Goal: Information Seeking & Learning: Learn about a topic

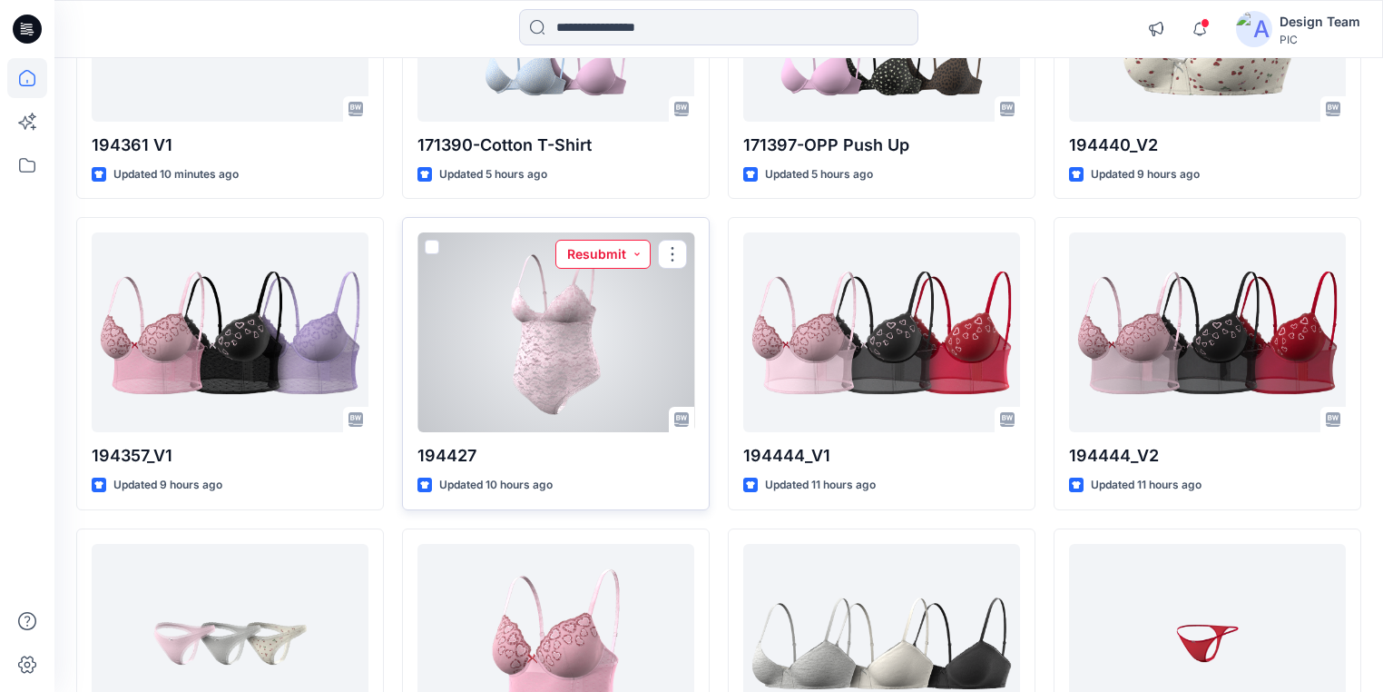
scroll to position [345, 0]
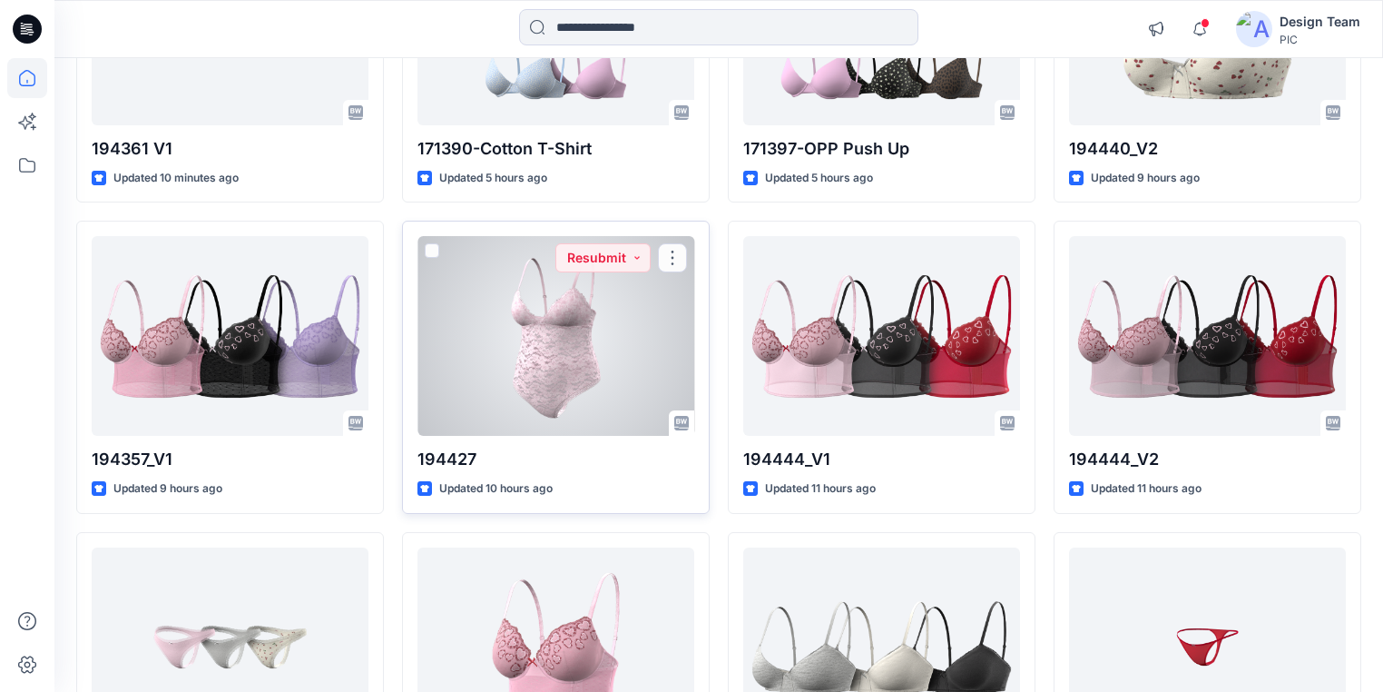
click at [605, 319] on div at bounding box center [555, 336] width 277 height 200
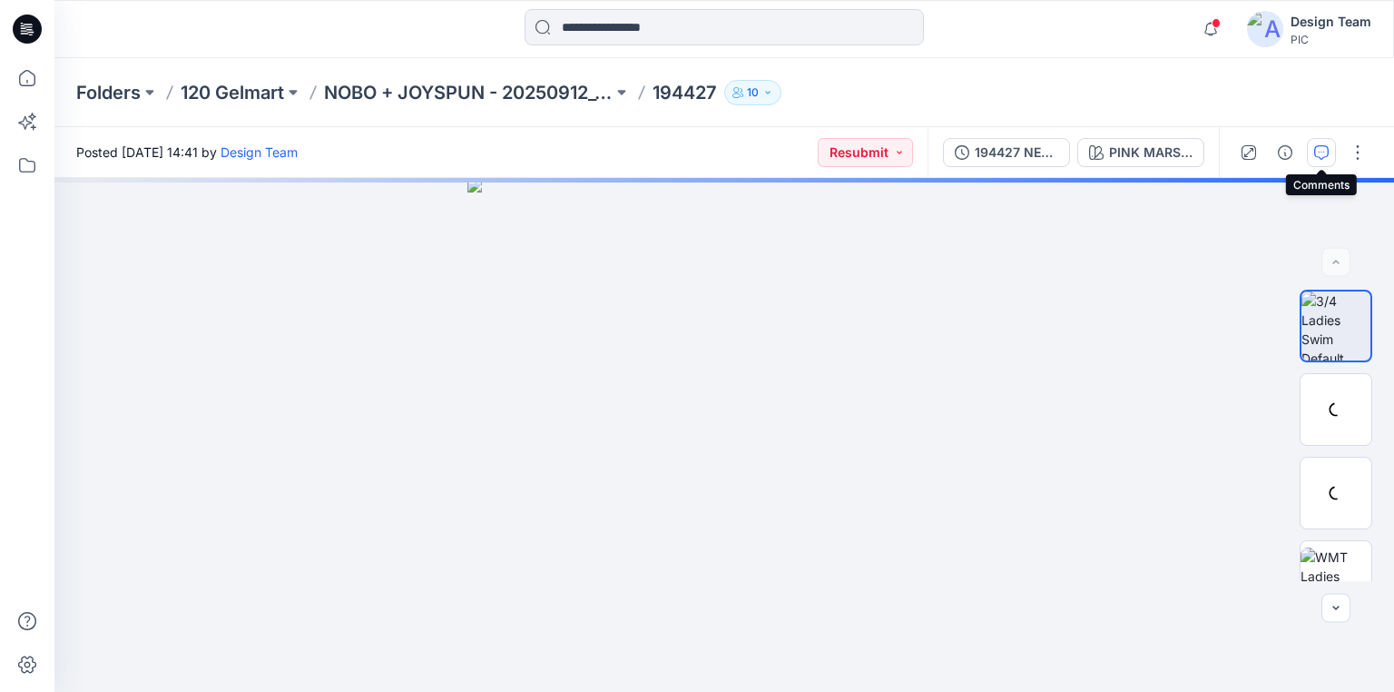
click at [1318, 156] on icon "button" at bounding box center [1321, 152] width 15 height 15
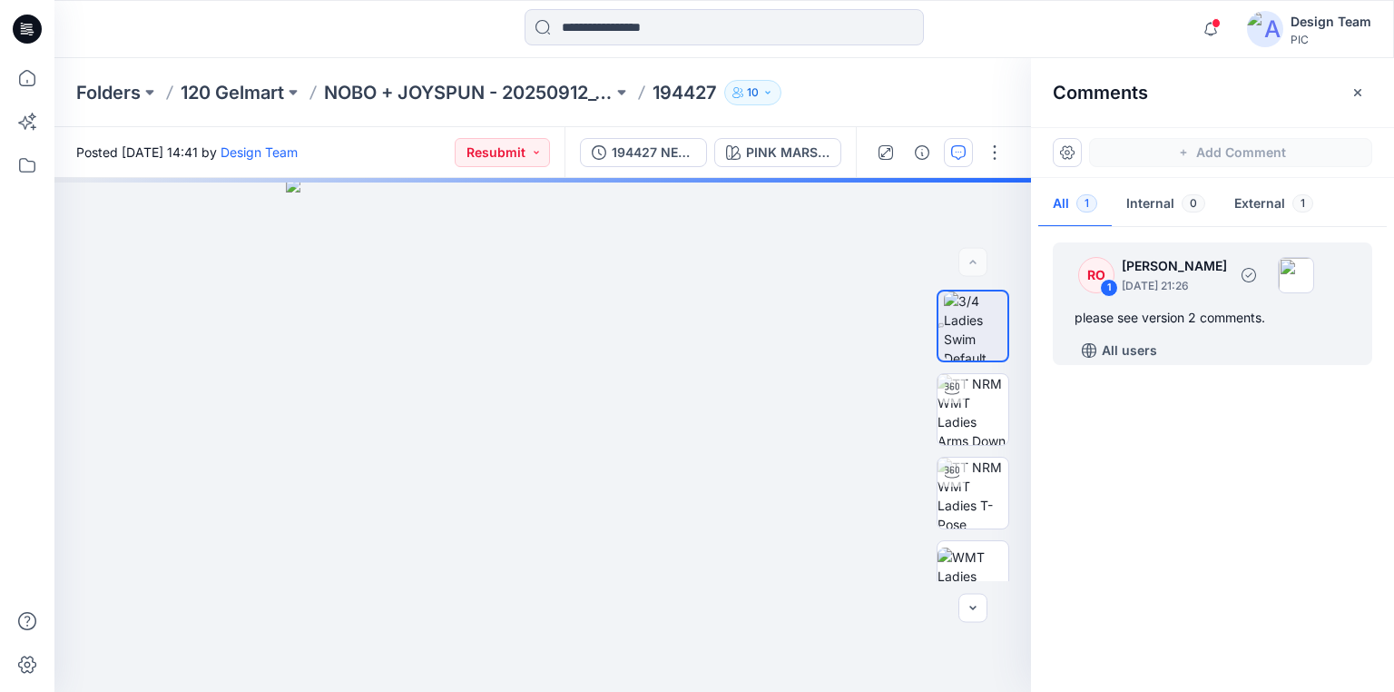
click at [1169, 317] on div "please see version 2 comments." at bounding box center [1213, 318] width 276 height 22
click at [973, 417] on img at bounding box center [972, 409] width 71 height 71
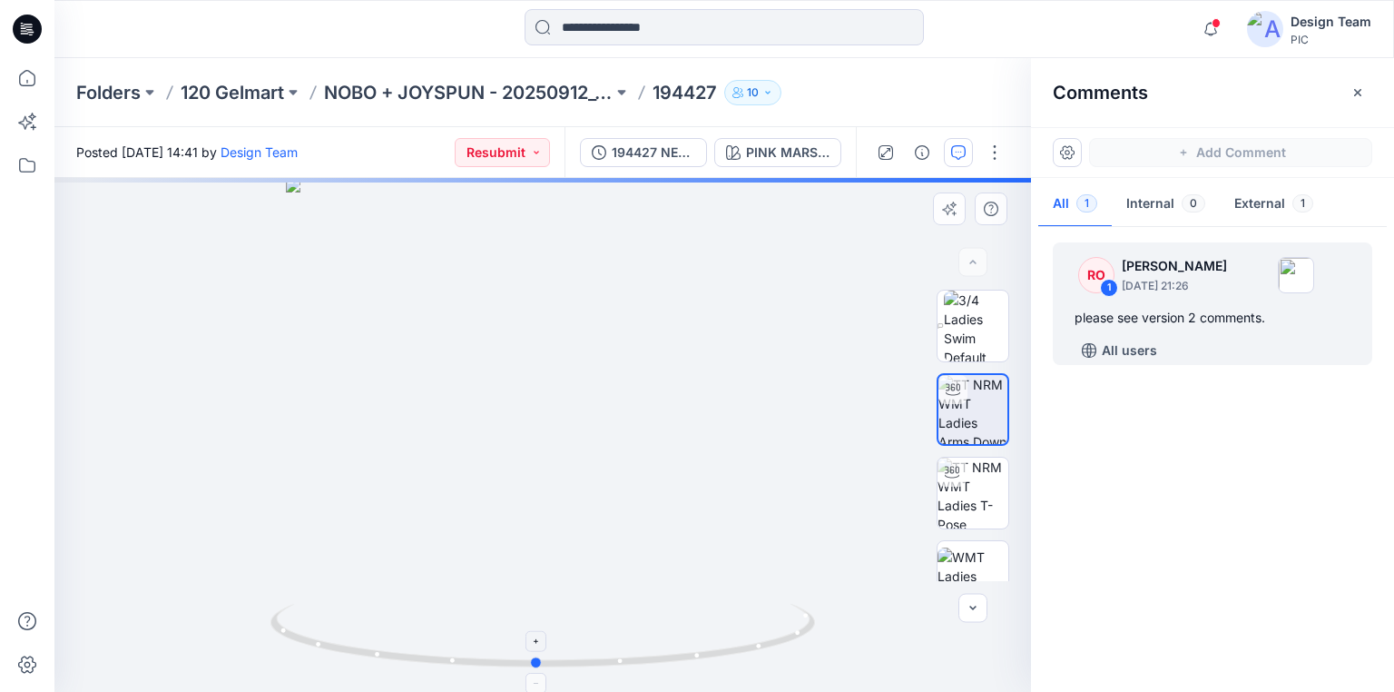
drag, startPoint x: 792, startPoint y: 640, endPoint x: 786, endPoint y: 614, distance: 26.2
click at [967, 495] on img at bounding box center [972, 492] width 71 height 71
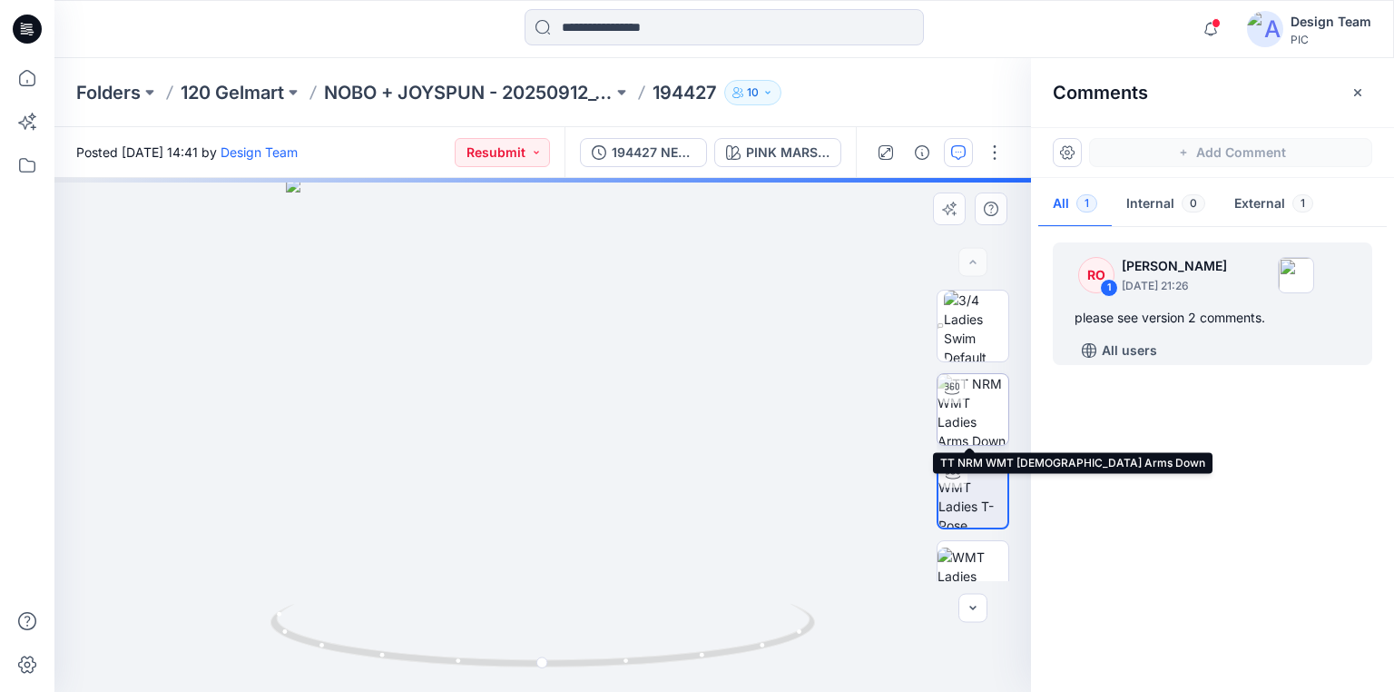
click at [966, 408] on img at bounding box center [972, 409] width 71 height 71
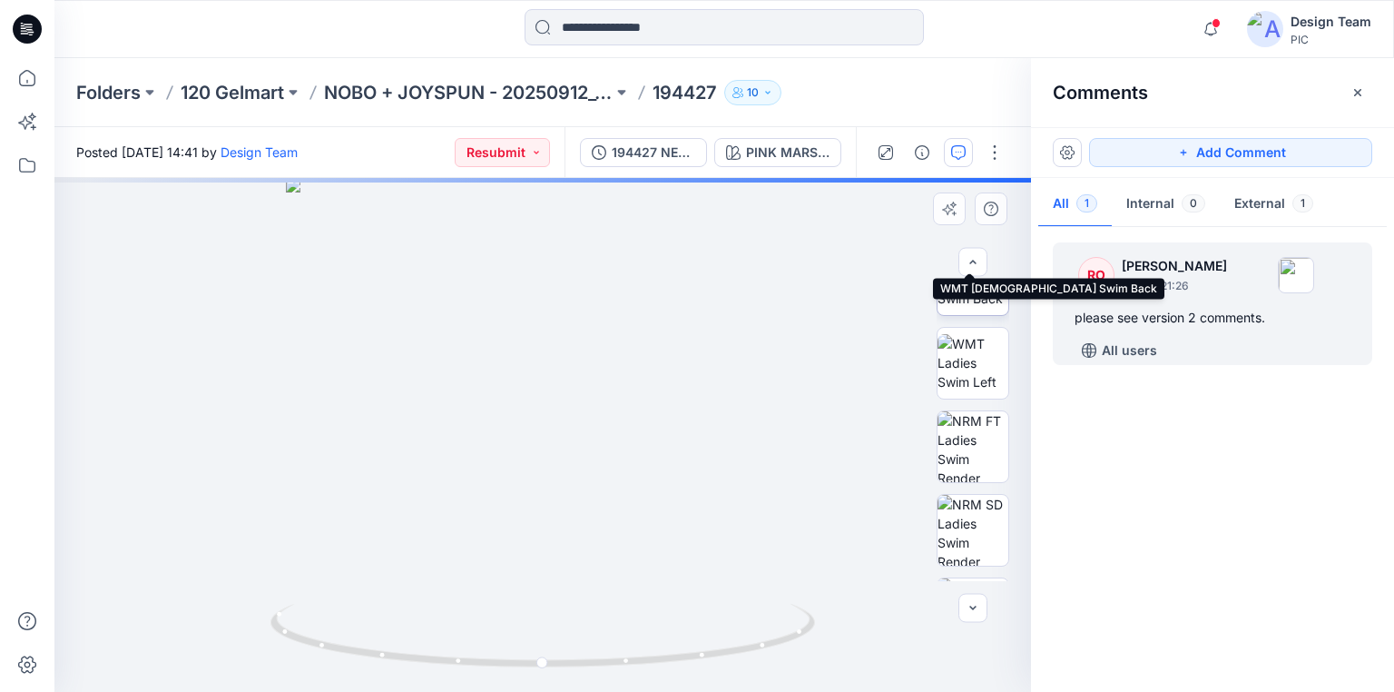
scroll to position [436, 0]
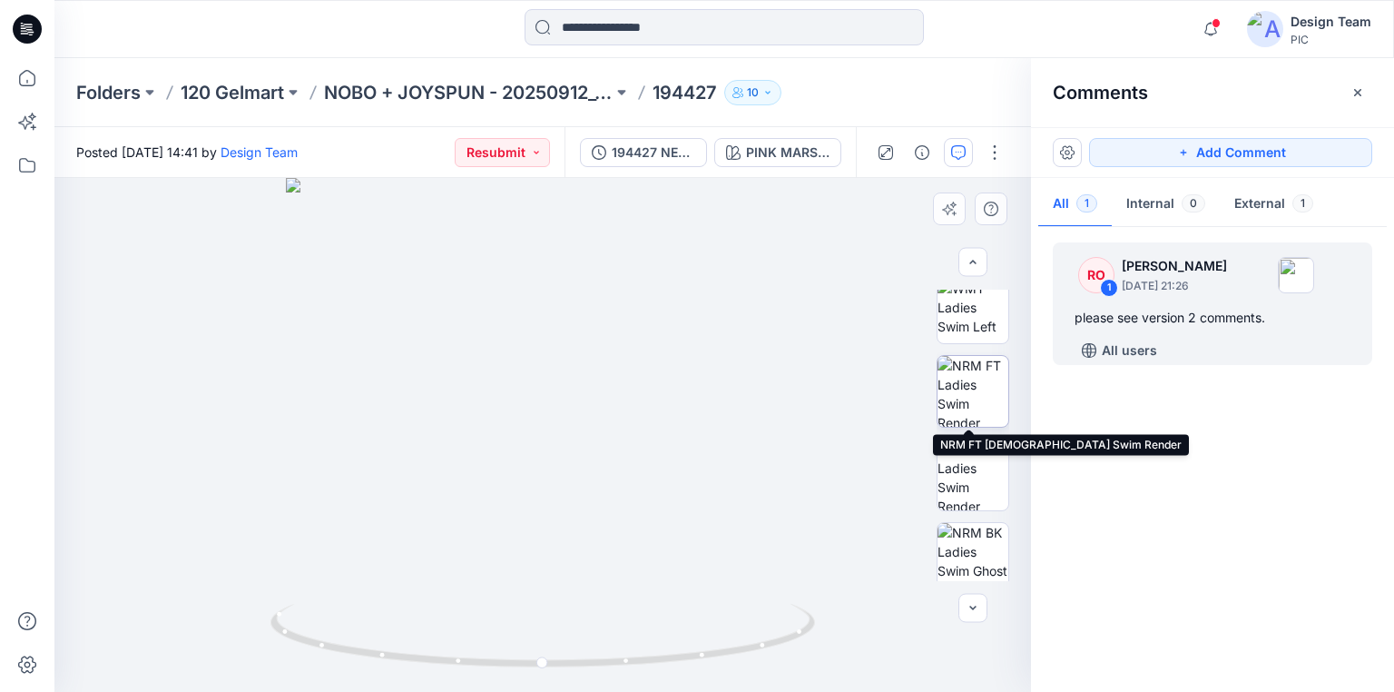
click at [974, 403] on img at bounding box center [972, 391] width 71 height 71
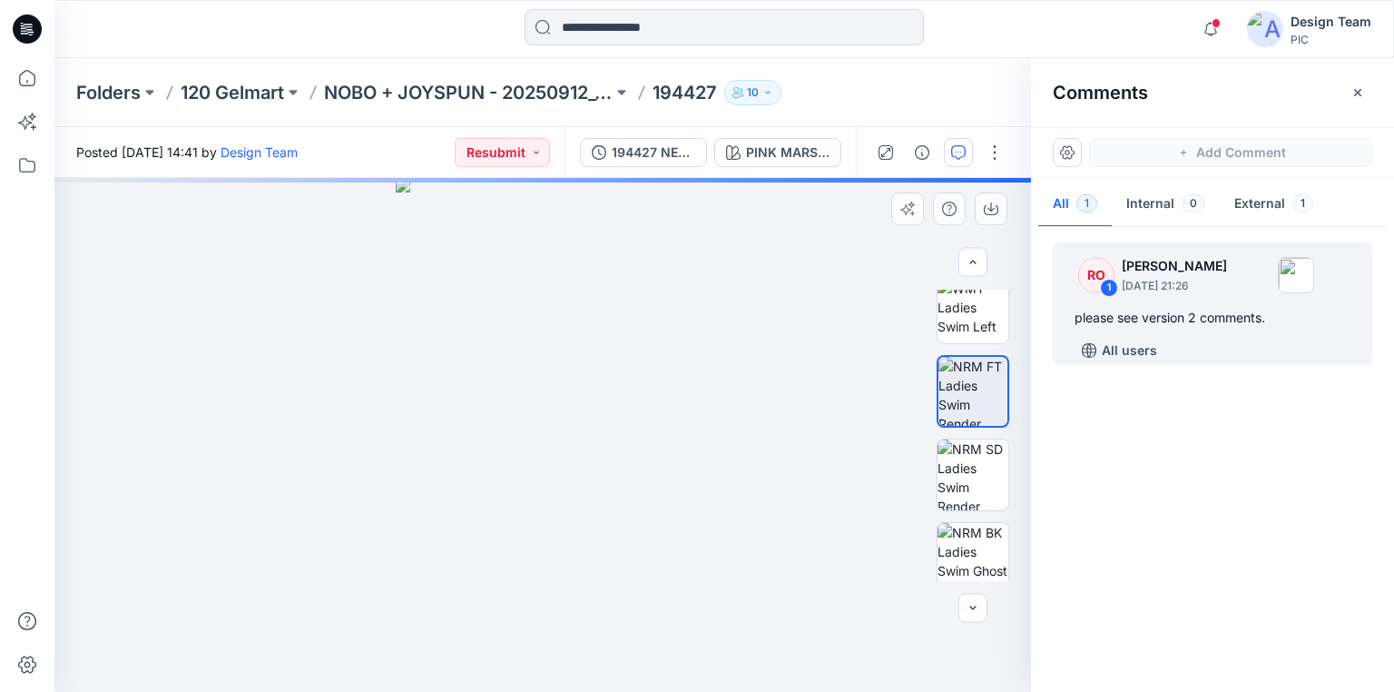
scroll to position [448, 0]
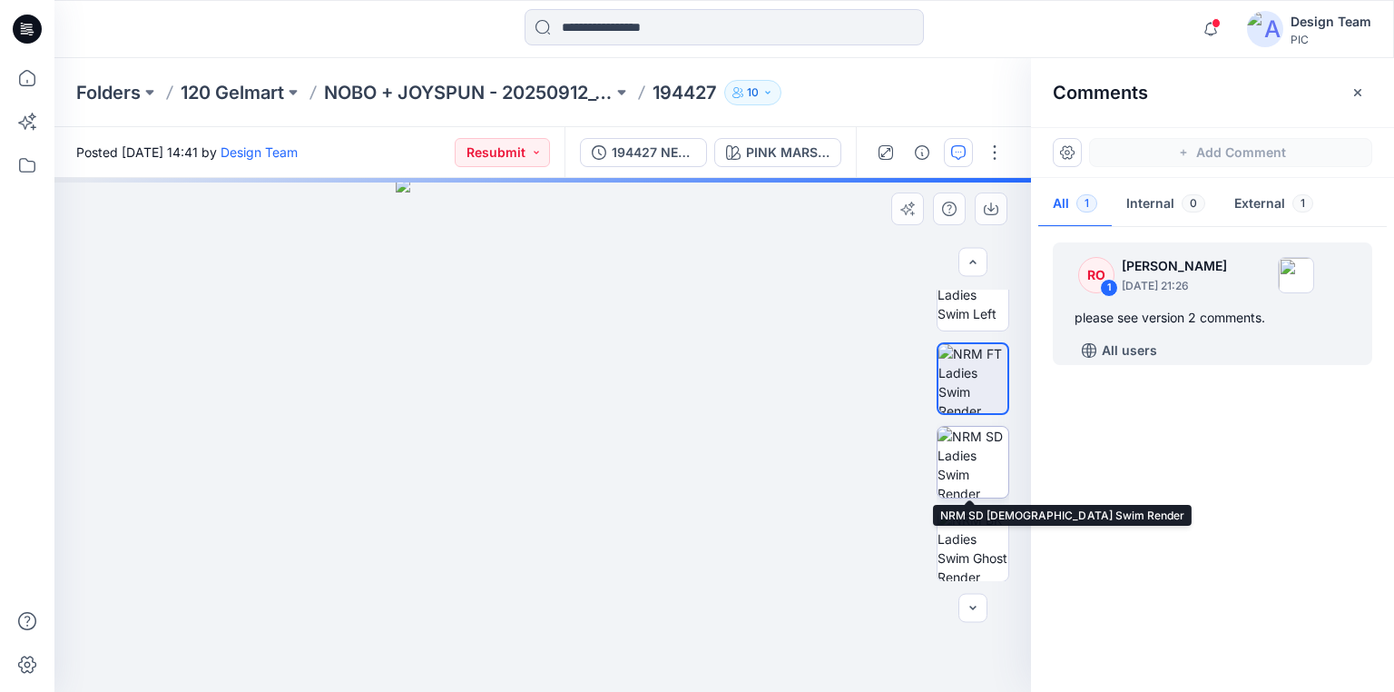
click at [971, 465] on img at bounding box center [972, 462] width 71 height 71
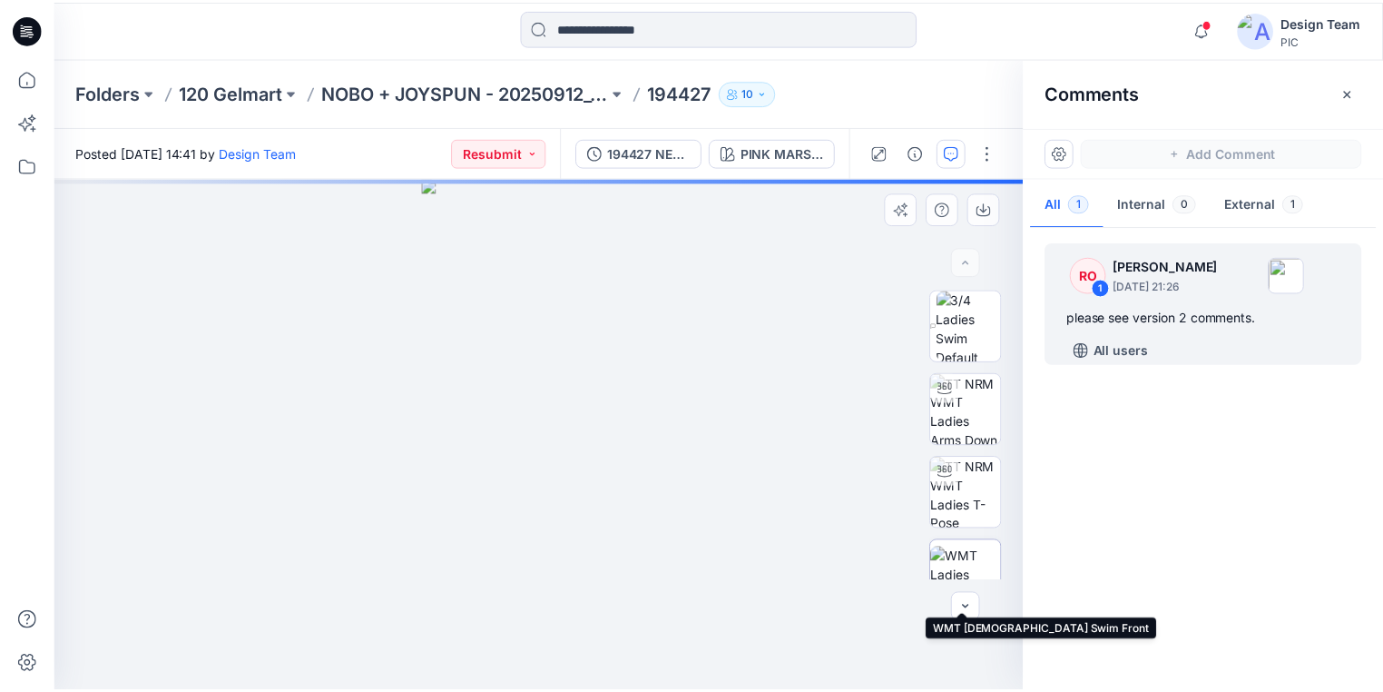
scroll to position [0, 0]
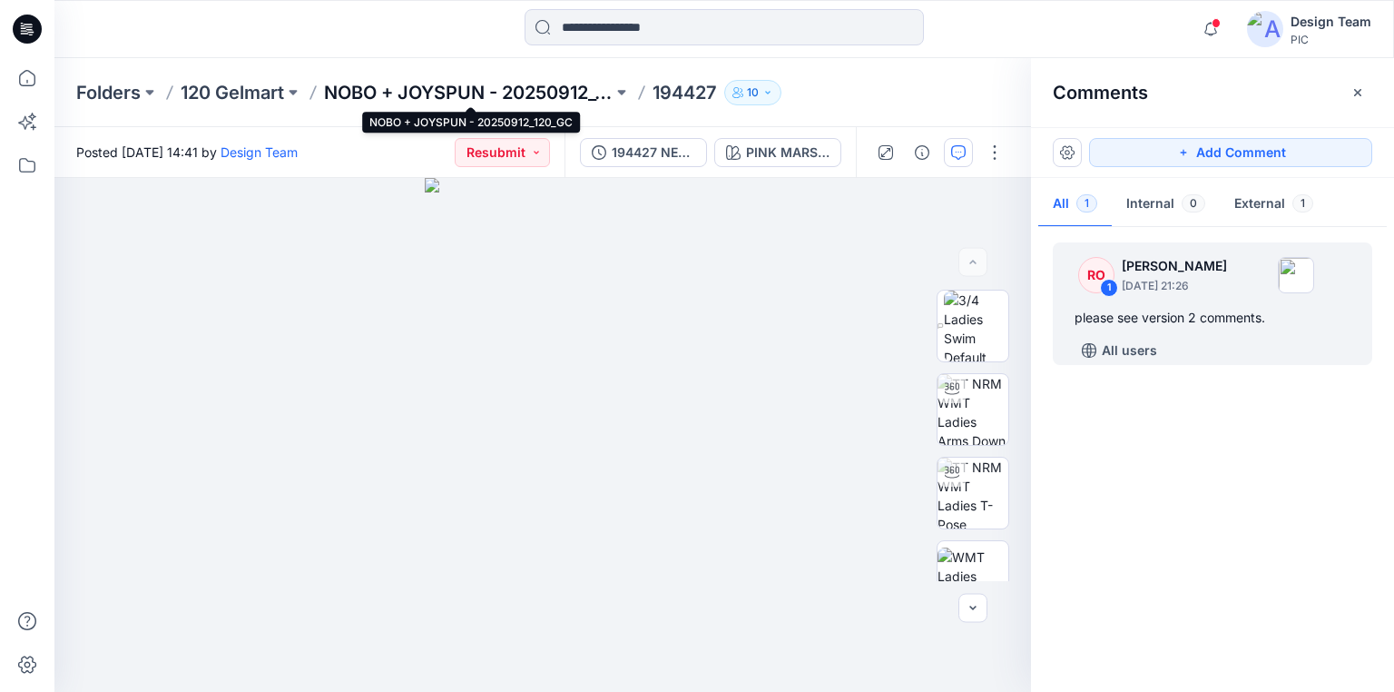
click at [488, 87] on p "NOBO + JOYSPUN - 20250912_120_GC" at bounding box center [468, 92] width 289 height 25
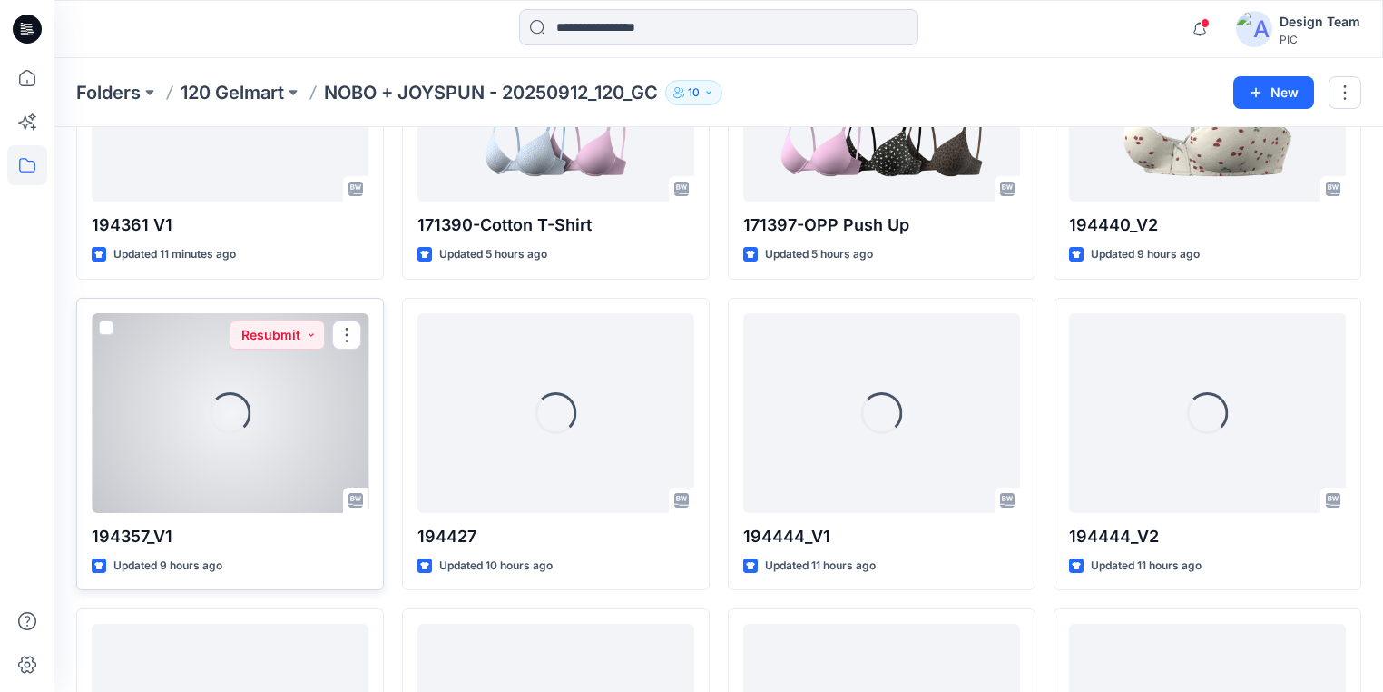
scroll to position [218, 0]
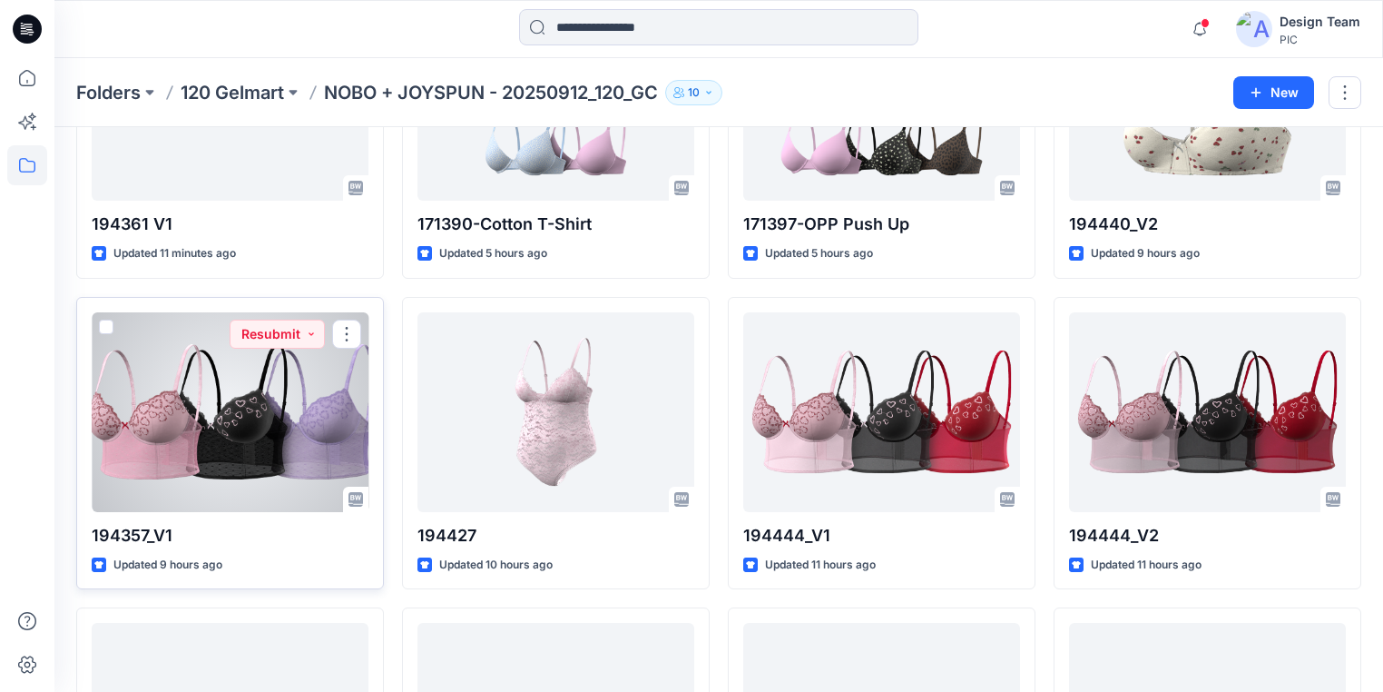
click at [192, 456] on div at bounding box center [230, 412] width 277 height 200
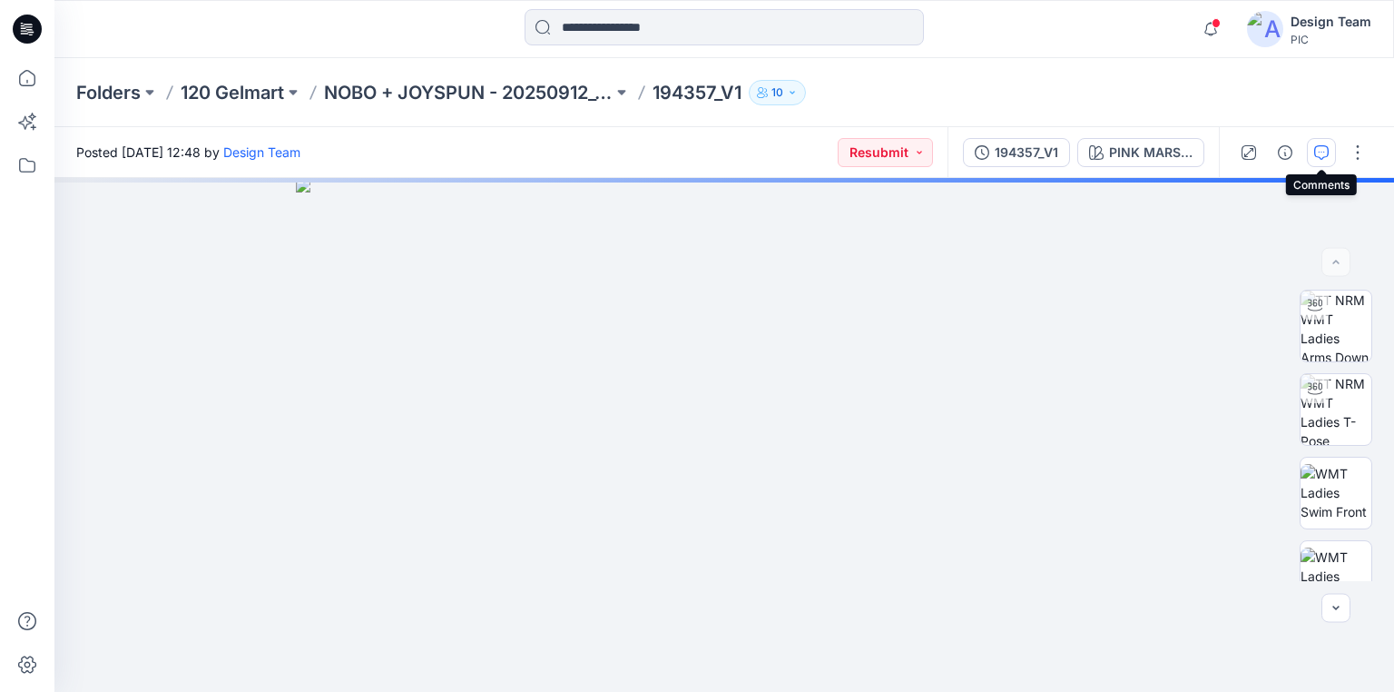
click at [1319, 154] on icon "button" at bounding box center [1321, 152] width 15 height 15
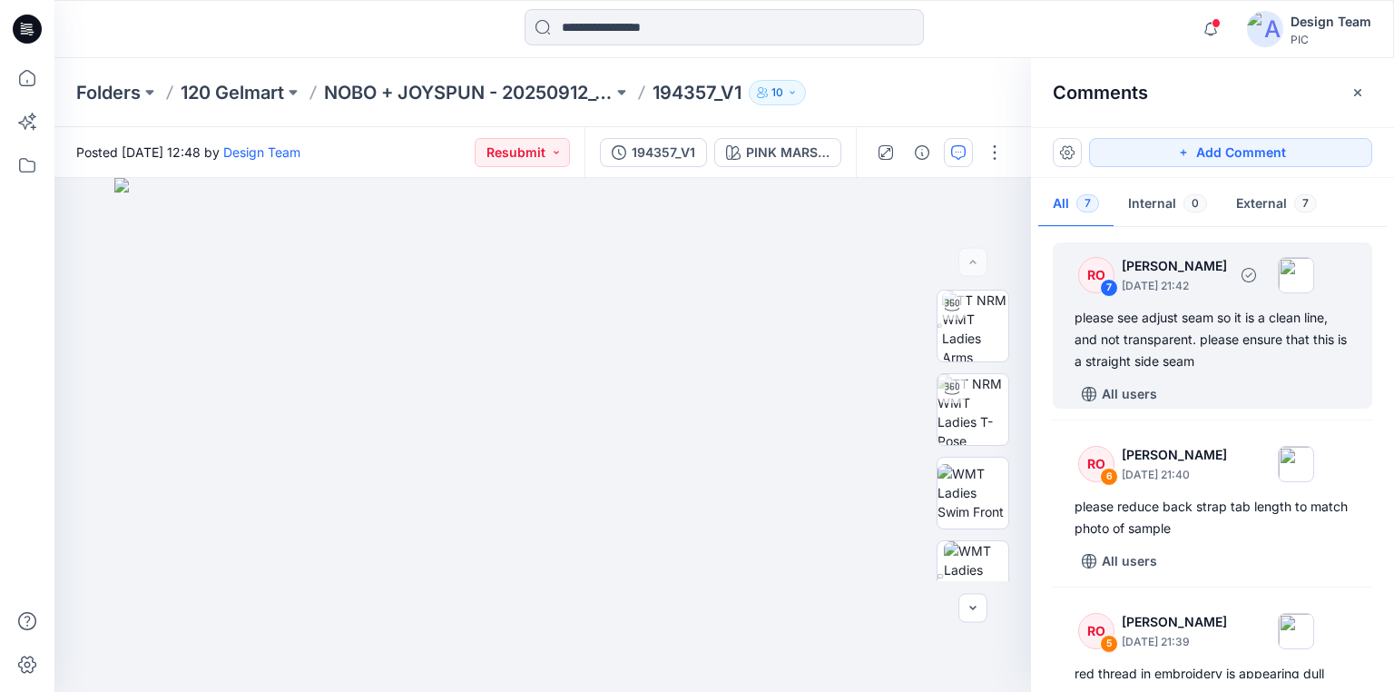
scroll to position [73, 0]
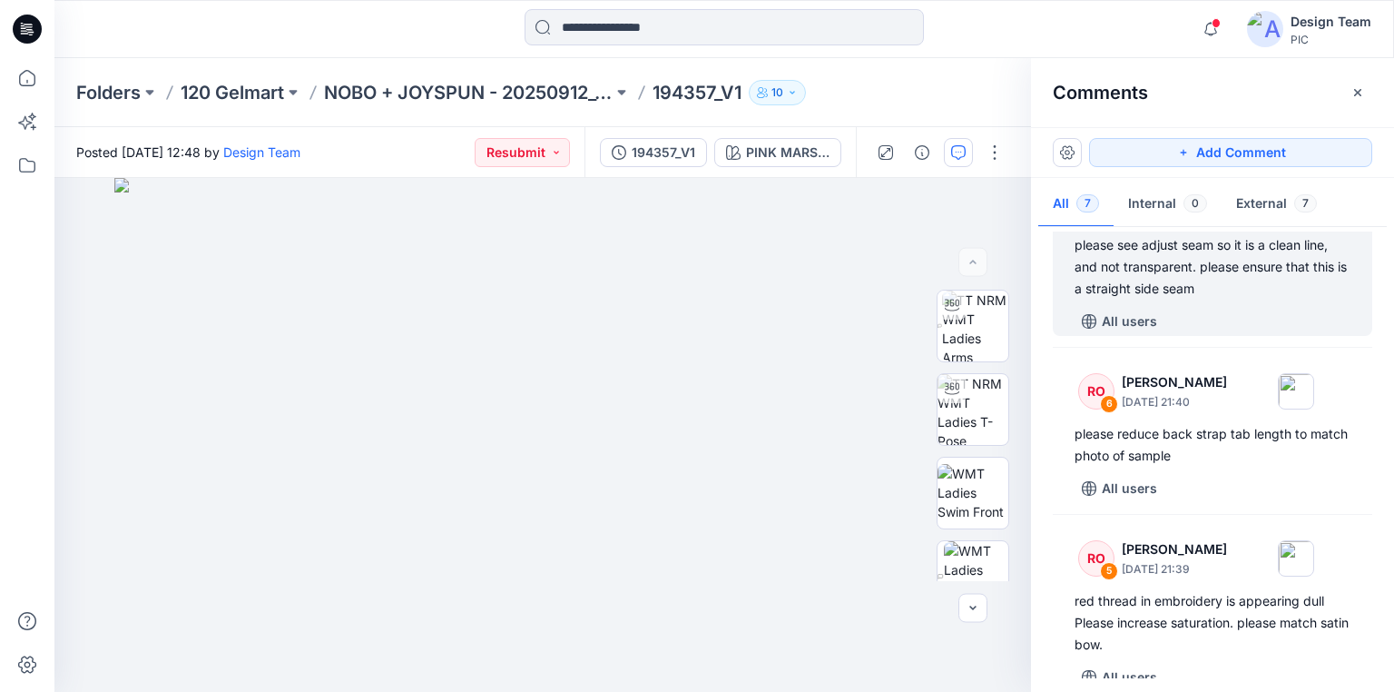
click at [1216, 280] on div "please see adjust seam so it is a clean line, and not transparent. please ensur…" at bounding box center [1213, 266] width 276 height 65
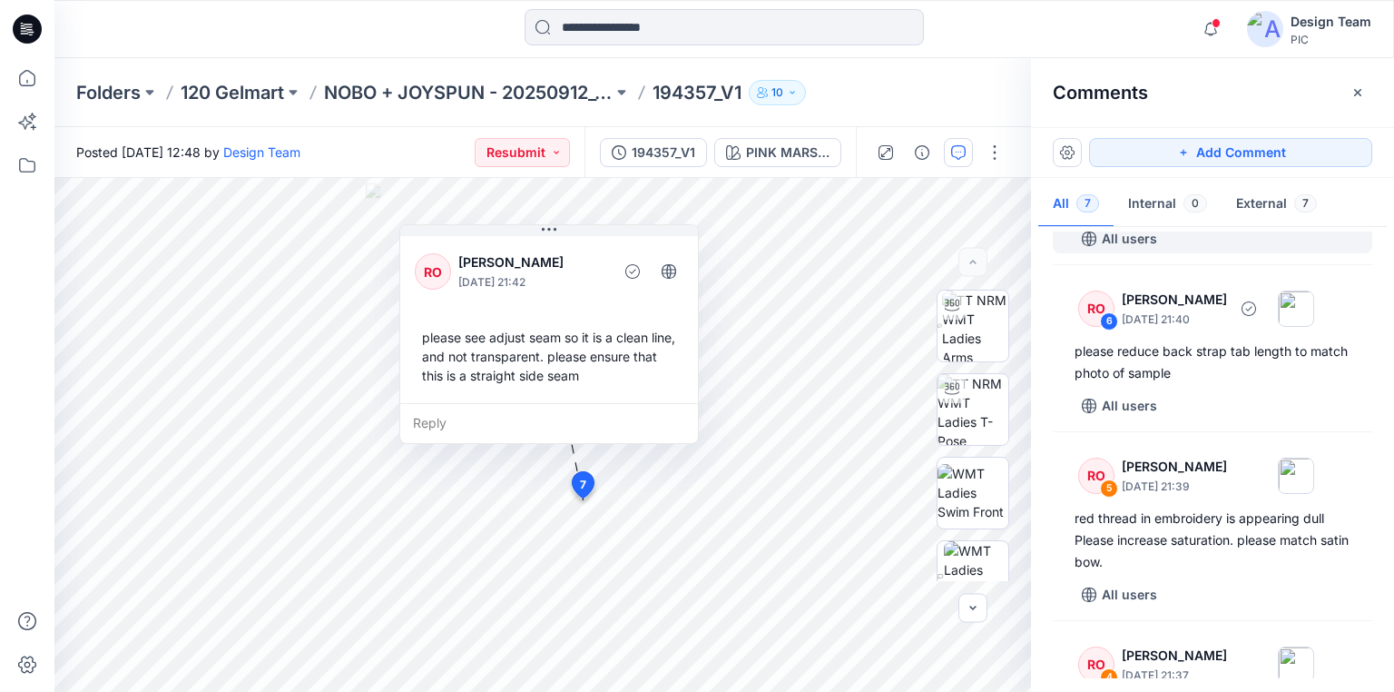
scroll to position [156, 0]
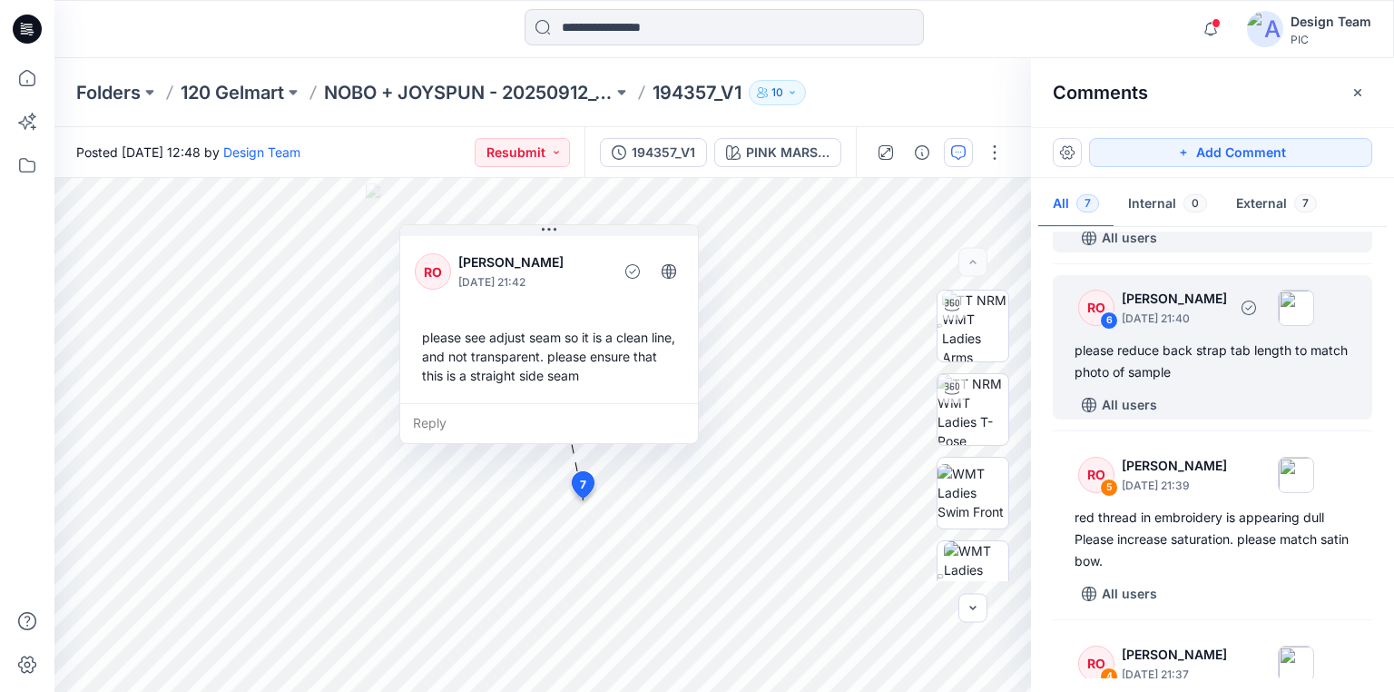
click at [1136, 348] on div "please reduce back strap tab length to match photo of sample" at bounding box center [1213, 361] width 276 height 44
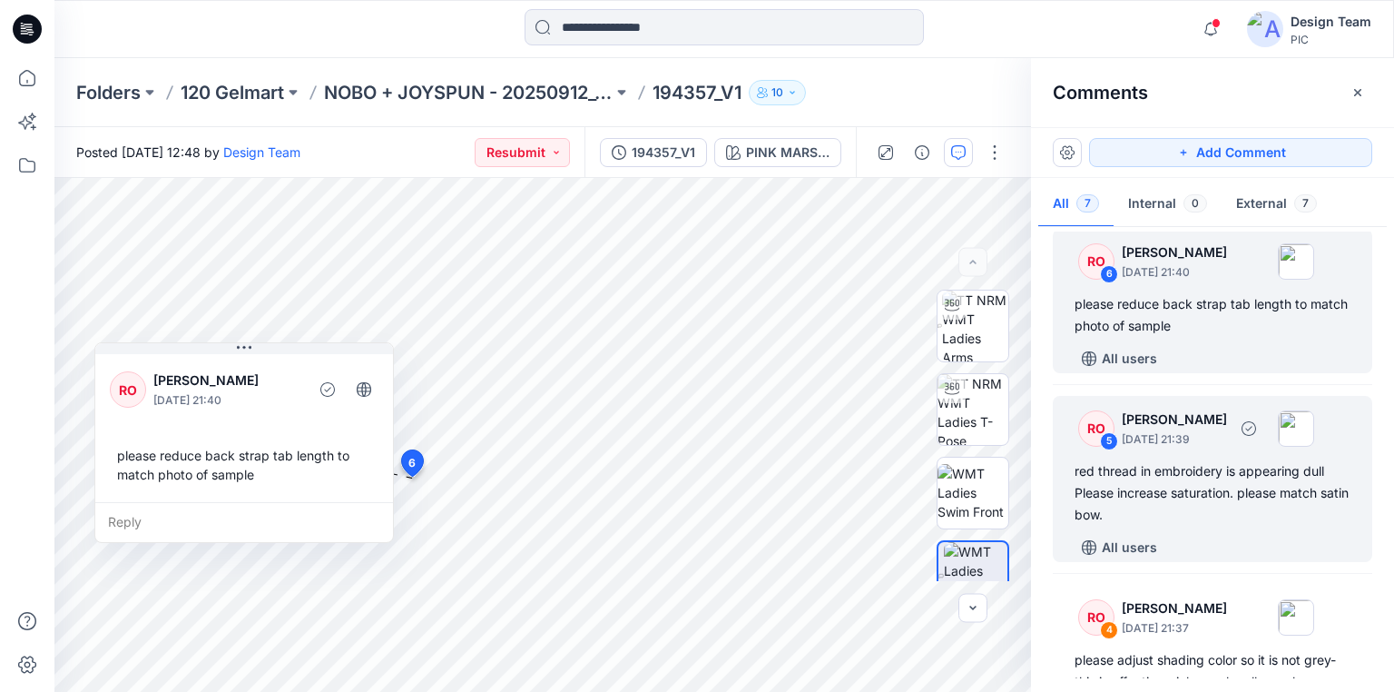
scroll to position [229, 0]
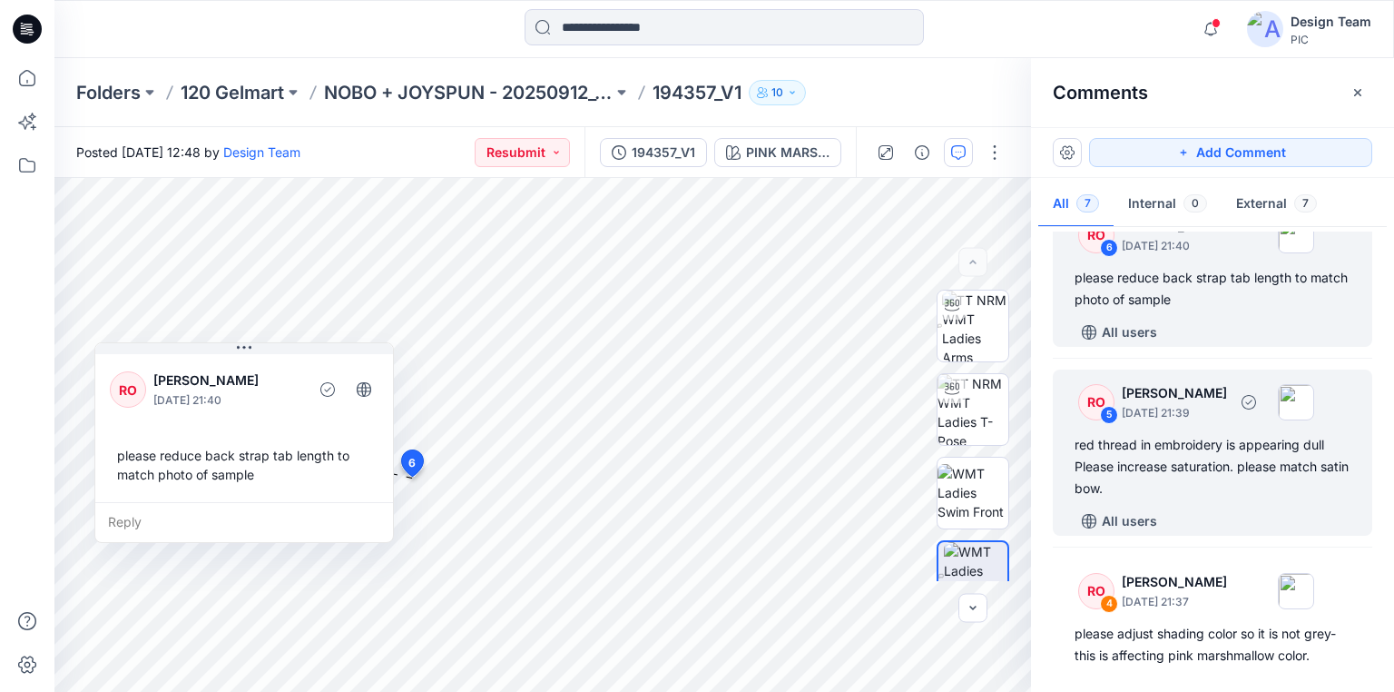
click at [1096, 454] on div "red thread in embroidery is appearing dull Please increase saturation. please m…" at bounding box center [1213, 466] width 276 height 65
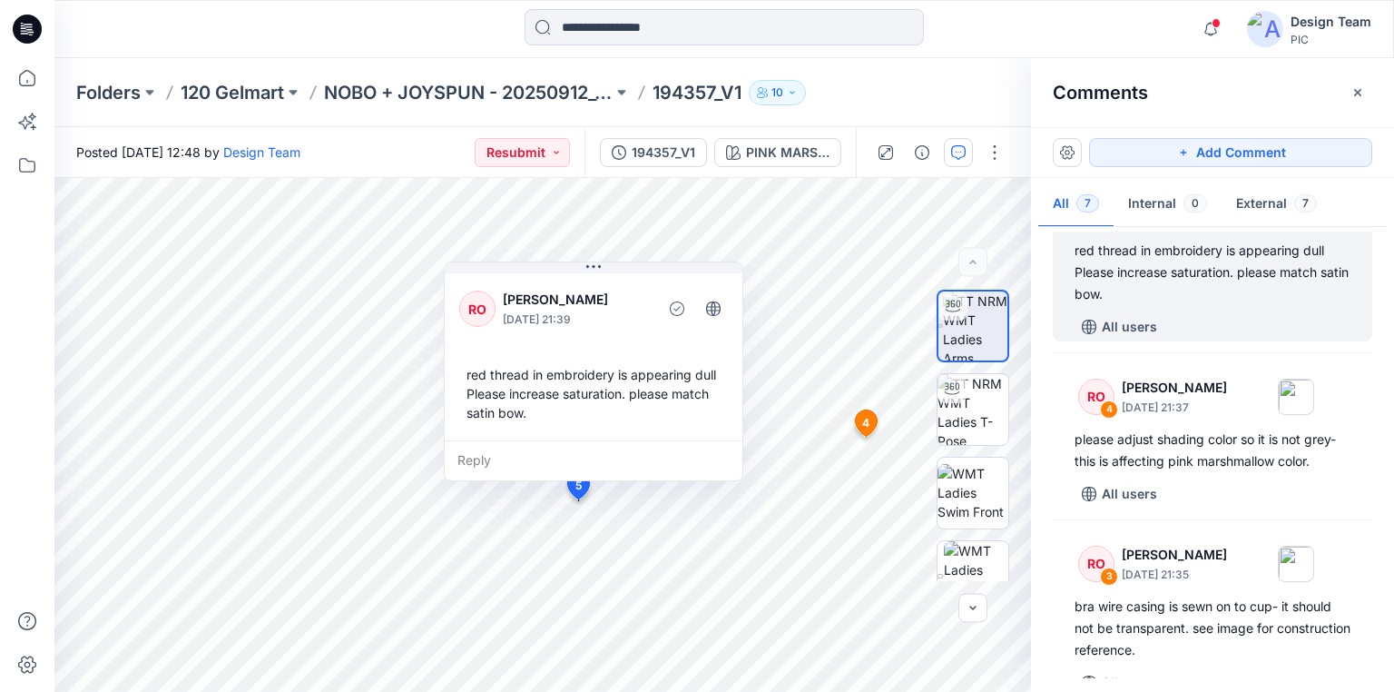
scroll to position [447, 0]
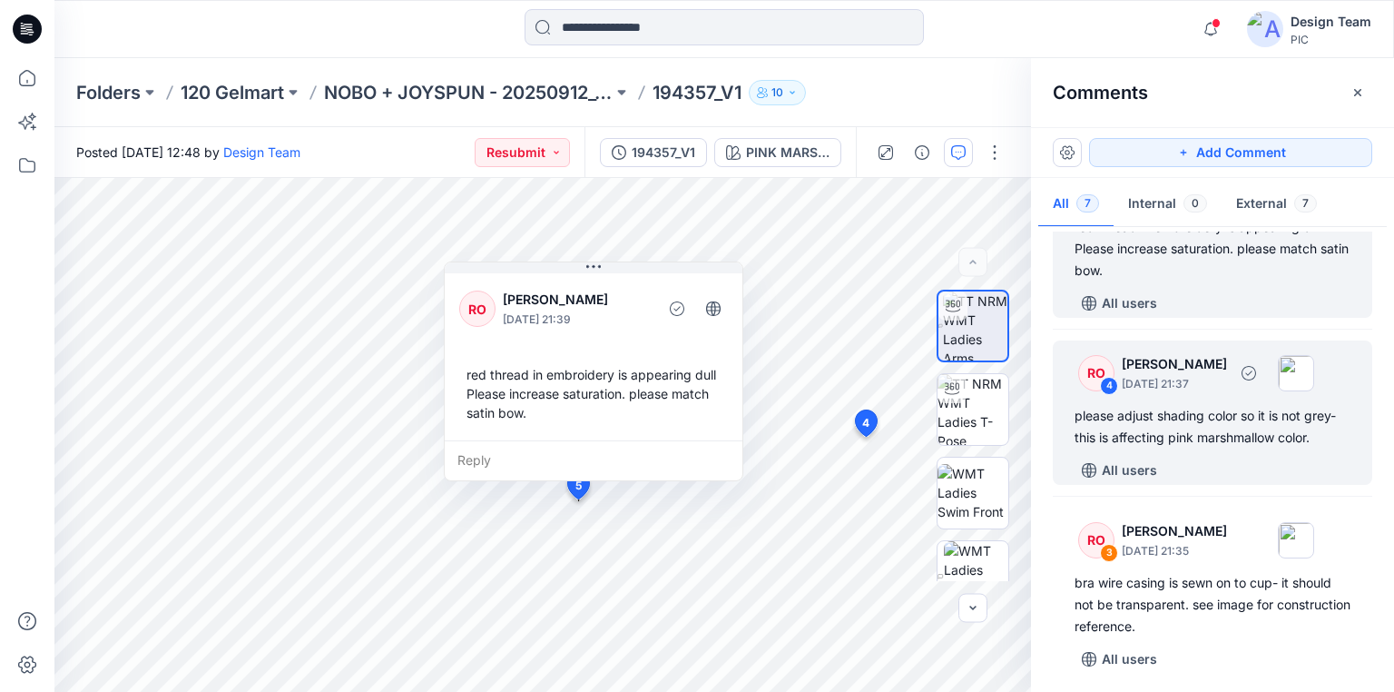
click at [1119, 424] on div "please adjust shading color so it is not grey- this is affecting pink marshmall…" at bounding box center [1213, 427] width 276 height 44
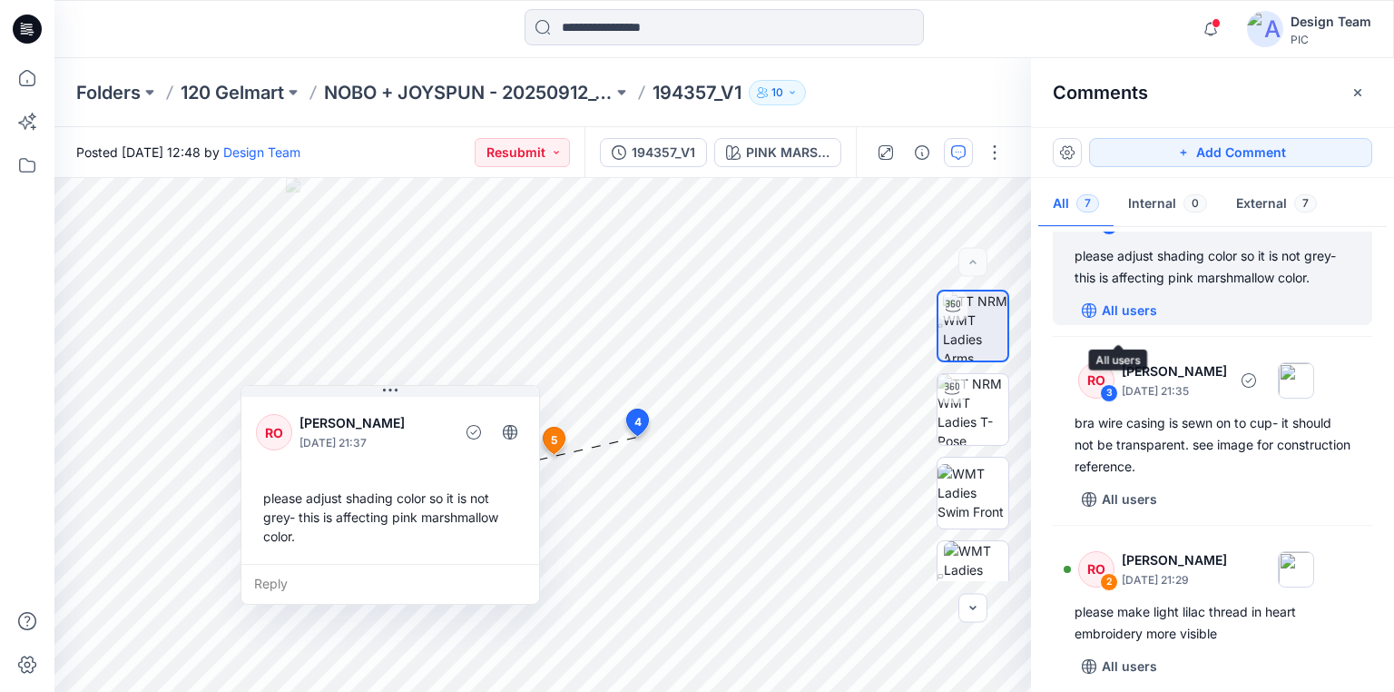
scroll to position [664, 0]
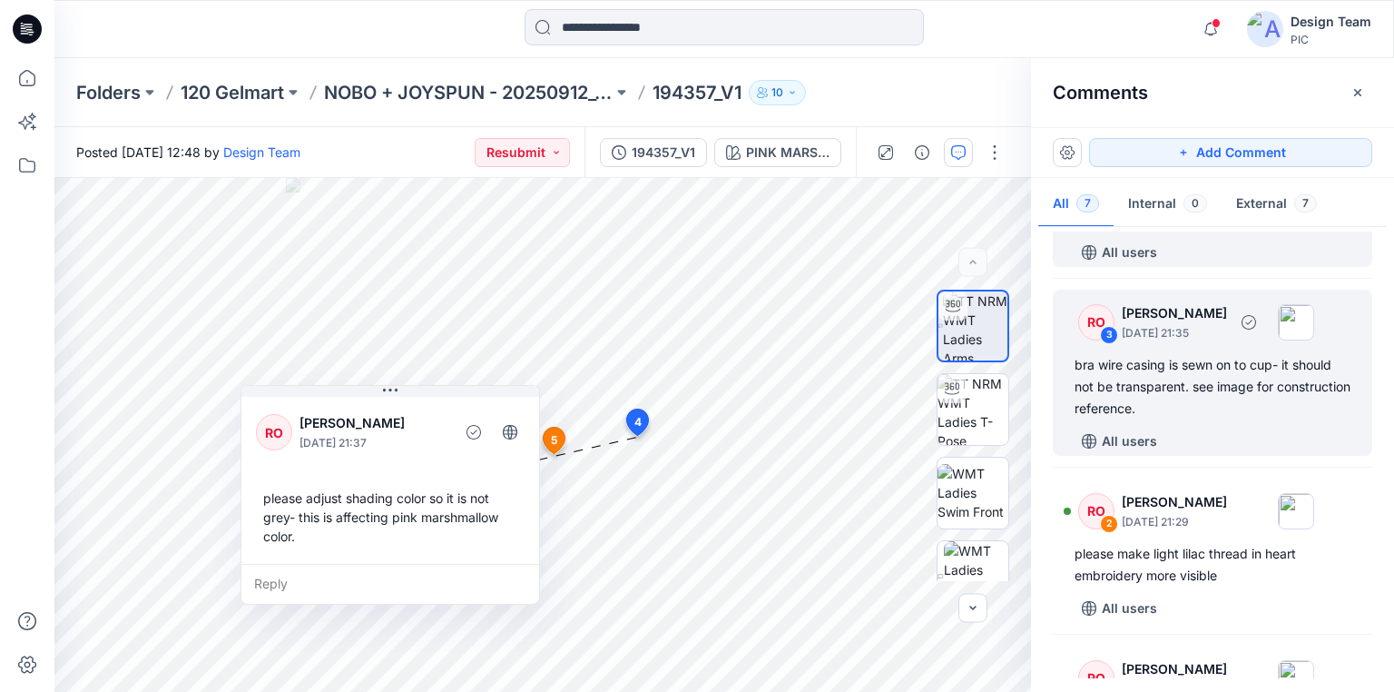
click at [1110, 406] on div "bra wire casing is sewn on to cup- it should not be transparent. see image for …" at bounding box center [1213, 386] width 276 height 65
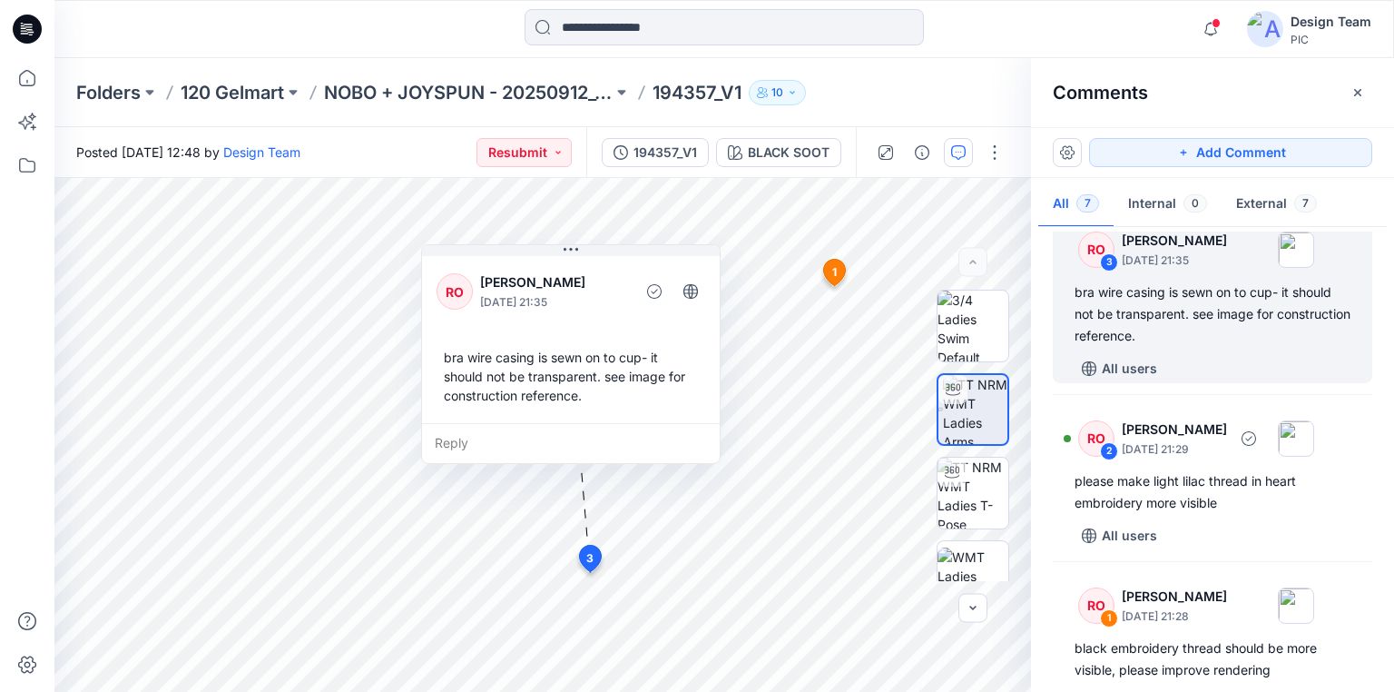
scroll to position [784, 0]
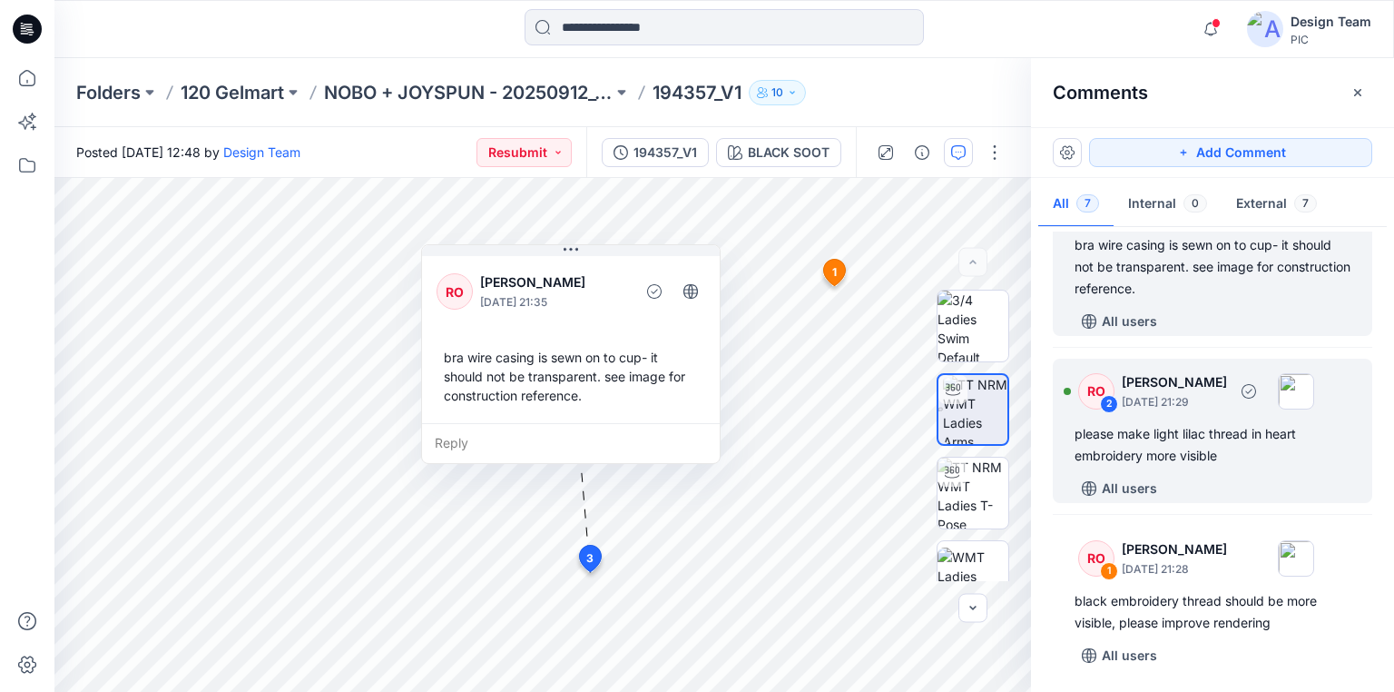
click at [1102, 446] on div "please make light lilac thread in heart embroidery more visible" at bounding box center [1213, 445] width 276 height 44
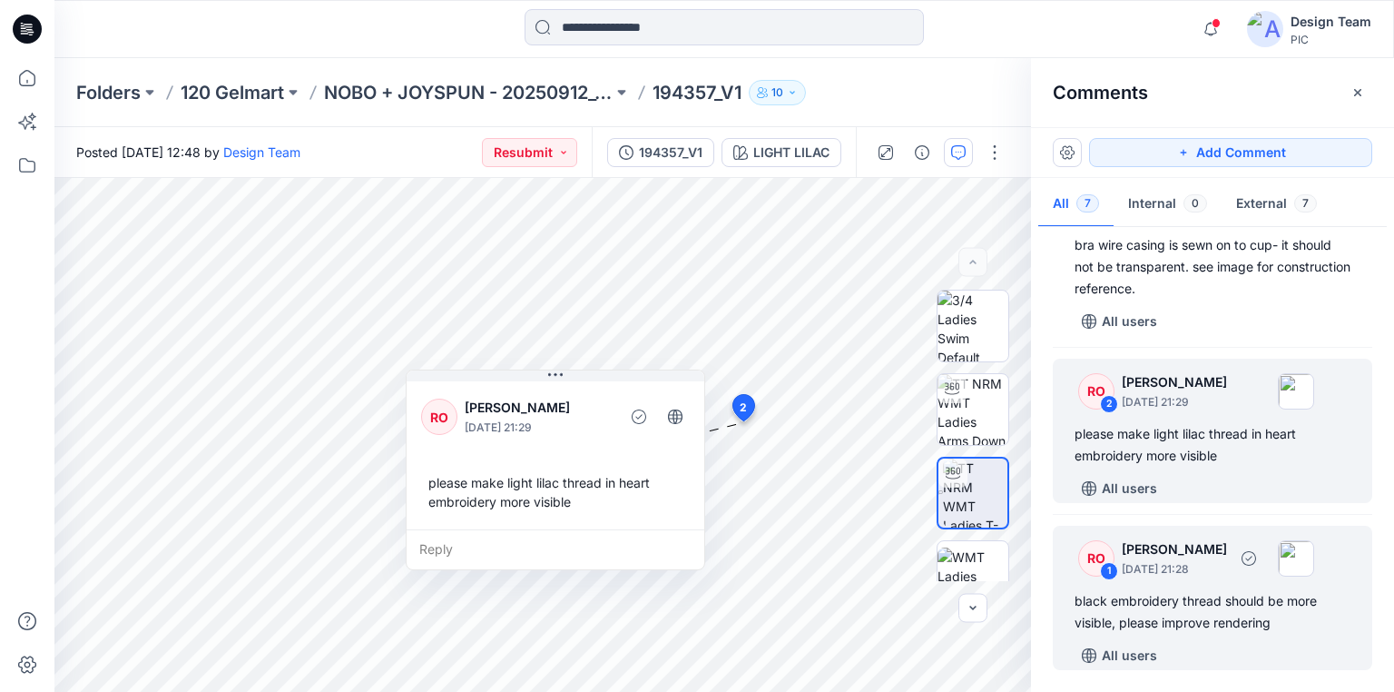
click at [1116, 605] on div "black embroidery thread should be more visible, please improve rendering" at bounding box center [1213, 612] width 276 height 44
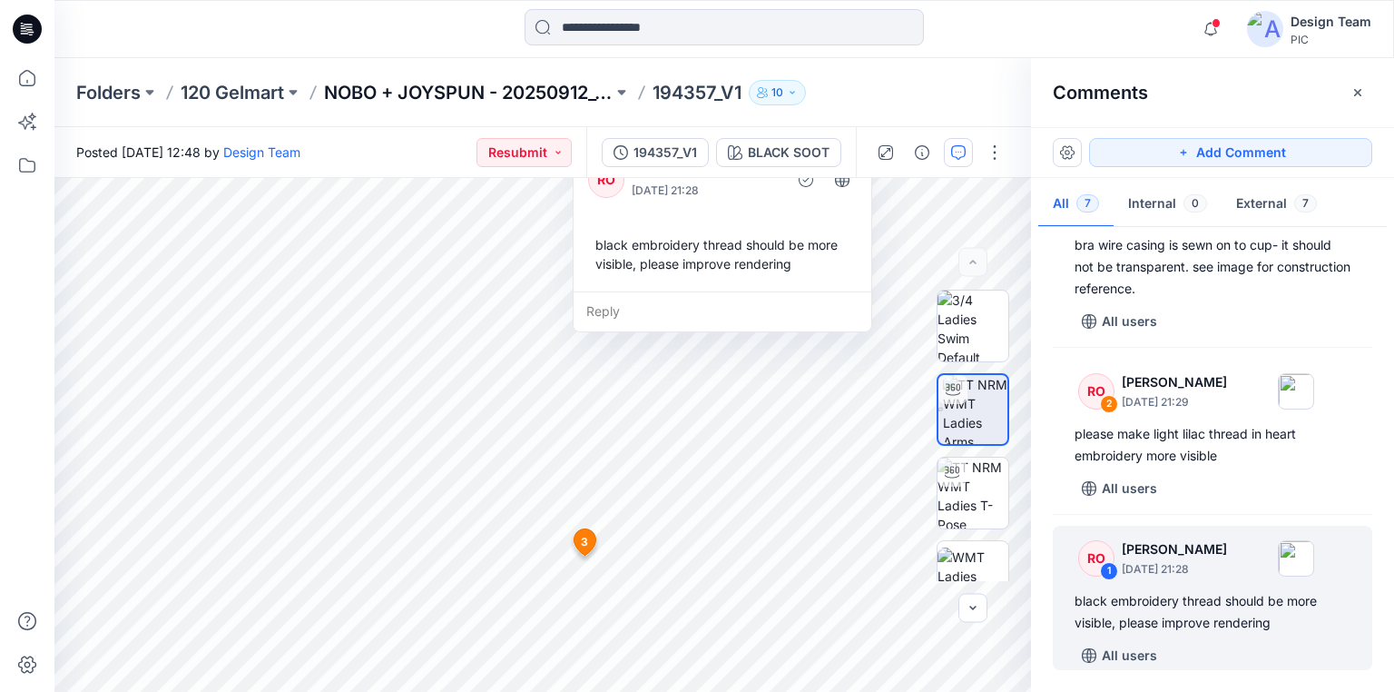
click at [505, 94] on p "NOBO + JOYSPUN - 20250912_120_GC" at bounding box center [468, 92] width 289 height 25
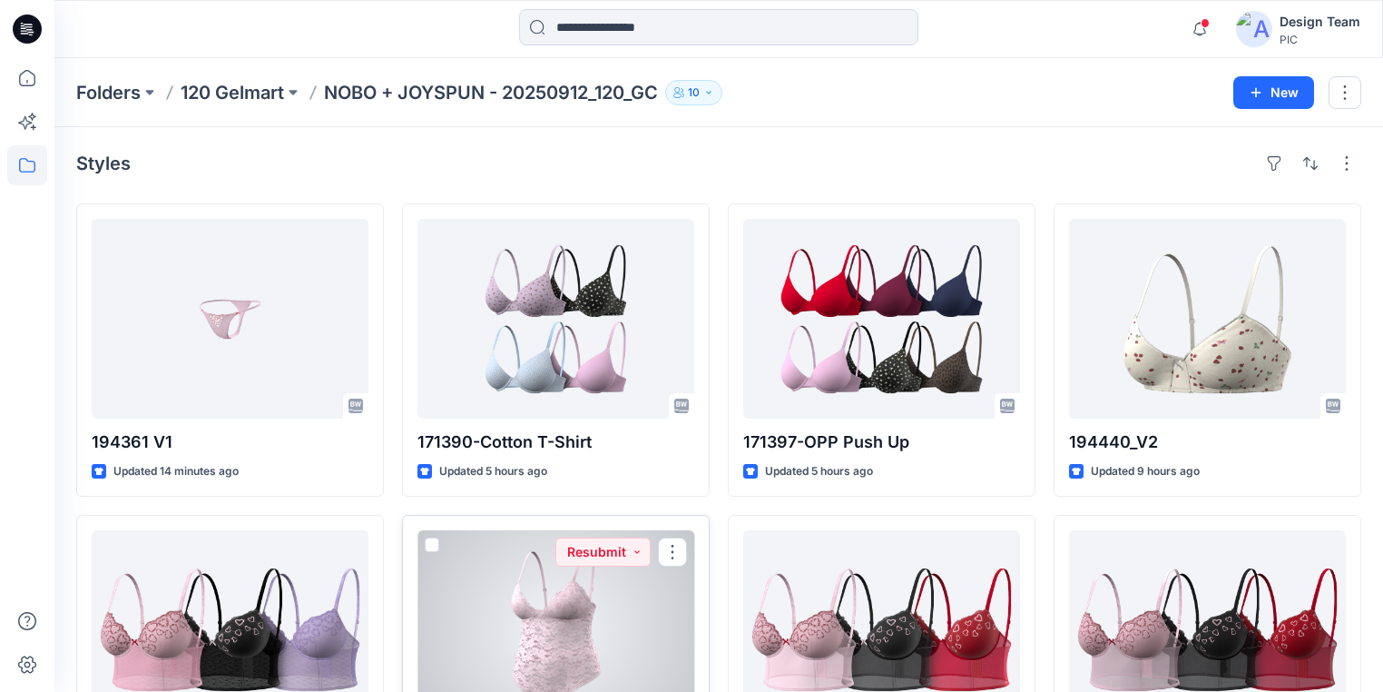
click at [564, 651] on div at bounding box center [555, 630] width 277 height 200
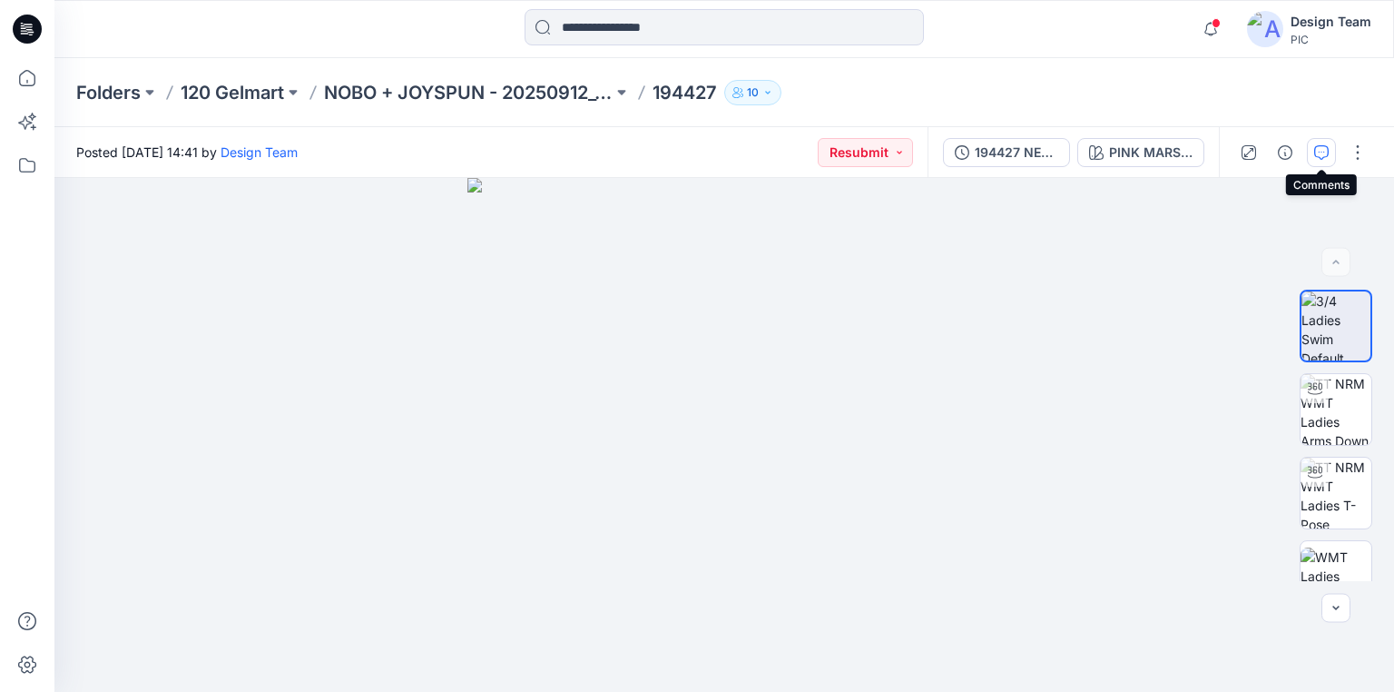
click at [1314, 152] on icon "button" at bounding box center [1321, 152] width 15 height 15
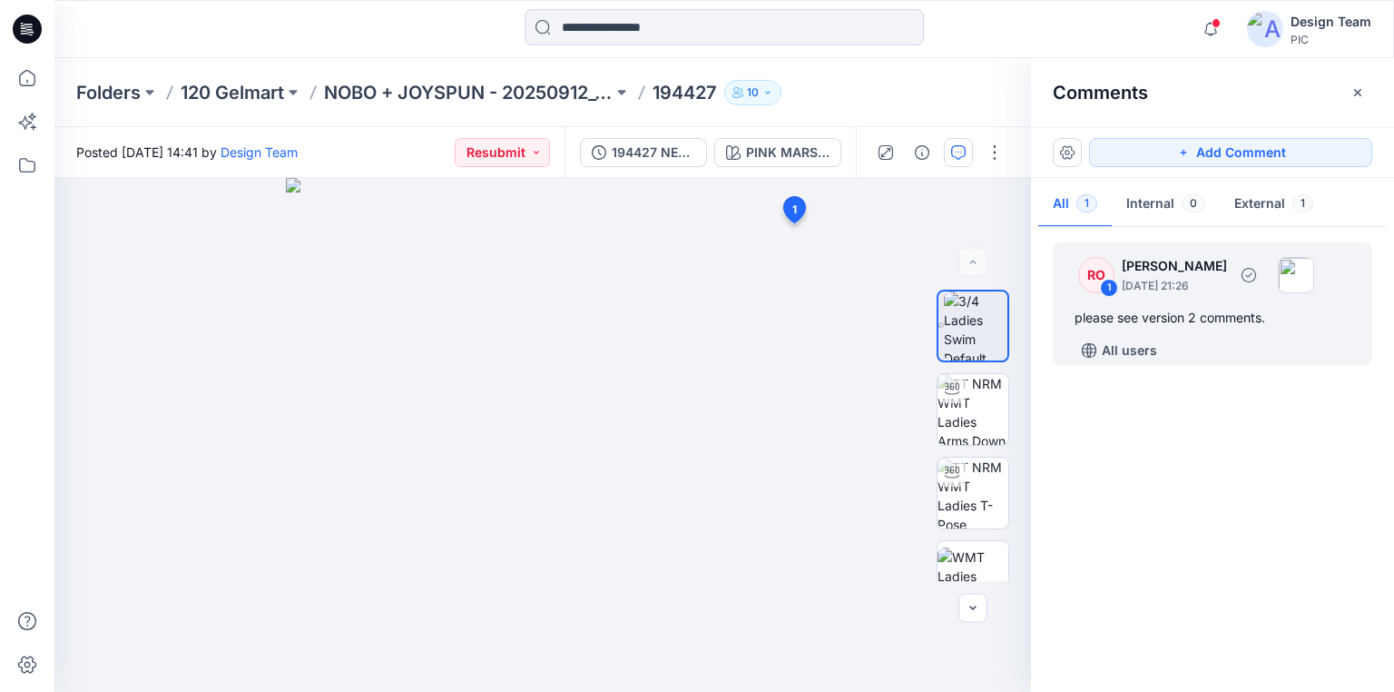
click at [1212, 312] on div "please see version 2 comments." at bounding box center [1213, 318] width 276 height 22
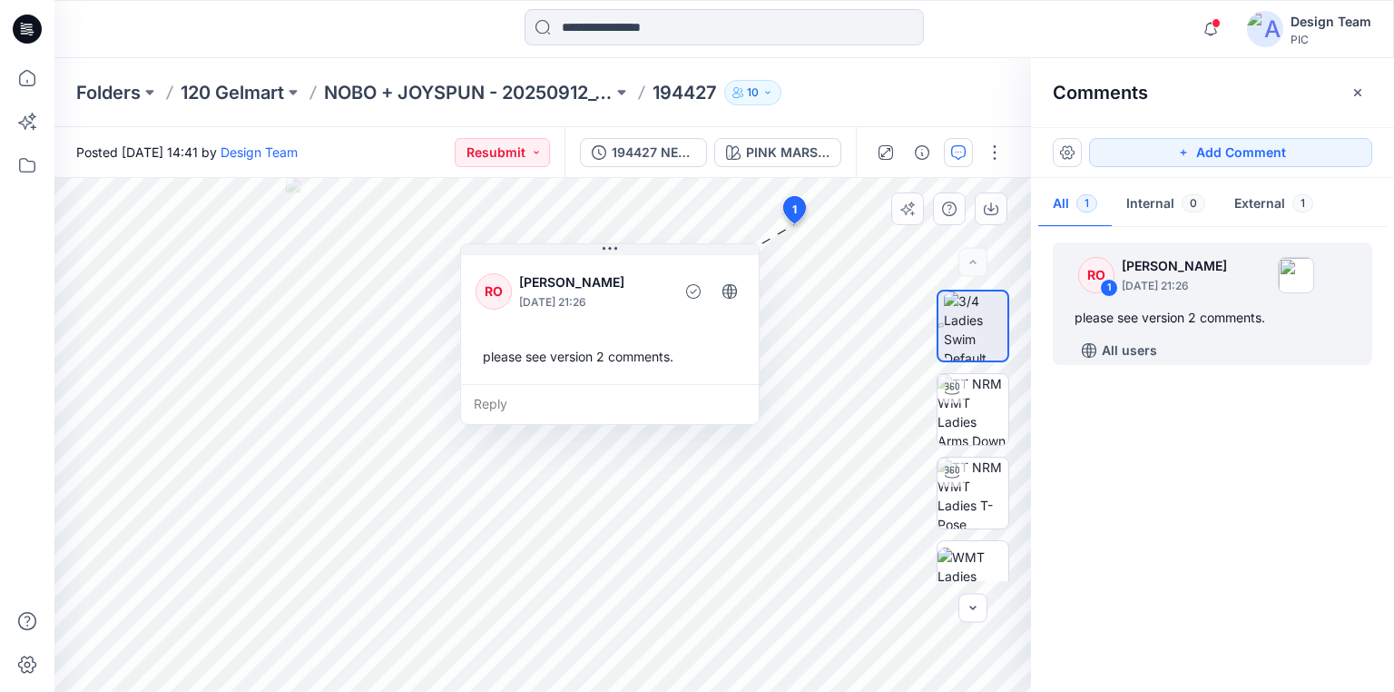
click at [645, 354] on div "please see version 2 comments." at bounding box center [610, 356] width 269 height 34
click at [1232, 491] on div "RO 1 [PERSON_NAME] [DATE] 21:26 please see version 2 comments. All users" at bounding box center [1212, 454] width 363 height 447
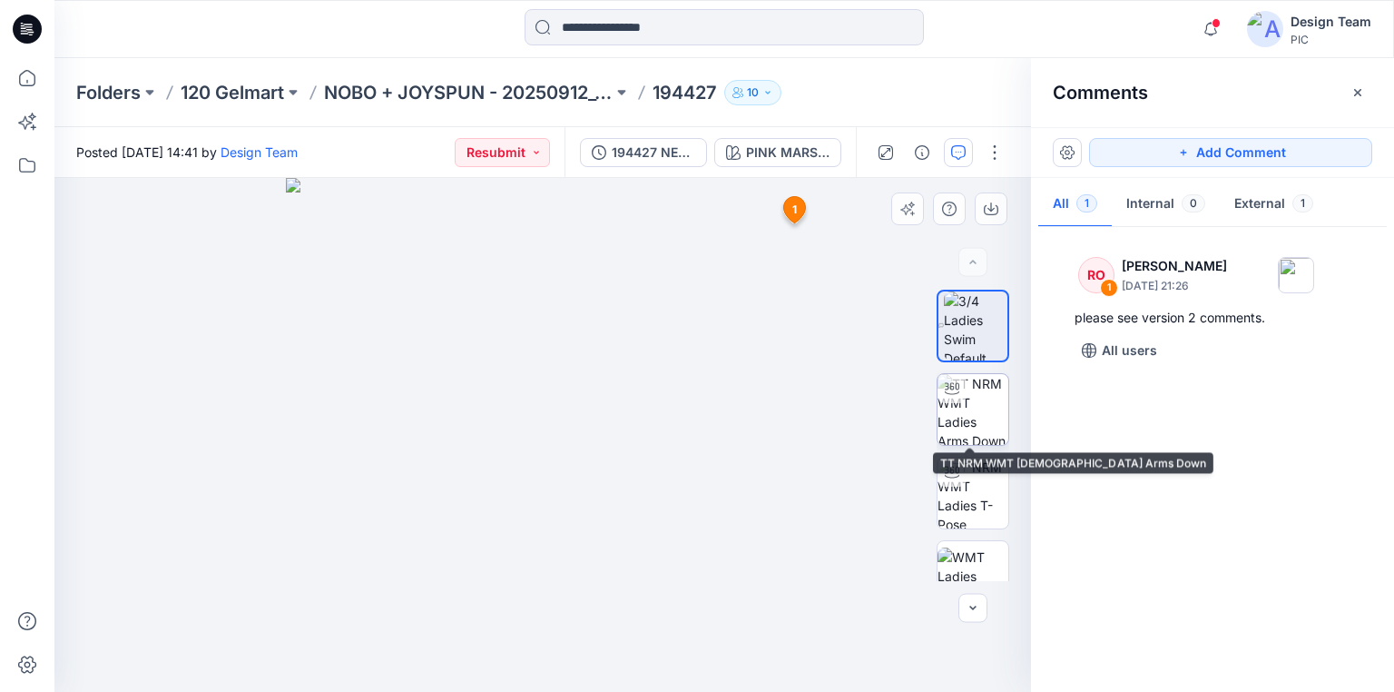
click at [949, 413] on img at bounding box center [972, 409] width 71 height 71
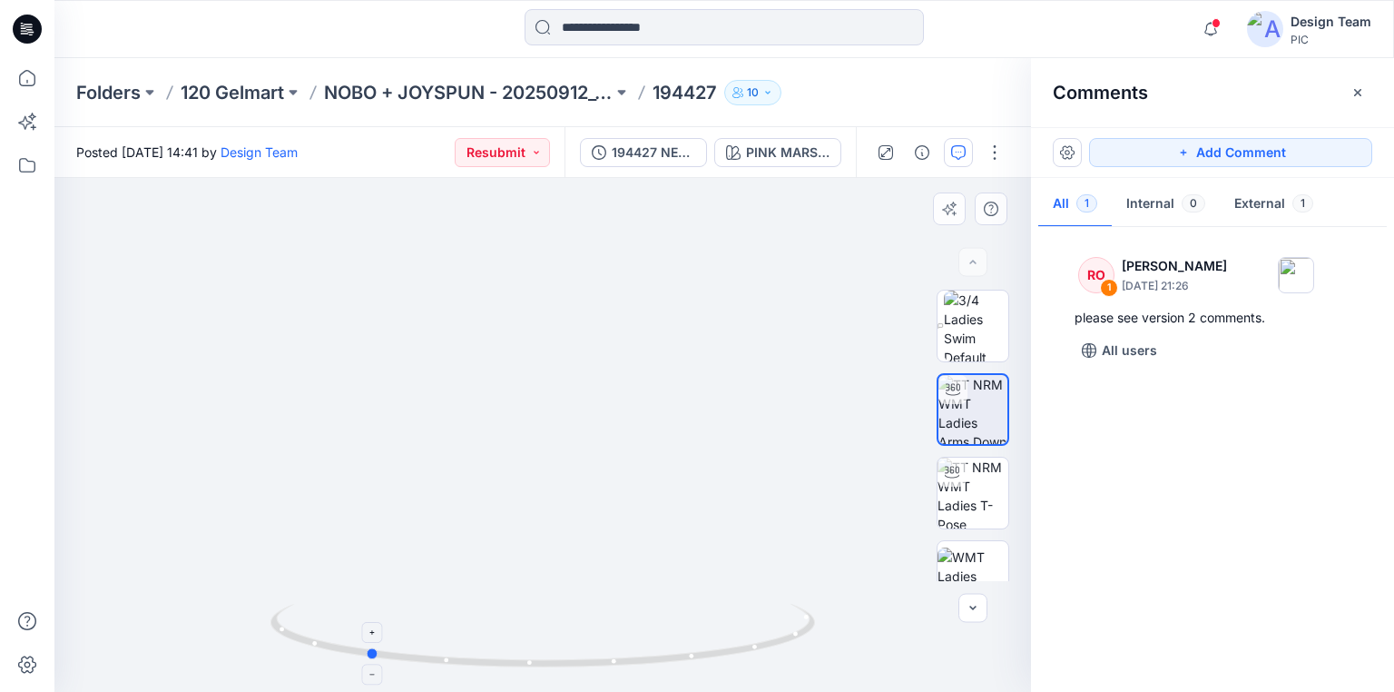
drag, startPoint x: 770, startPoint y: 644, endPoint x: 615, endPoint y: 649, distance: 155.3
click at [615, 649] on icon at bounding box center [544, 638] width 549 height 68
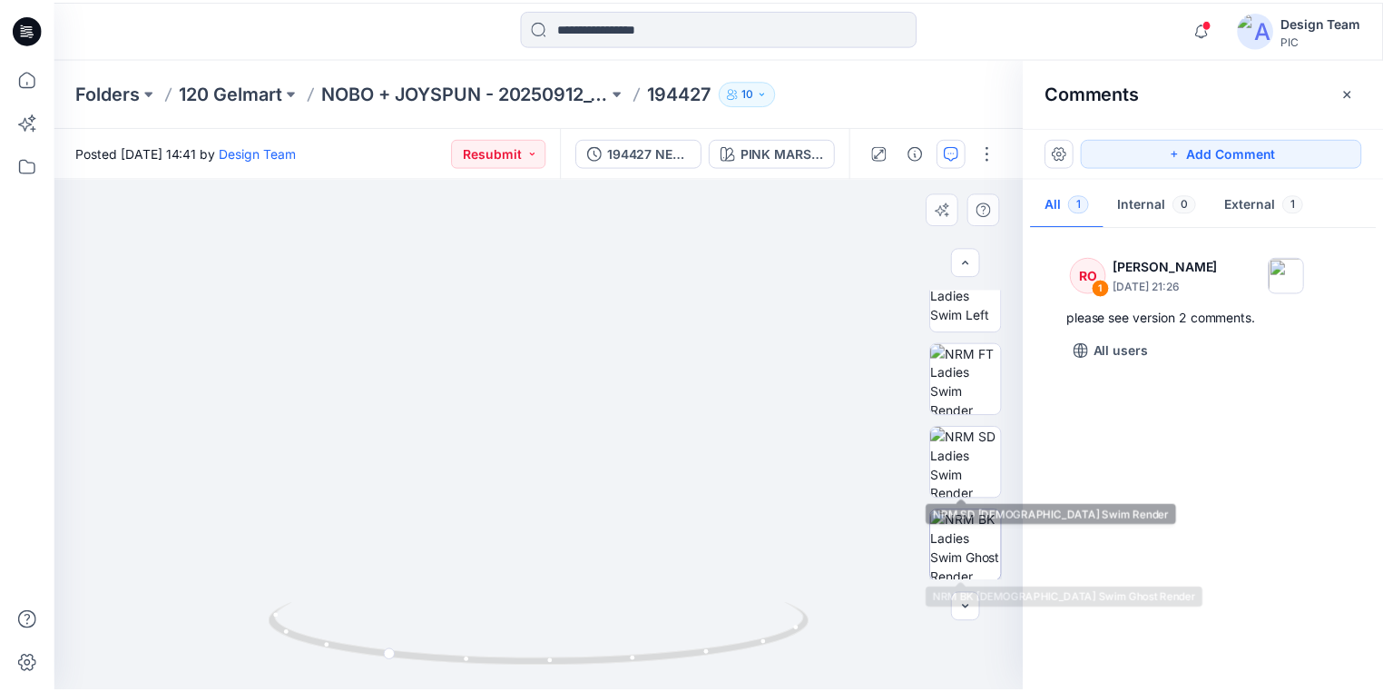
scroll to position [448, 0]
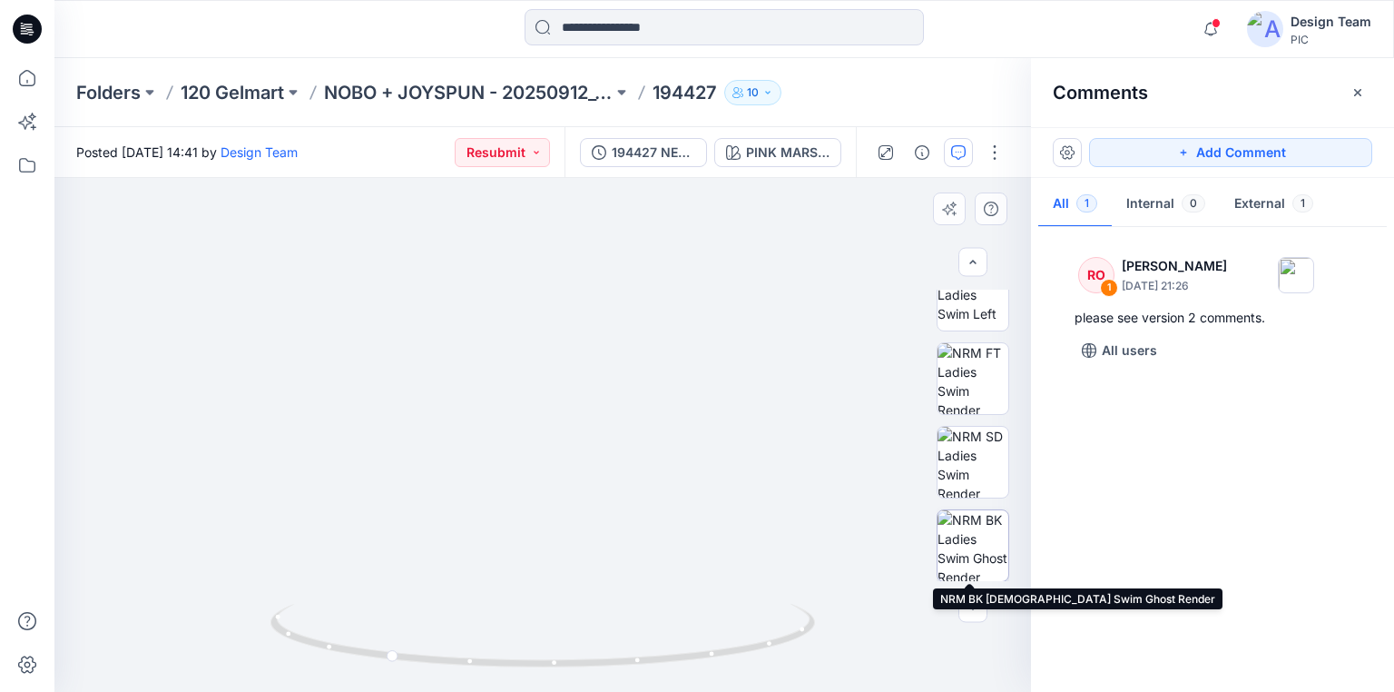
click at [967, 546] on img at bounding box center [972, 545] width 71 height 71
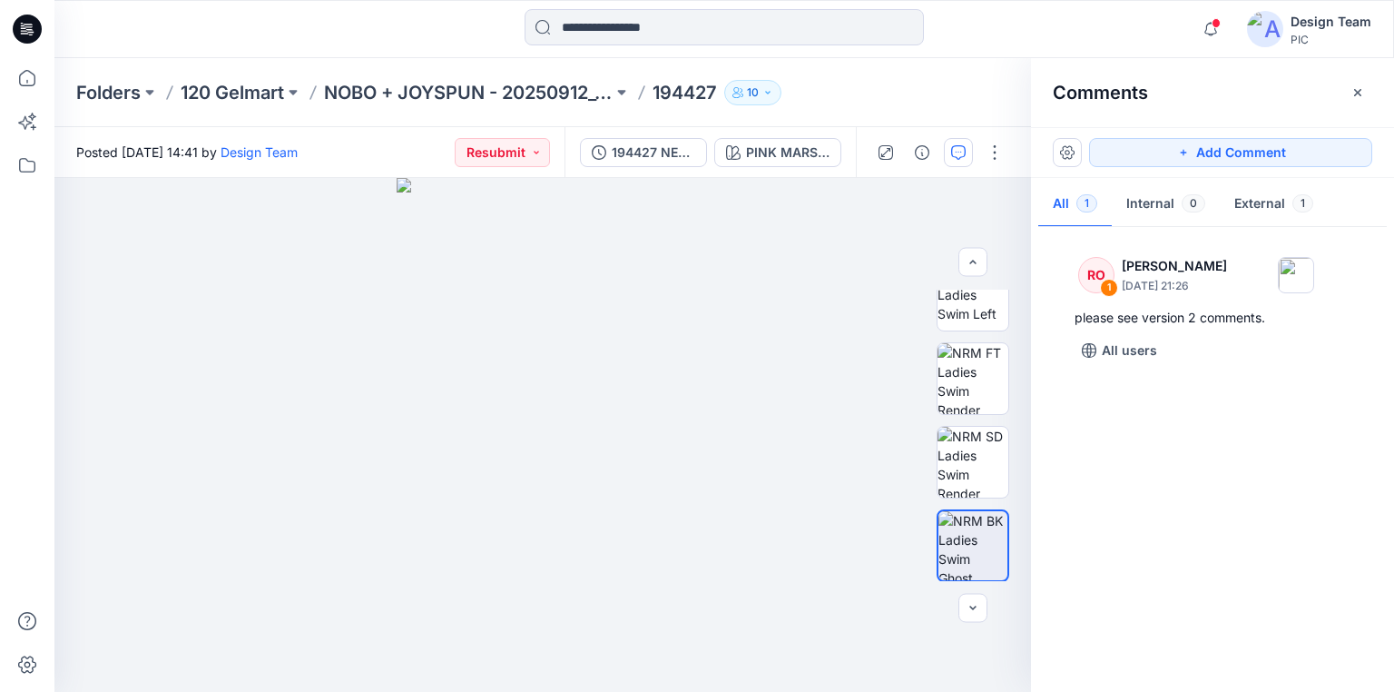
click at [28, 29] on icon at bounding box center [29, 29] width 7 height 1
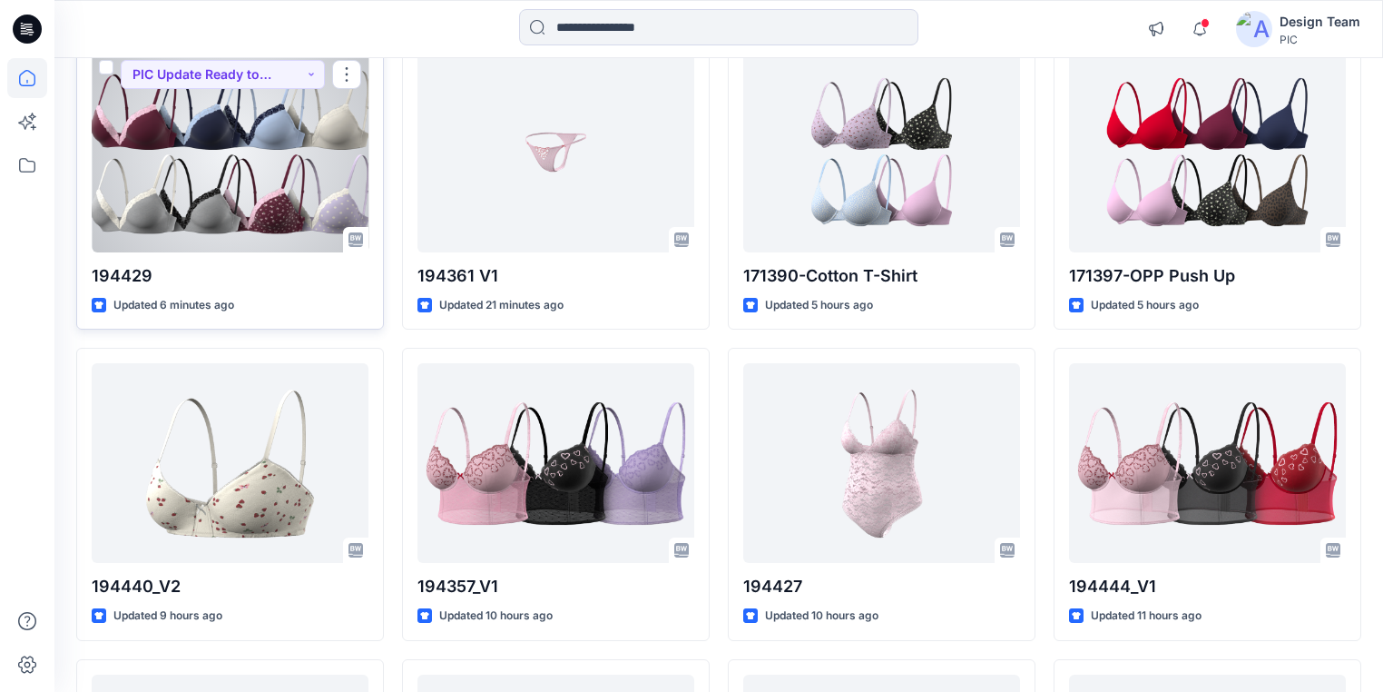
scroll to position [290, 0]
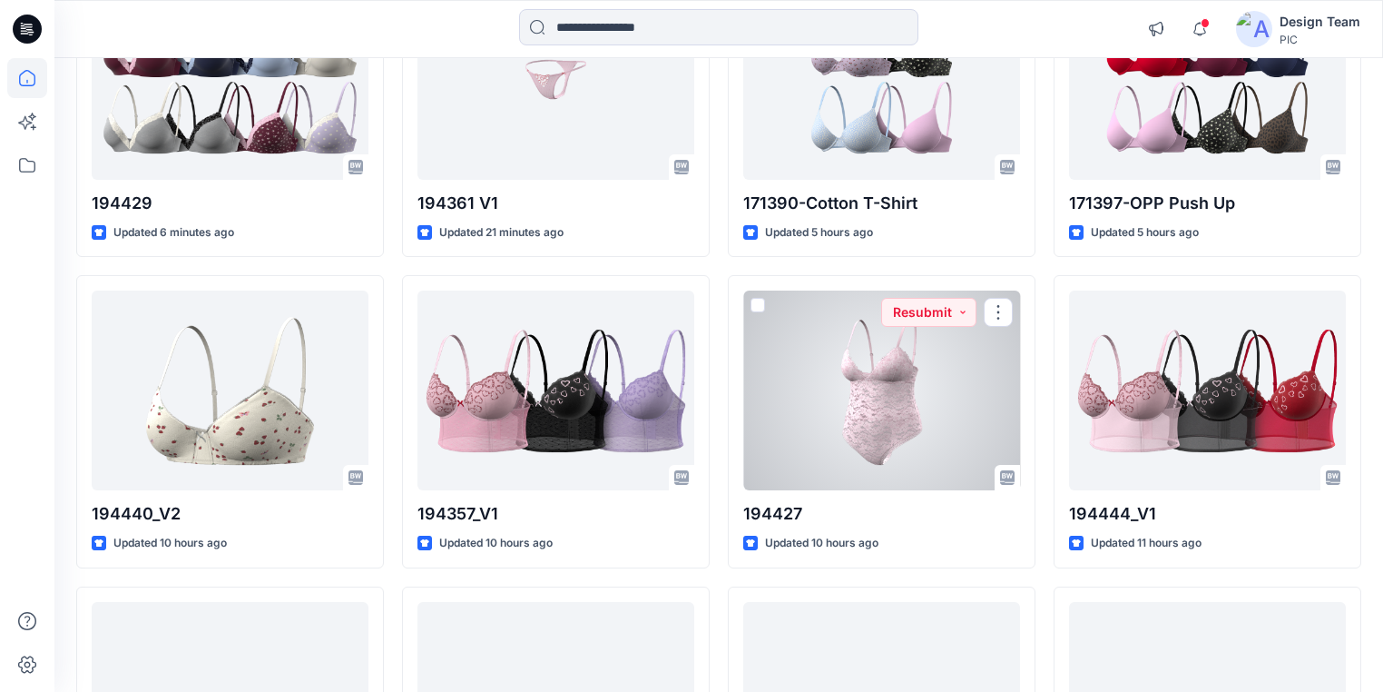
click at [932, 354] on div at bounding box center [881, 390] width 277 height 200
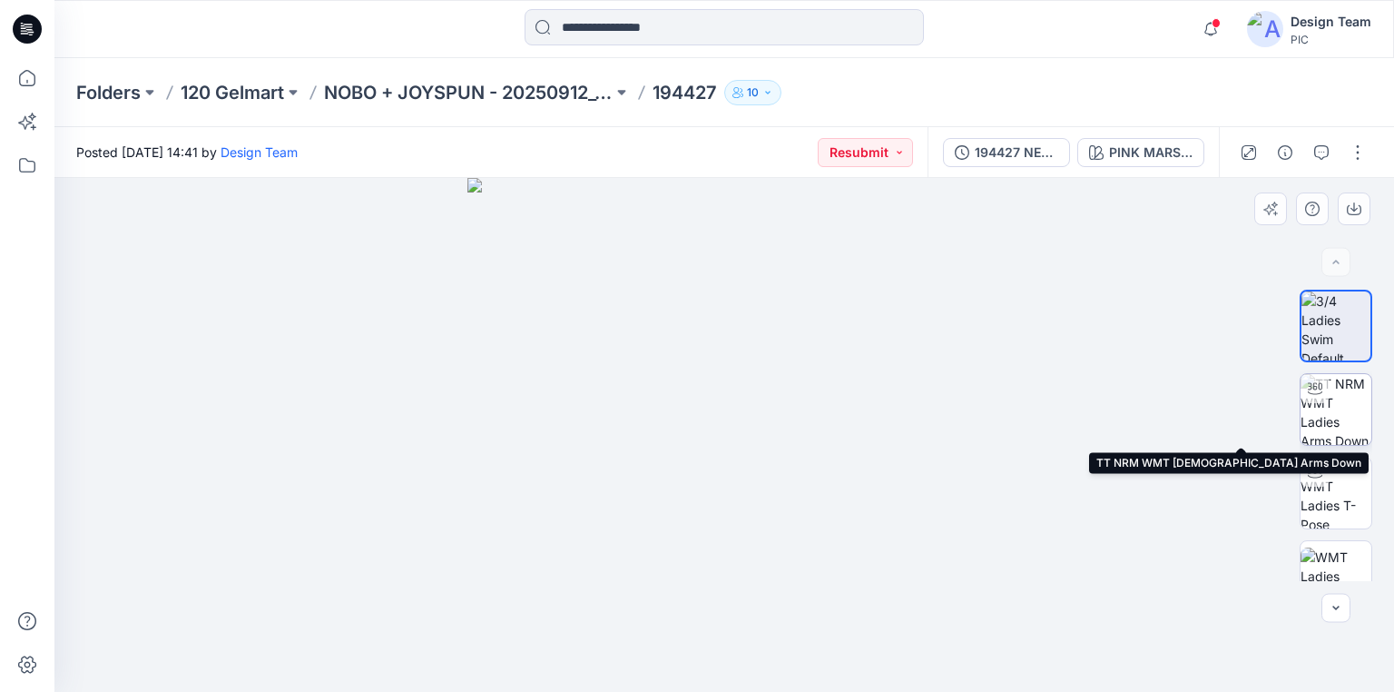
click at [1342, 407] on img at bounding box center [1335, 409] width 71 height 71
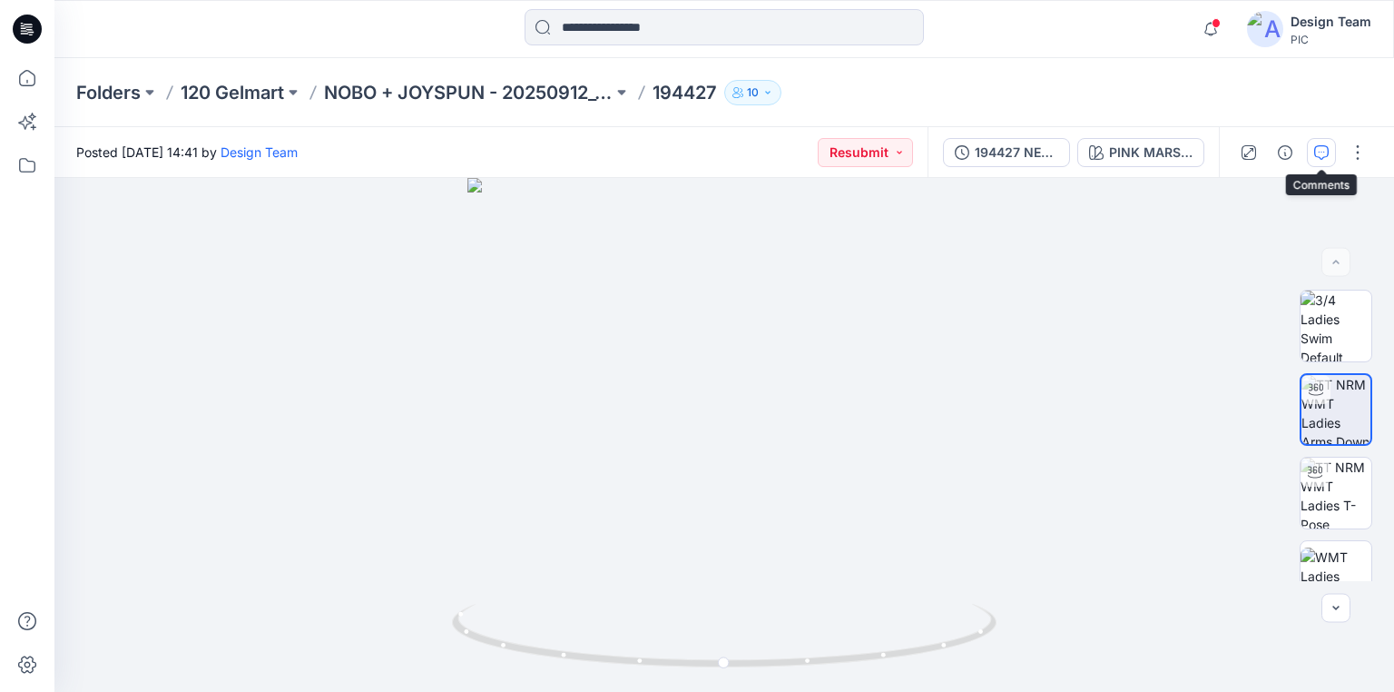
click at [1320, 154] on icon "button" at bounding box center [1321, 152] width 15 height 15
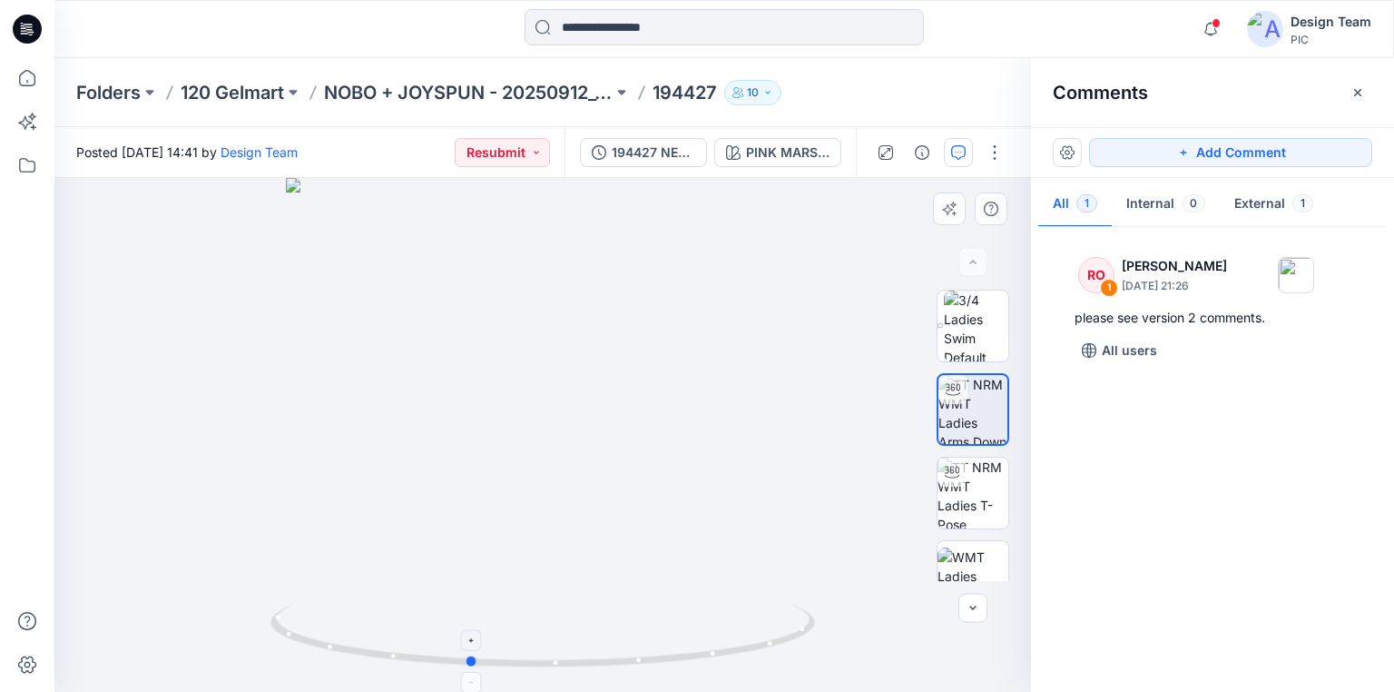
drag, startPoint x: 775, startPoint y: 657, endPoint x: 702, endPoint y: 661, distance: 73.6
click at [702, 661] on icon at bounding box center [544, 638] width 549 height 68
click at [634, 150] on div "194427 NEW PATTERN" at bounding box center [653, 152] width 83 height 20
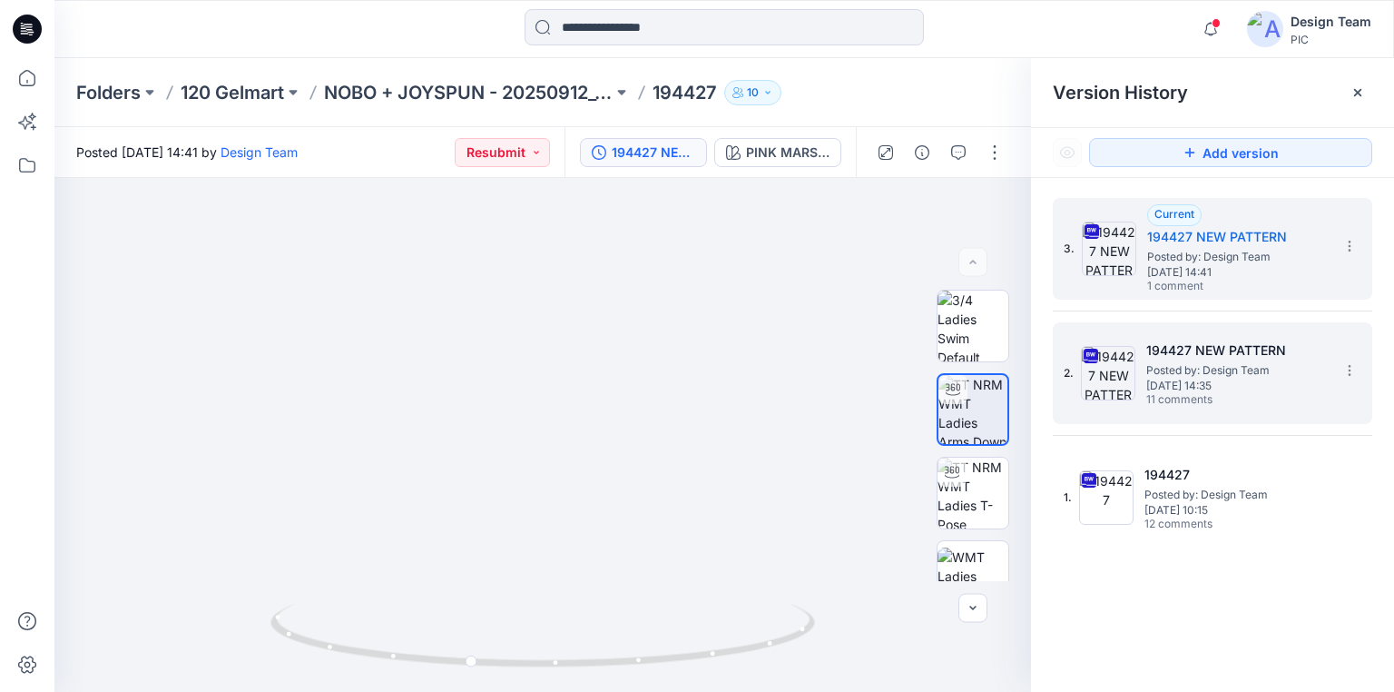
click at [1189, 374] on span "Posted by: Design Team" at bounding box center [1237, 370] width 182 height 18
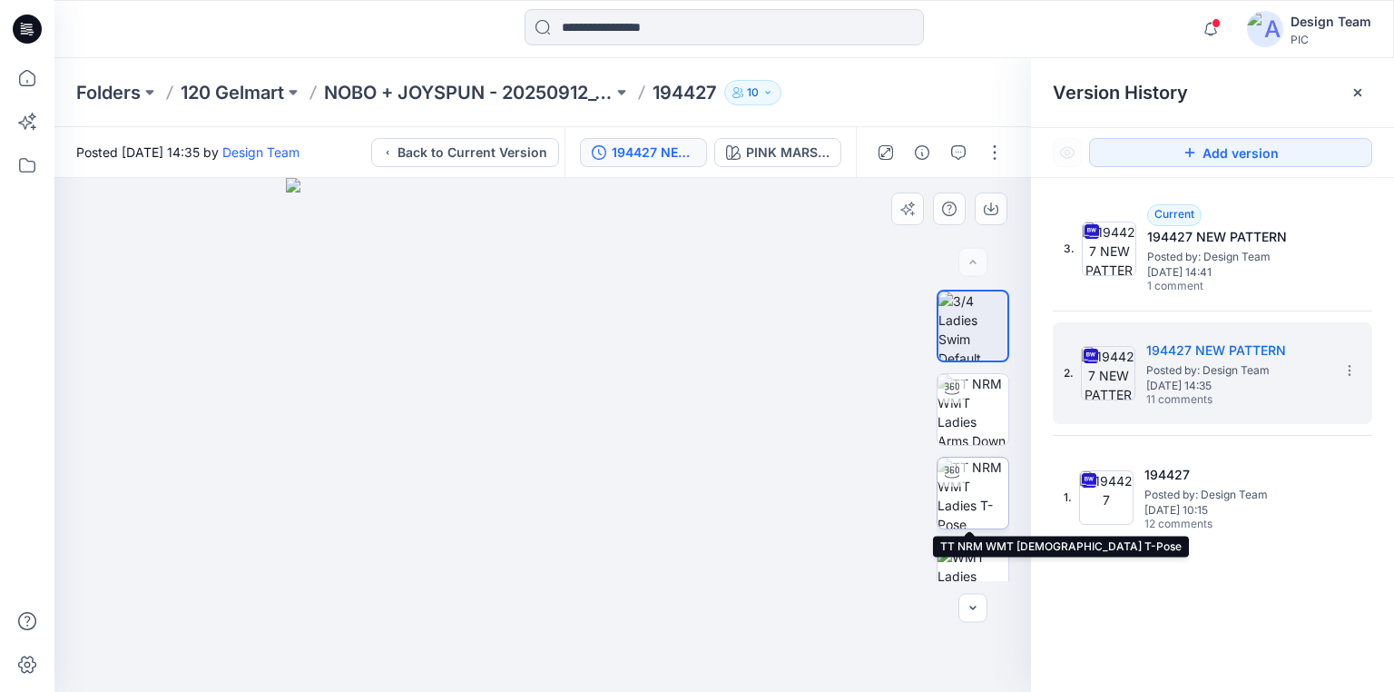
click at [983, 476] on img at bounding box center [972, 492] width 71 height 71
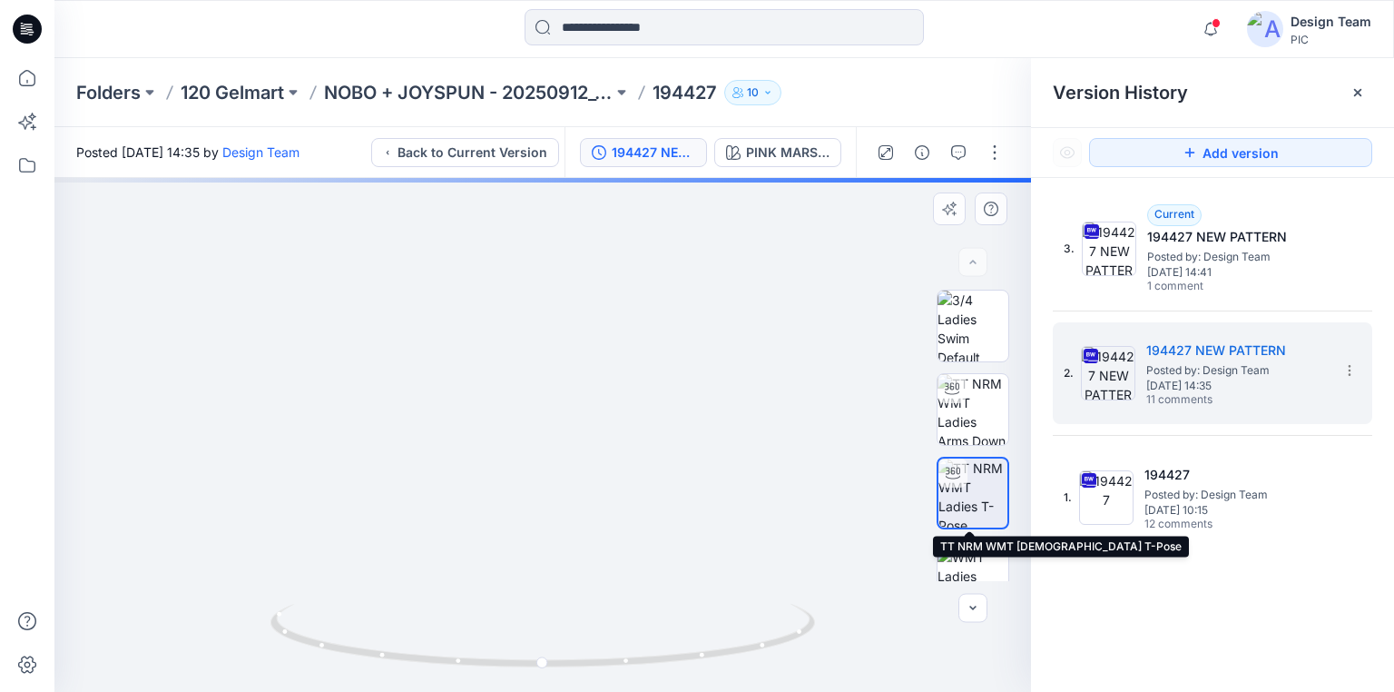
click at [973, 505] on img at bounding box center [972, 492] width 69 height 69
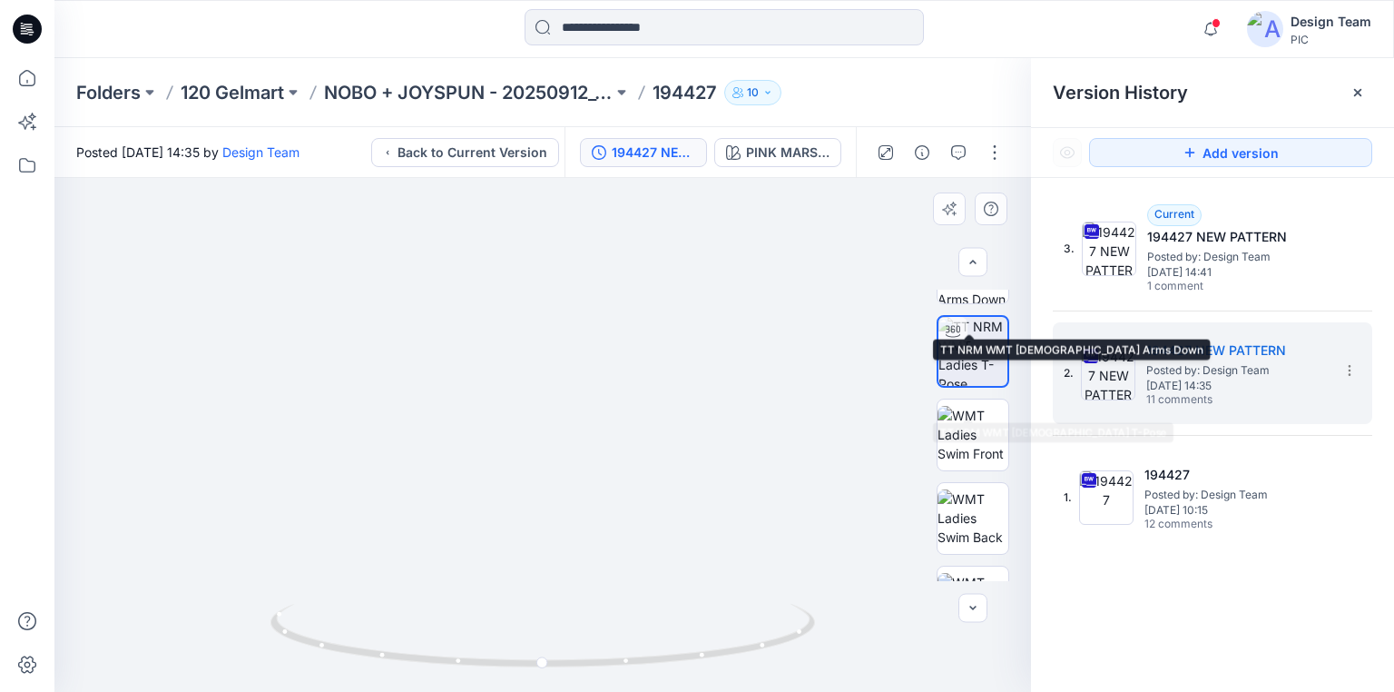
scroll to position [145, 0]
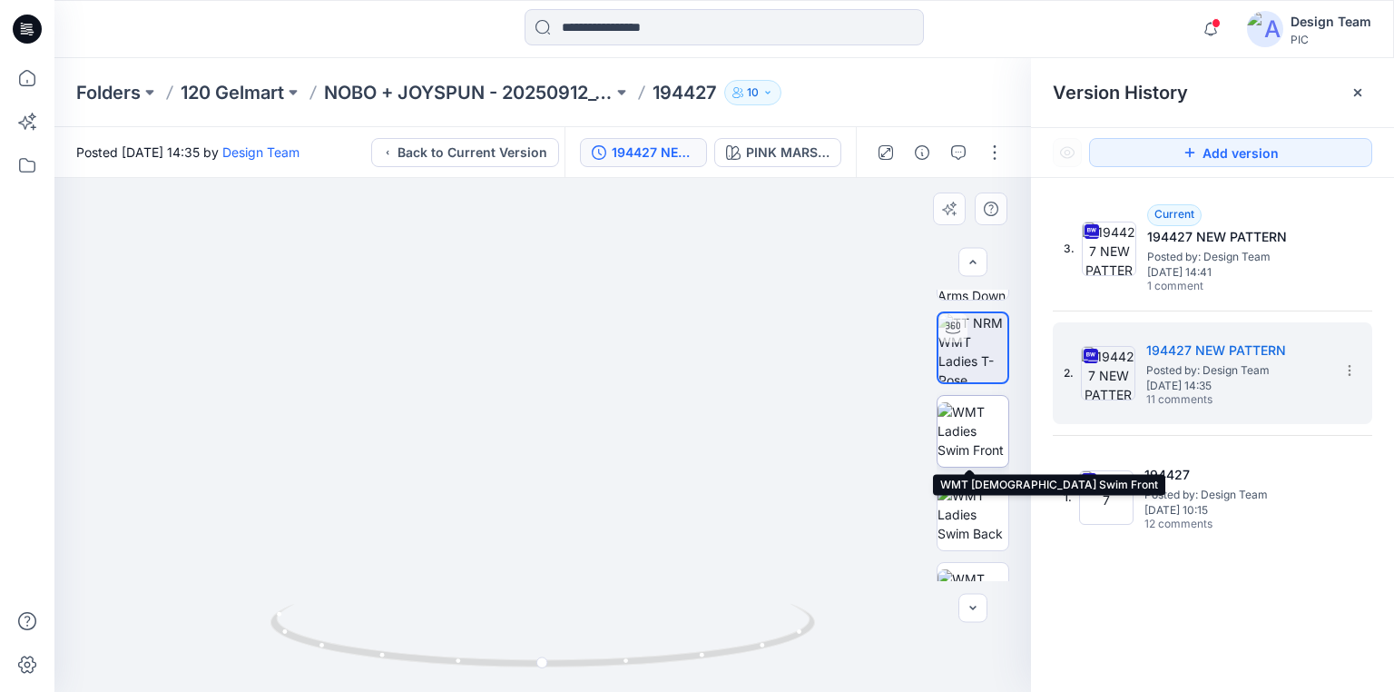
click at [983, 442] on img at bounding box center [972, 430] width 71 height 57
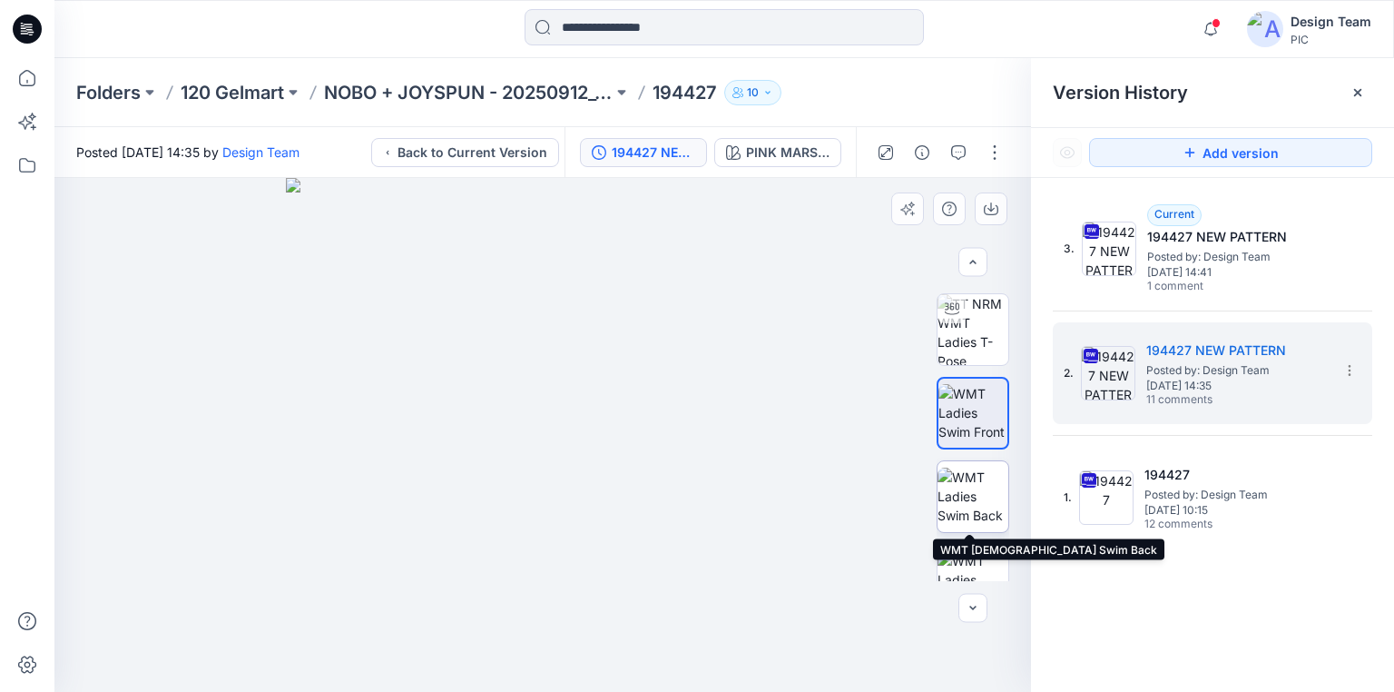
scroll to position [0, 0]
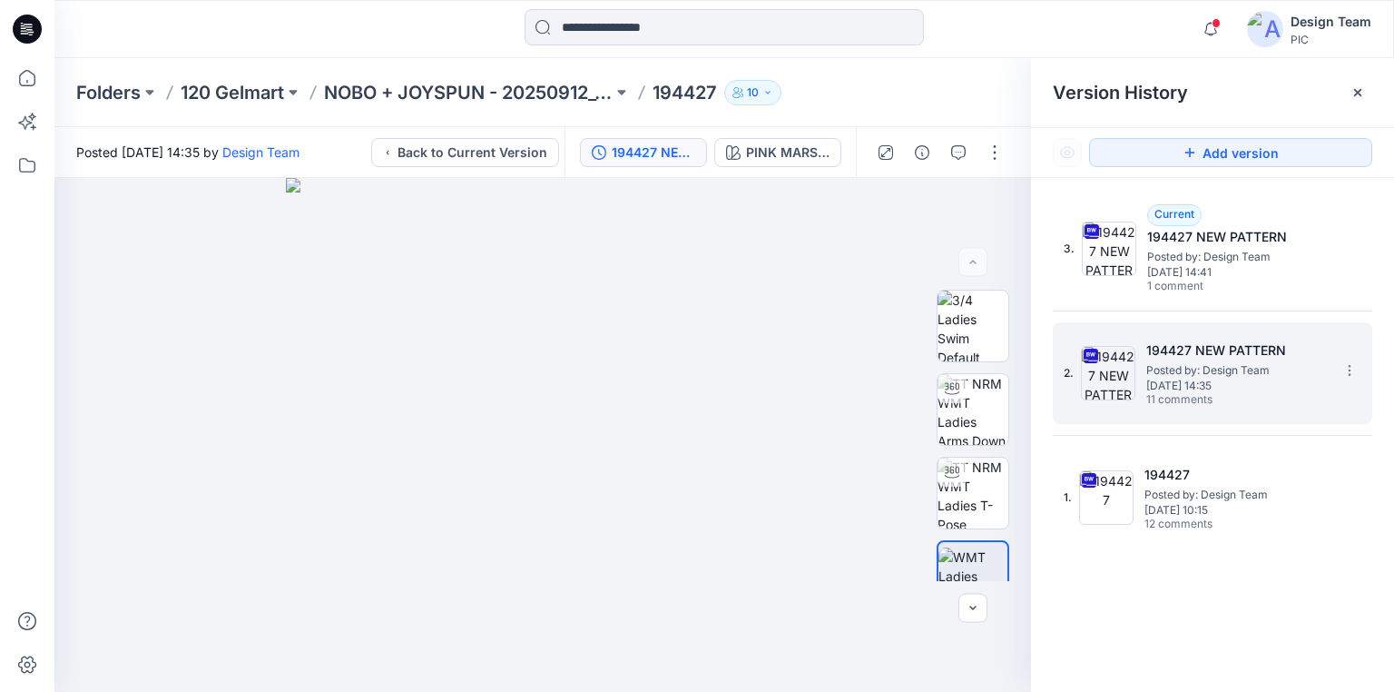
click at [1229, 385] on span "[DATE] 14:35" at bounding box center [1237, 385] width 182 height 13
click at [957, 153] on icon "button" at bounding box center [958, 152] width 15 height 15
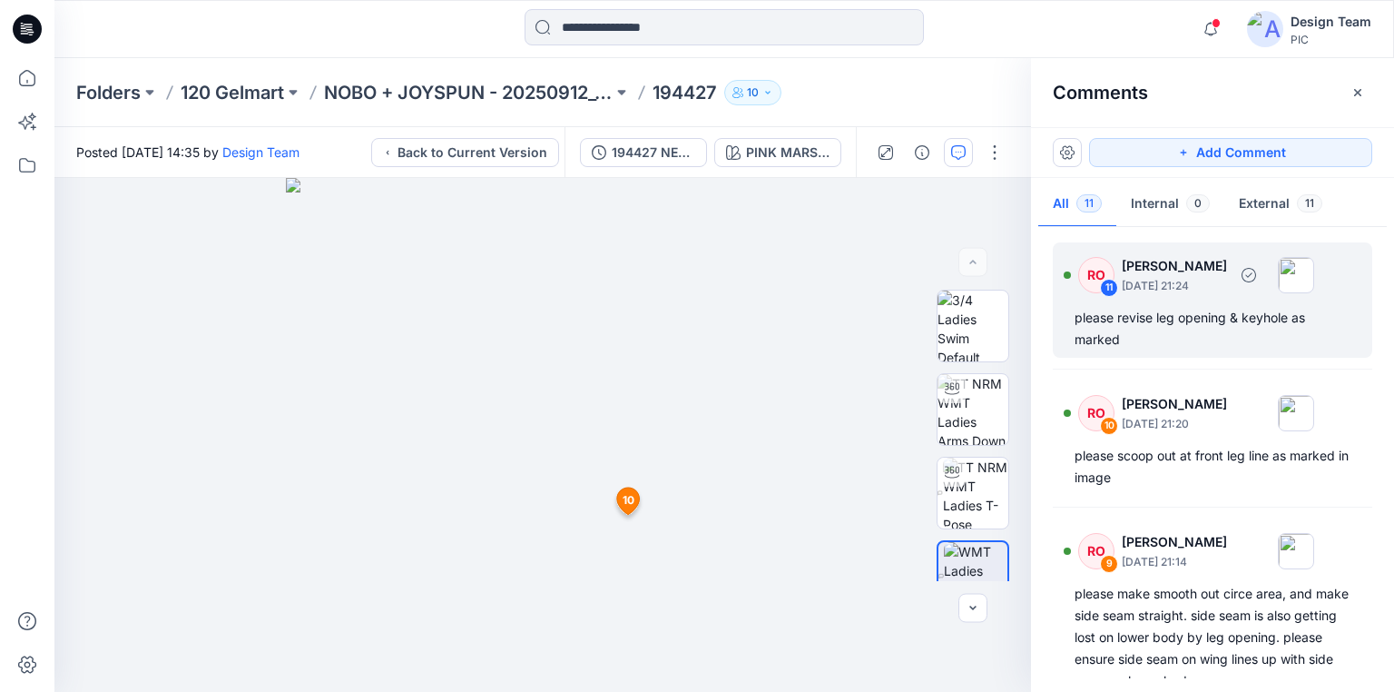
click at [1142, 315] on div "please revise leg opening & keyhole as marked" at bounding box center [1213, 329] width 276 height 44
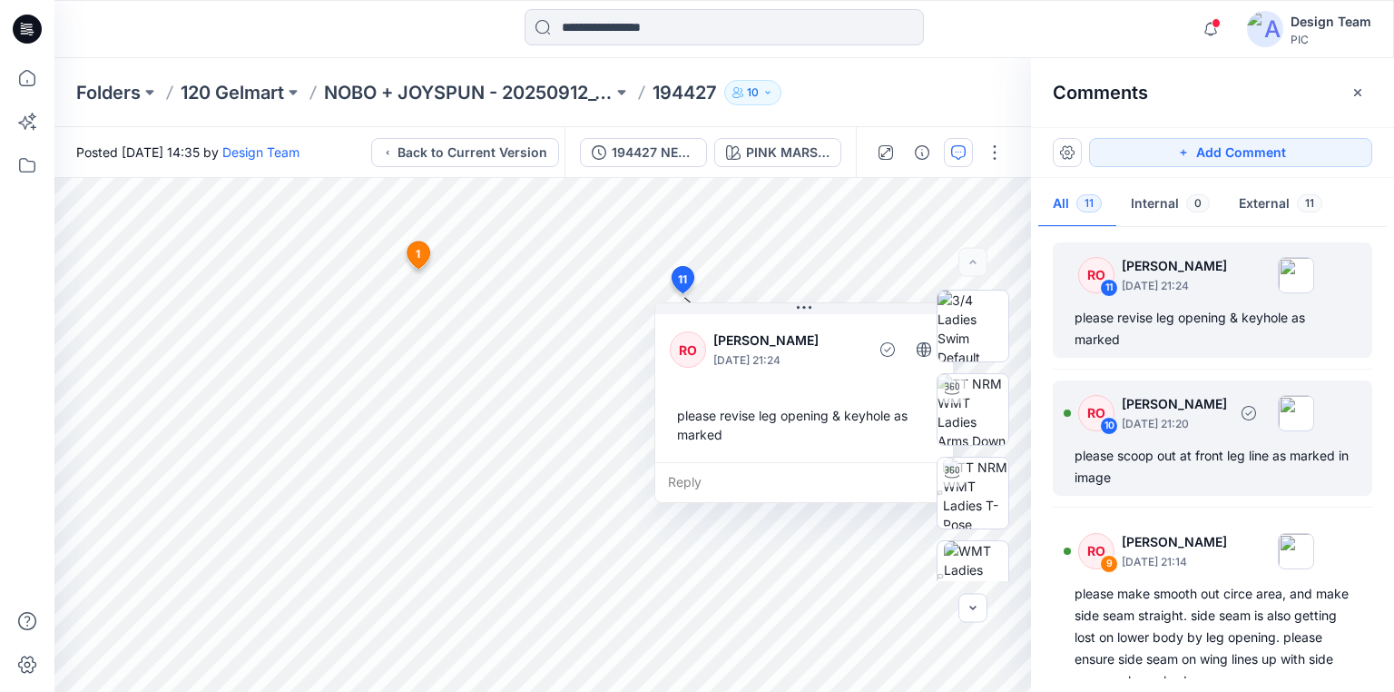
click at [1154, 454] on div "please scoop out at front leg line as marked in image" at bounding box center [1213, 467] width 276 height 44
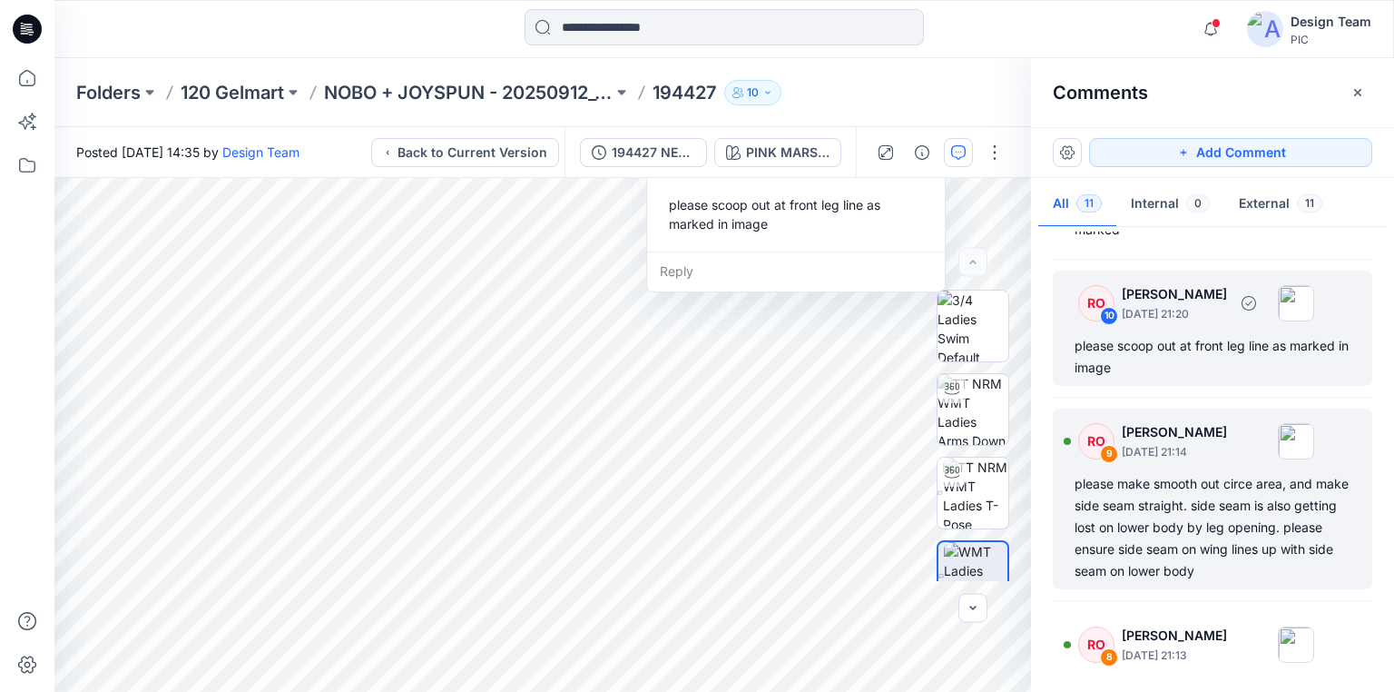
scroll to position [145, 0]
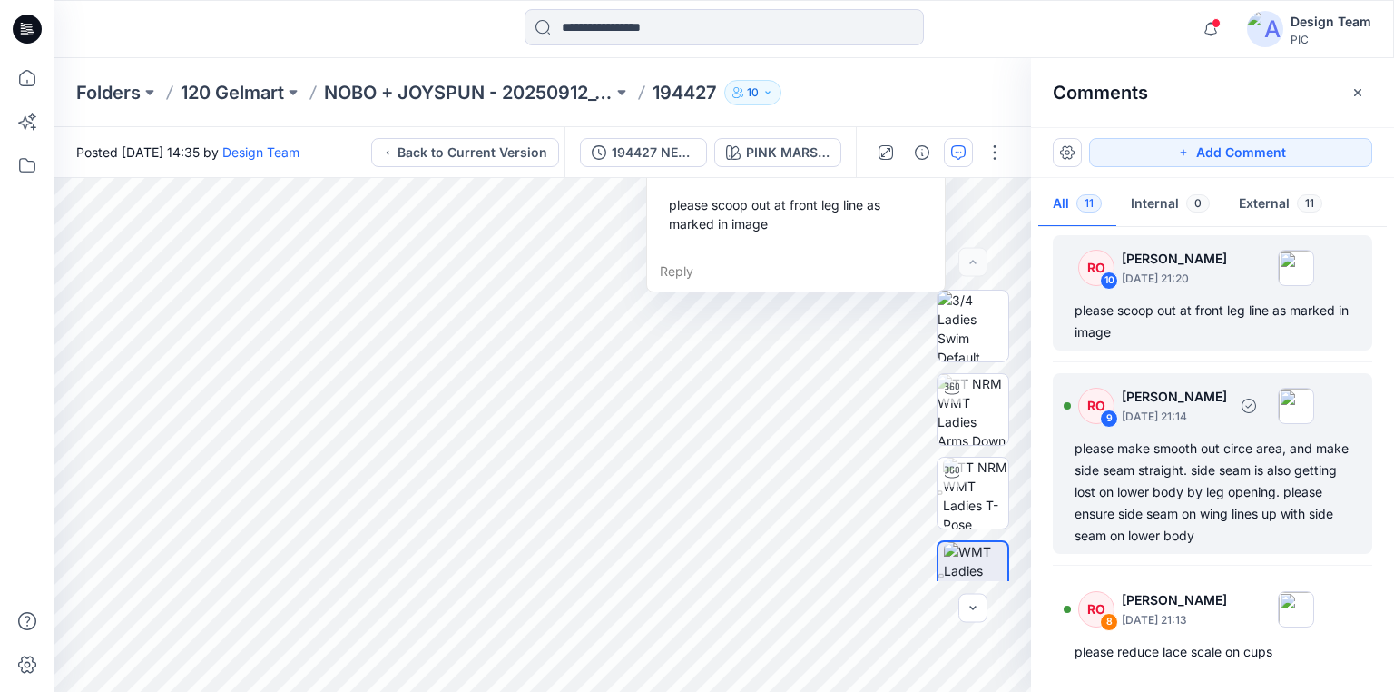
click at [1147, 505] on div "please make smooth out circe area, and make side seam straight. side seam is al…" at bounding box center [1213, 491] width 276 height 109
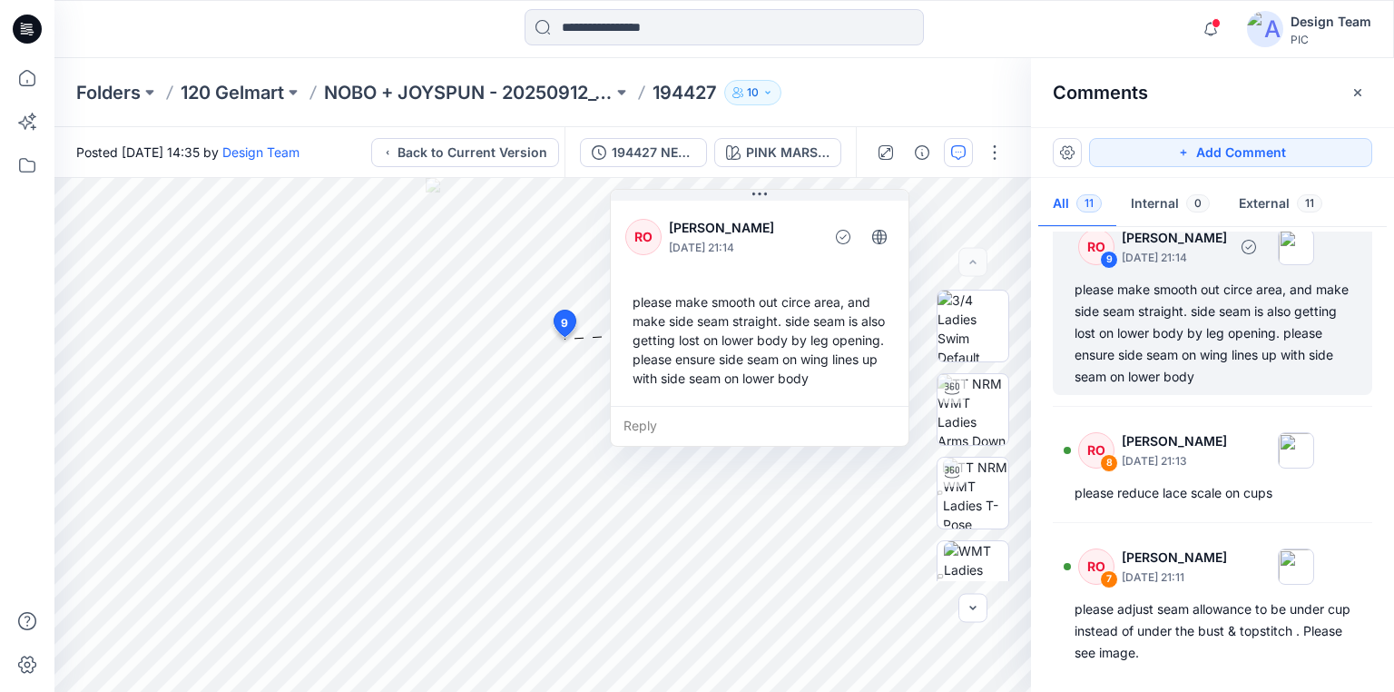
scroll to position [363, 0]
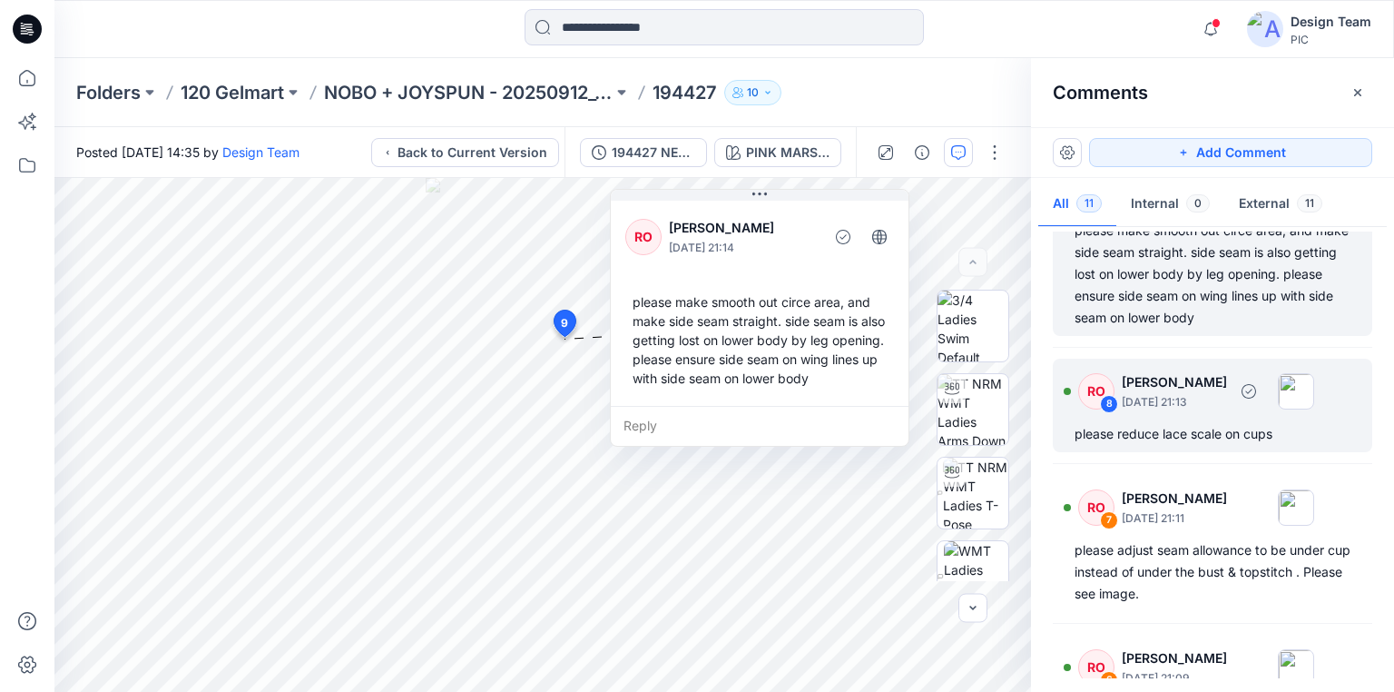
click at [1124, 441] on div "please reduce lace scale on cups" at bounding box center [1213, 434] width 276 height 22
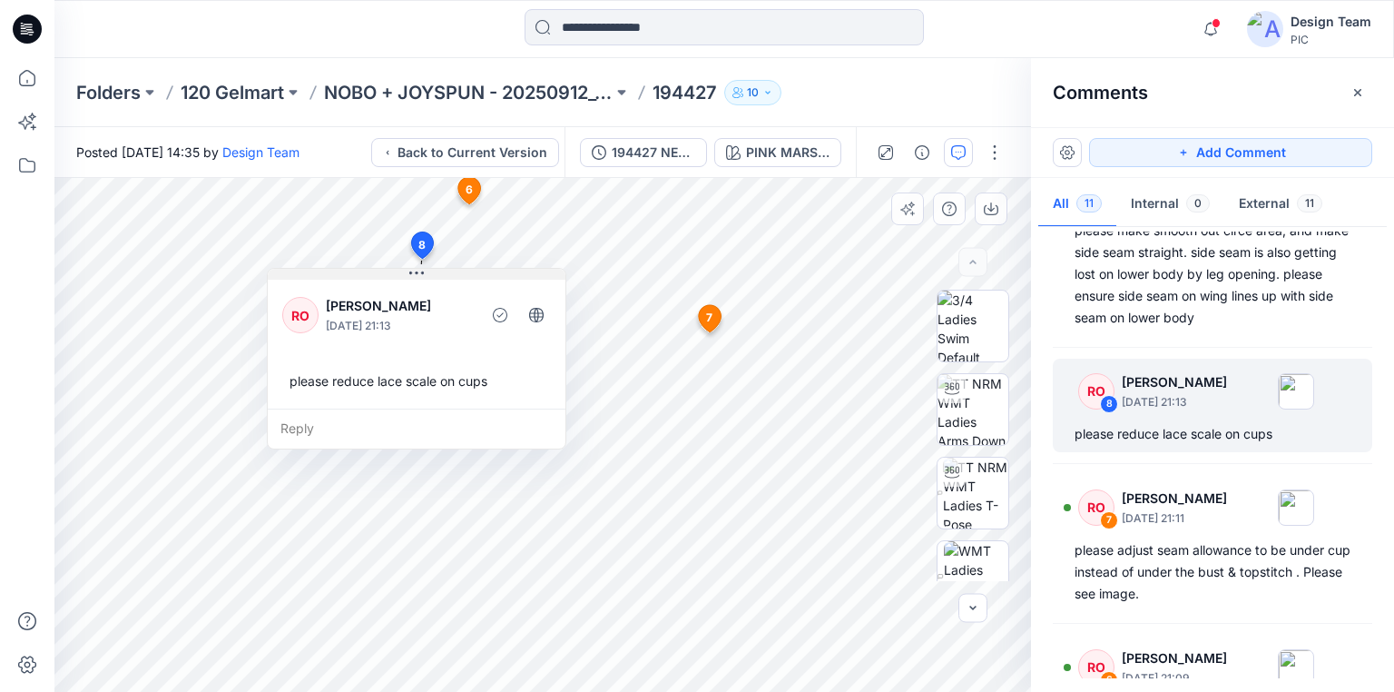
drag, startPoint x: 574, startPoint y: 275, endPoint x: 447, endPoint y: 275, distance: 127.1
click at [447, 275] on button at bounding box center [417, 274] width 298 height 11
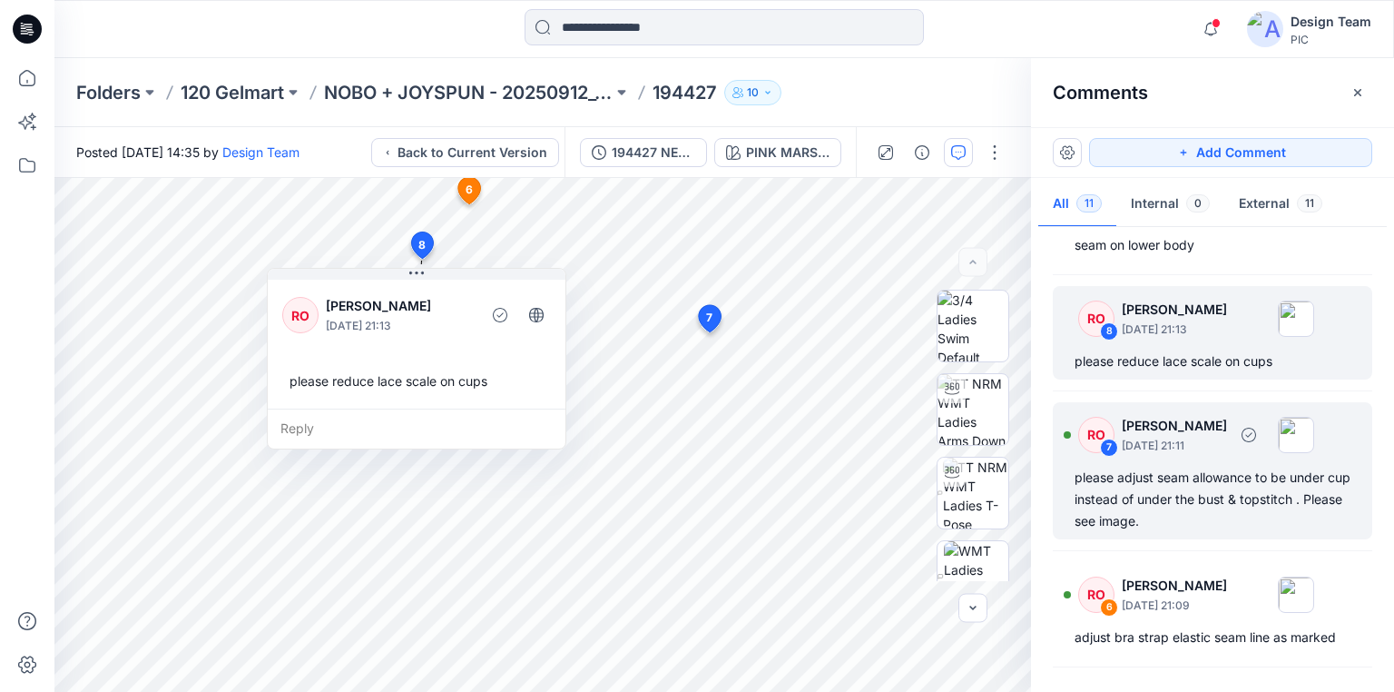
scroll to position [508, 0]
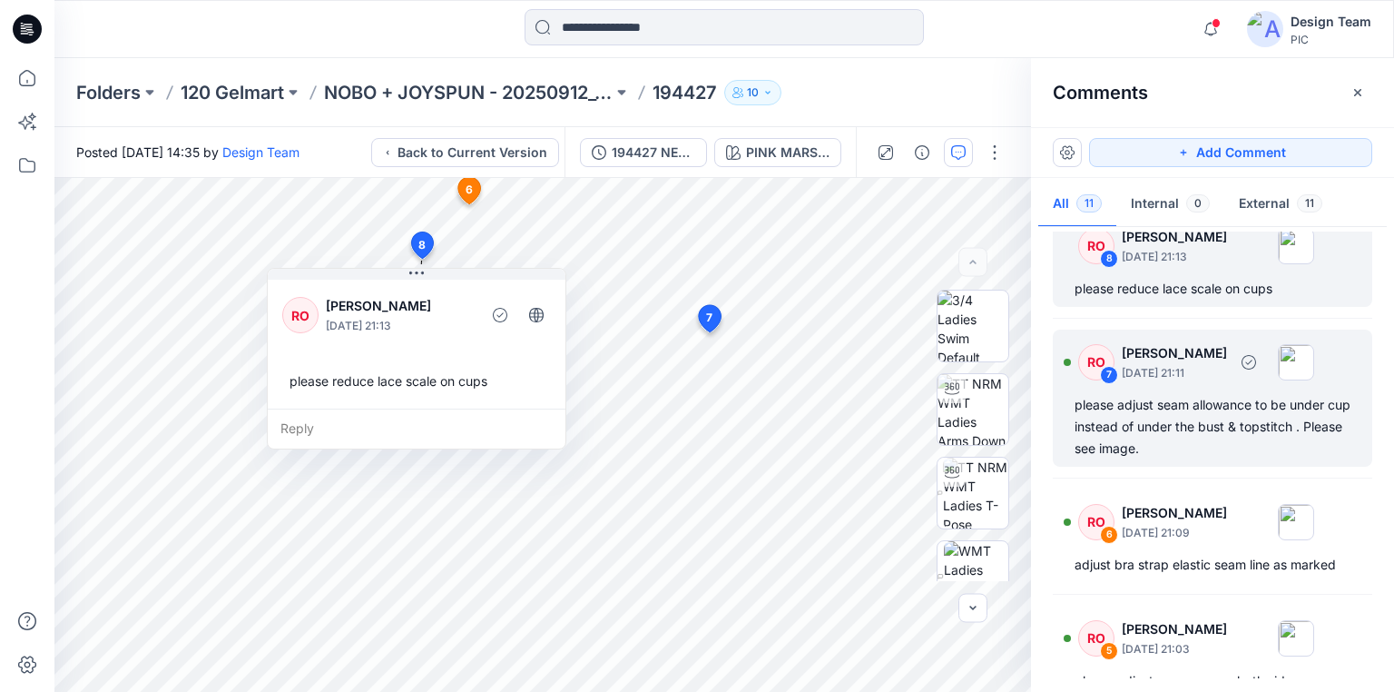
drag, startPoint x: 1154, startPoint y: 431, endPoint x: 1141, endPoint y: 428, distance: 13.9
click at [1152, 431] on div "please adjust seam allowance to be under cup instead of under the bust & topsti…" at bounding box center [1213, 426] width 276 height 65
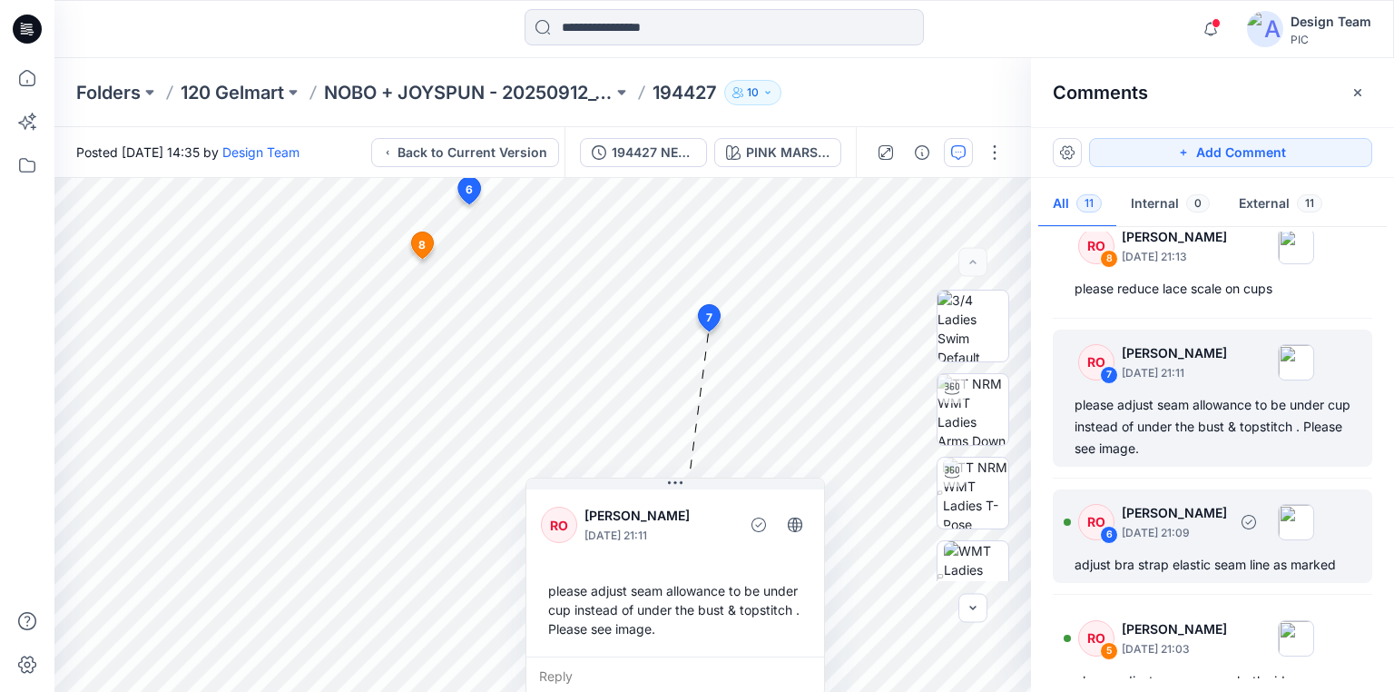
click at [1242, 564] on div "adjust bra strap elastic seam line as marked" at bounding box center [1213, 565] width 276 height 22
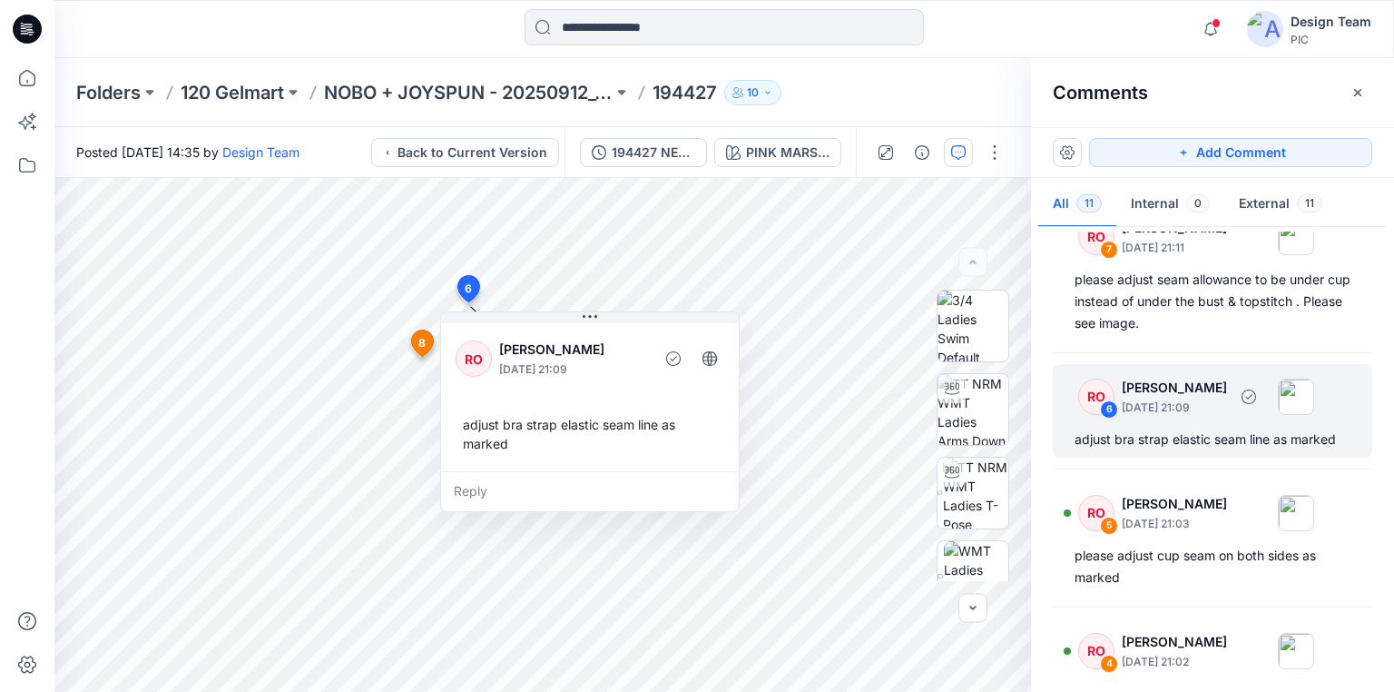
scroll to position [653, 0]
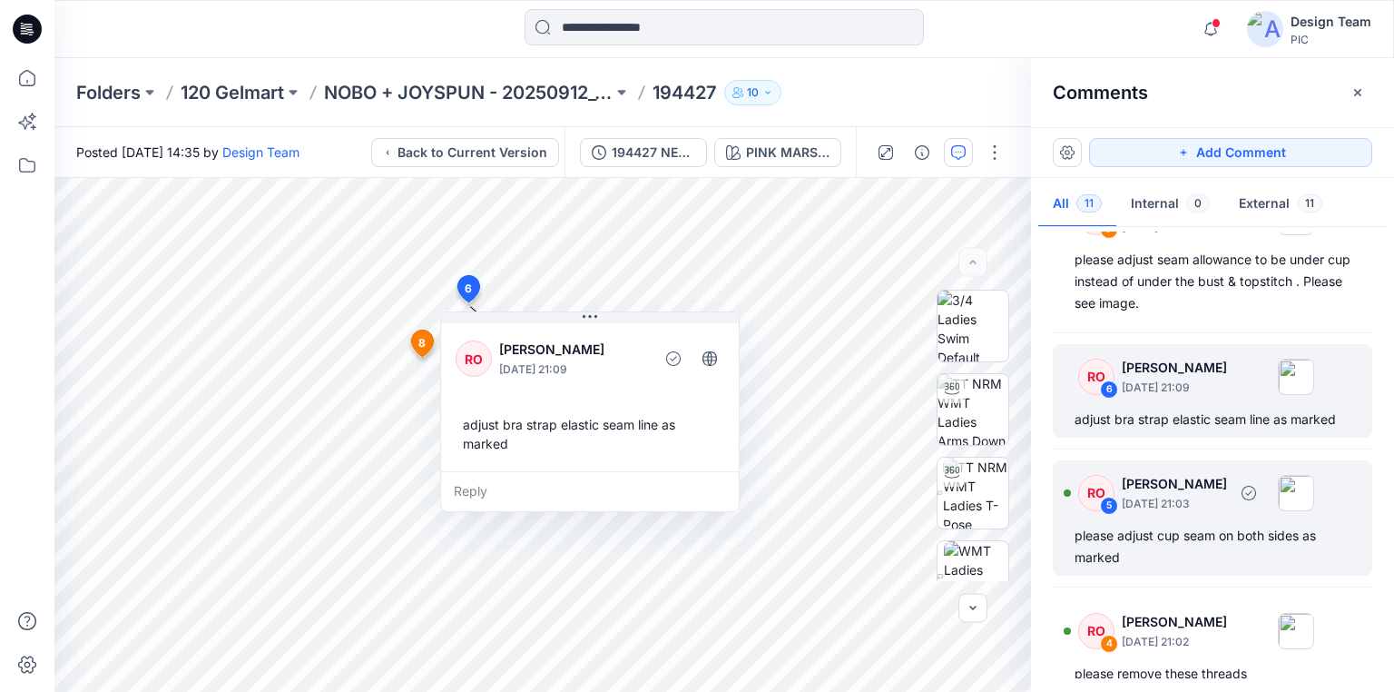
click at [1145, 533] on div "please adjust cup seam on both sides as marked" at bounding box center [1213, 547] width 276 height 44
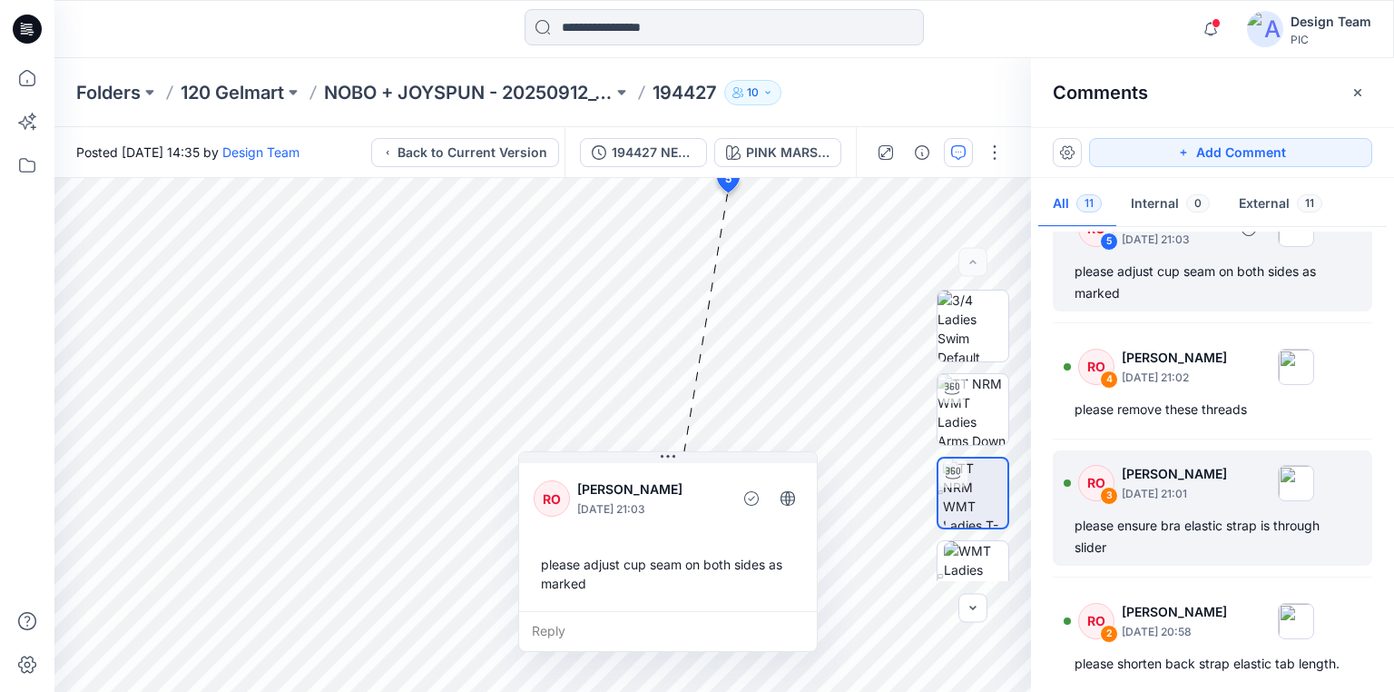
scroll to position [944, 0]
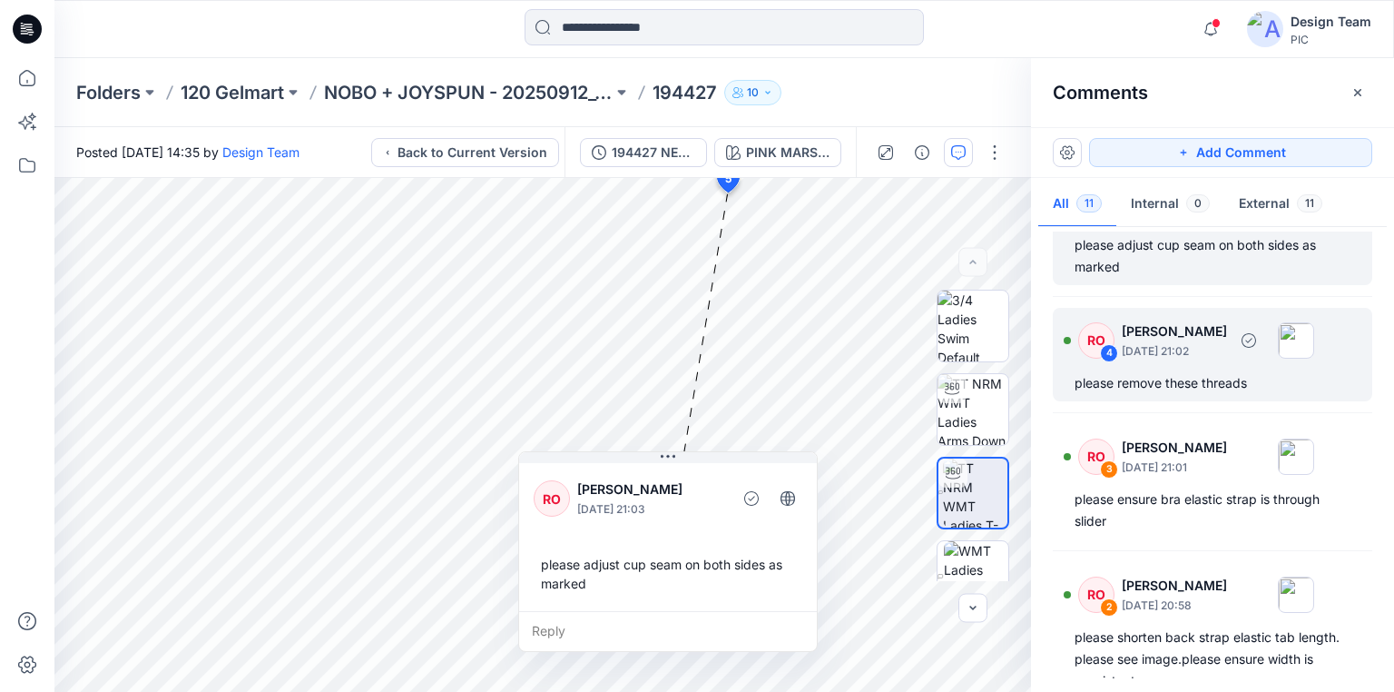
click at [1133, 385] on div "please remove these threads" at bounding box center [1213, 383] width 276 height 22
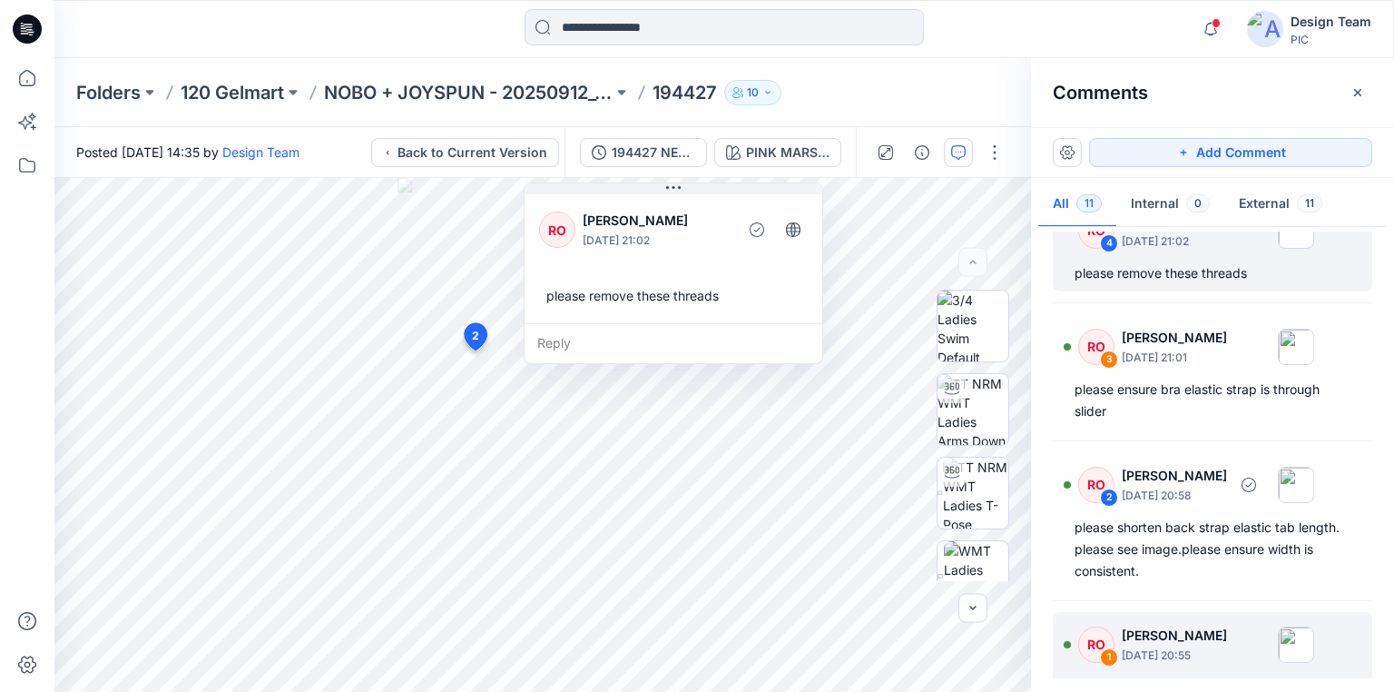
scroll to position [1089, 0]
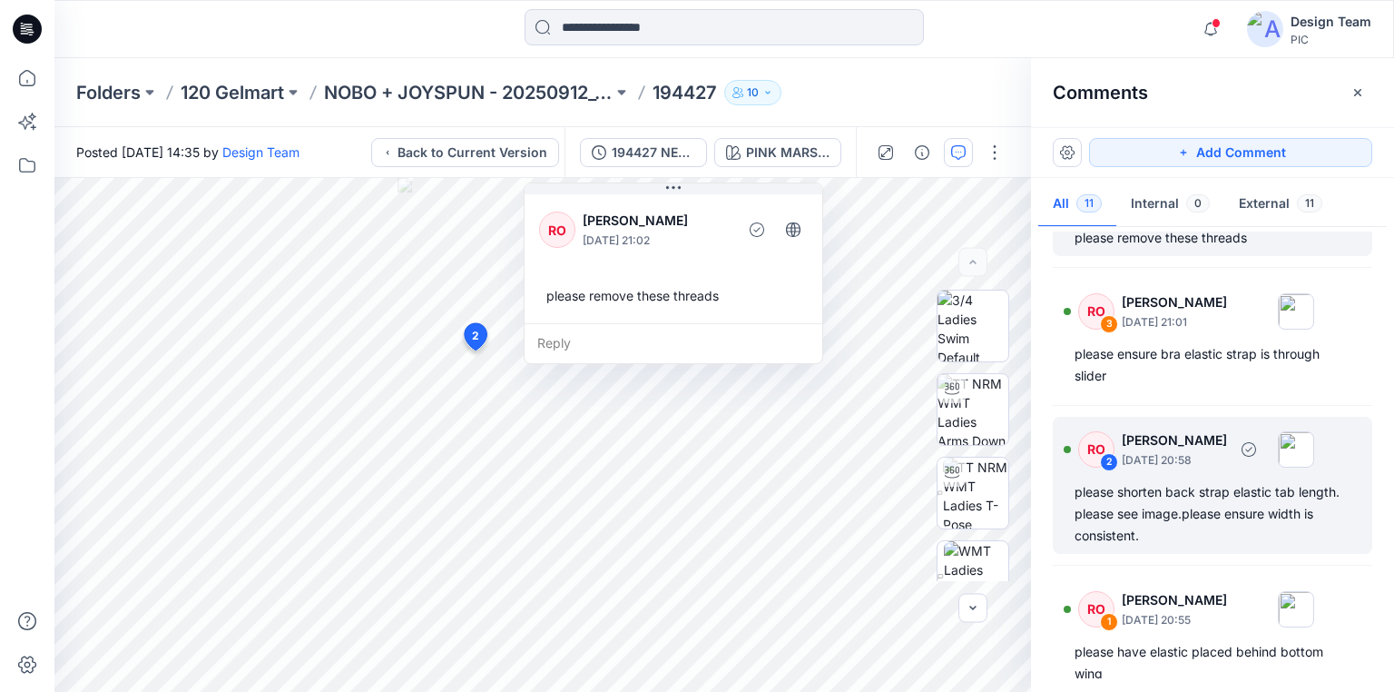
click at [1176, 510] on div "please shorten back strap elastic tab length. please see image.please ensure wi…" at bounding box center [1213, 513] width 276 height 65
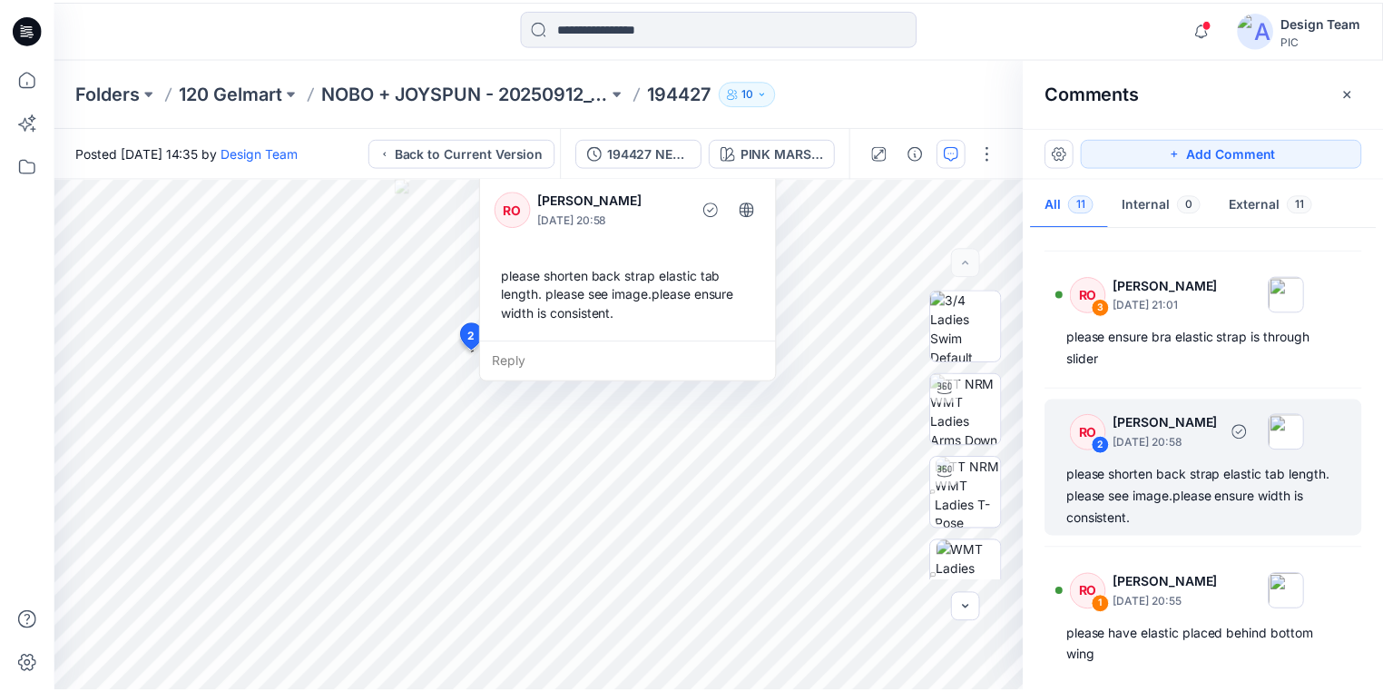
scroll to position [1111, 0]
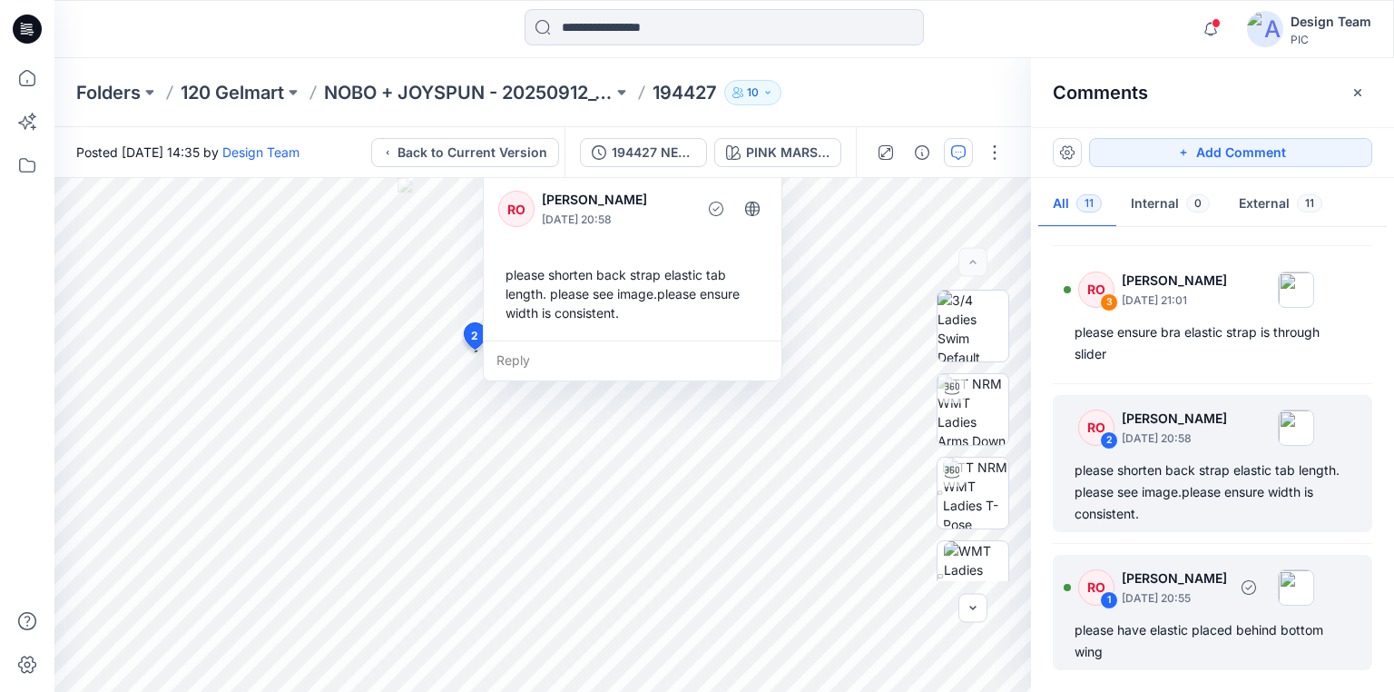
click at [1182, 623] on div "please have elastic placed behind bottom wing" at bounding box center [1213, 641] width 276 height 44
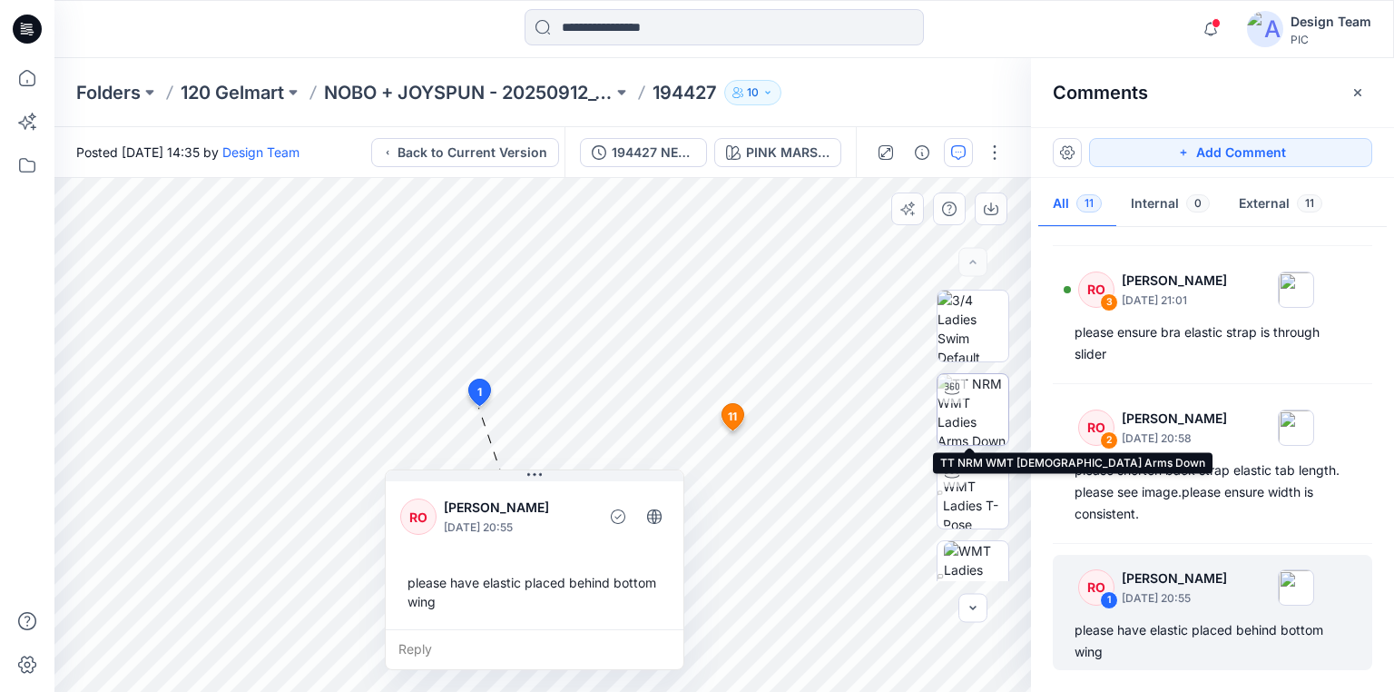
click at [984, 401] on img at bounding box center [972, 409] width 71 height 71
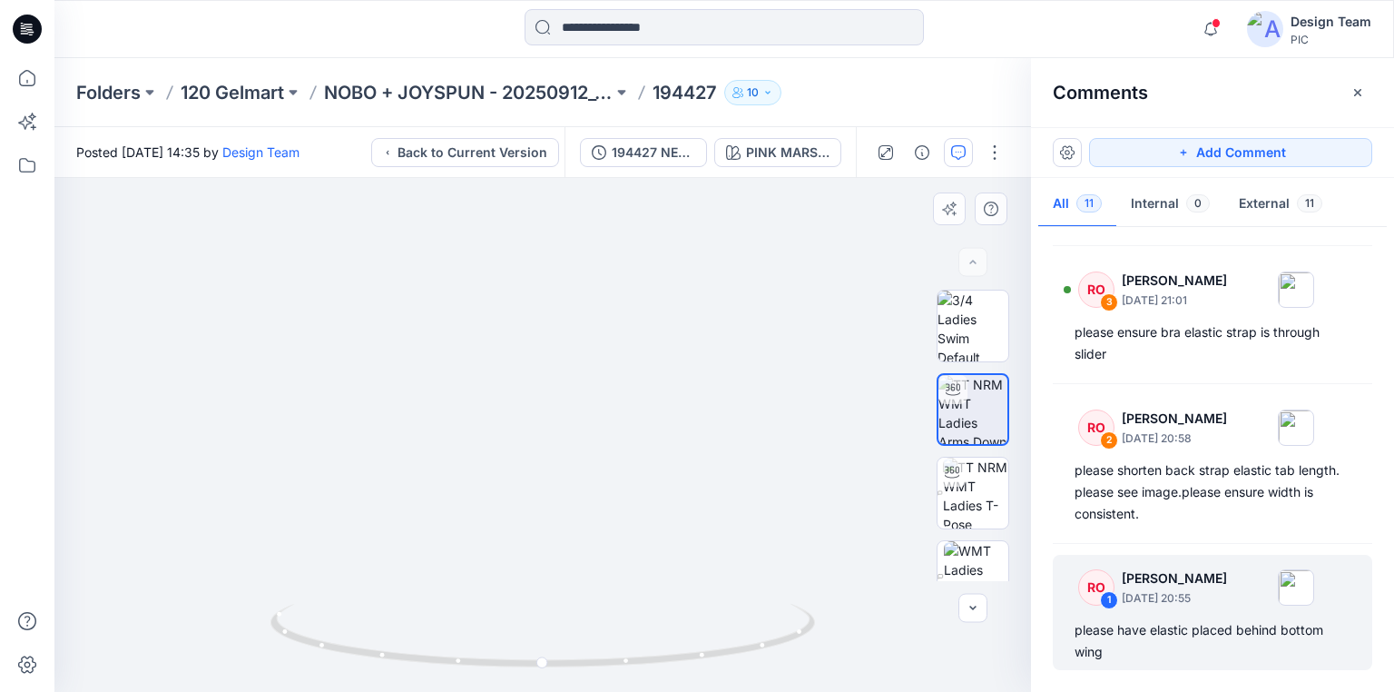
click at [552, 272] on img at bounding box center [542, 326] width 847 height 732
drag, startPoint x: 552, startPoint y: 272, endPoint x: 537, endPoint y: 406, distance: 134.2
click at [537, 406] on img at bounding box center [542, 392] width 847 height 599
drag, startPoint x: 579, startPoint y: 495, endPoint x: 609, endPoint y: 349, distance: 148.3
click at [609, 349] on img at bounding box center [542, 315] width 847 height 753
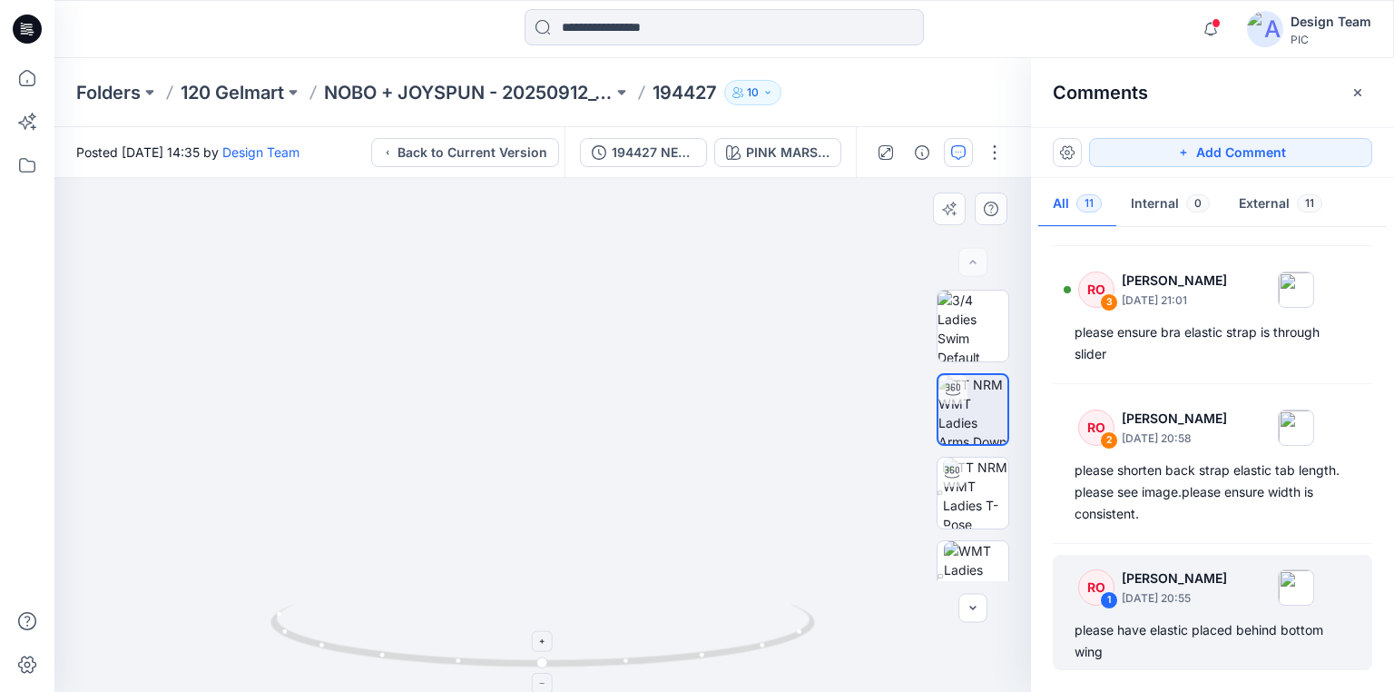
drag, startPoint x: 611, startPoint y: 457, endPoint x: 592, endPoint y: 624, distance: 168.1
click at [592, 624] on div at bounding box center [542, 435] width 976 height 514
drag, startPoint x: 533, startPoint y: 450, endPoint x: 521, endPoint y: 581, distance: 131.2
click at [521, 581] on img at bounding box center [542, 435] width 847 height 514
drag, startPoint x: 555, startPoint y: 606, endPoint x: 739, endPoint y: 579, distance: 185.3
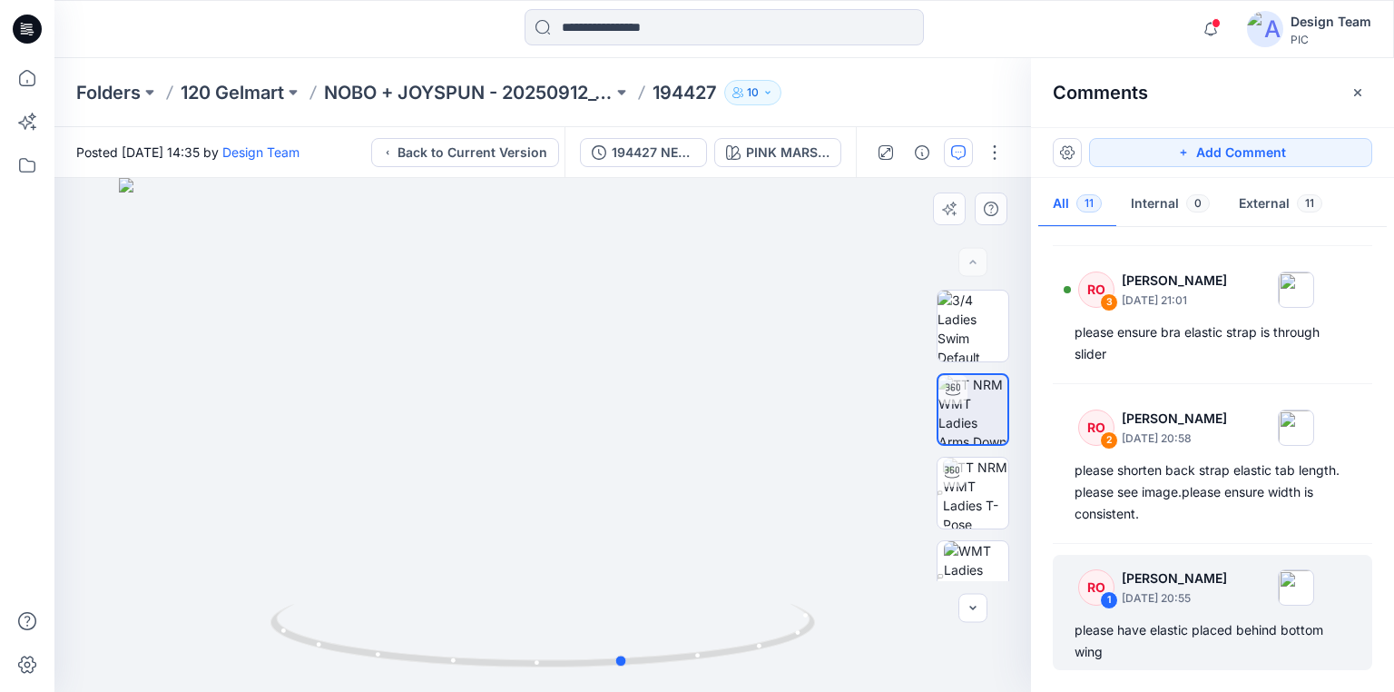
click at [739, 579] on div at bounding box center [542, 435] width 976 height 514
drag, startPoint x: 486, startPoint y: 624, endPoint x: 732, endPoint y: 393, distance: 337.7
click at [408, 440] on div at bounding box center [542, 435] width 976 height 514
drag, startPoint x: 293, startPoint y: 627, endPoint x: 988, endPoint y: 609, distance: 695.4
click at [937, 609] on div at bounding box center [542, 435] width 976 height 514
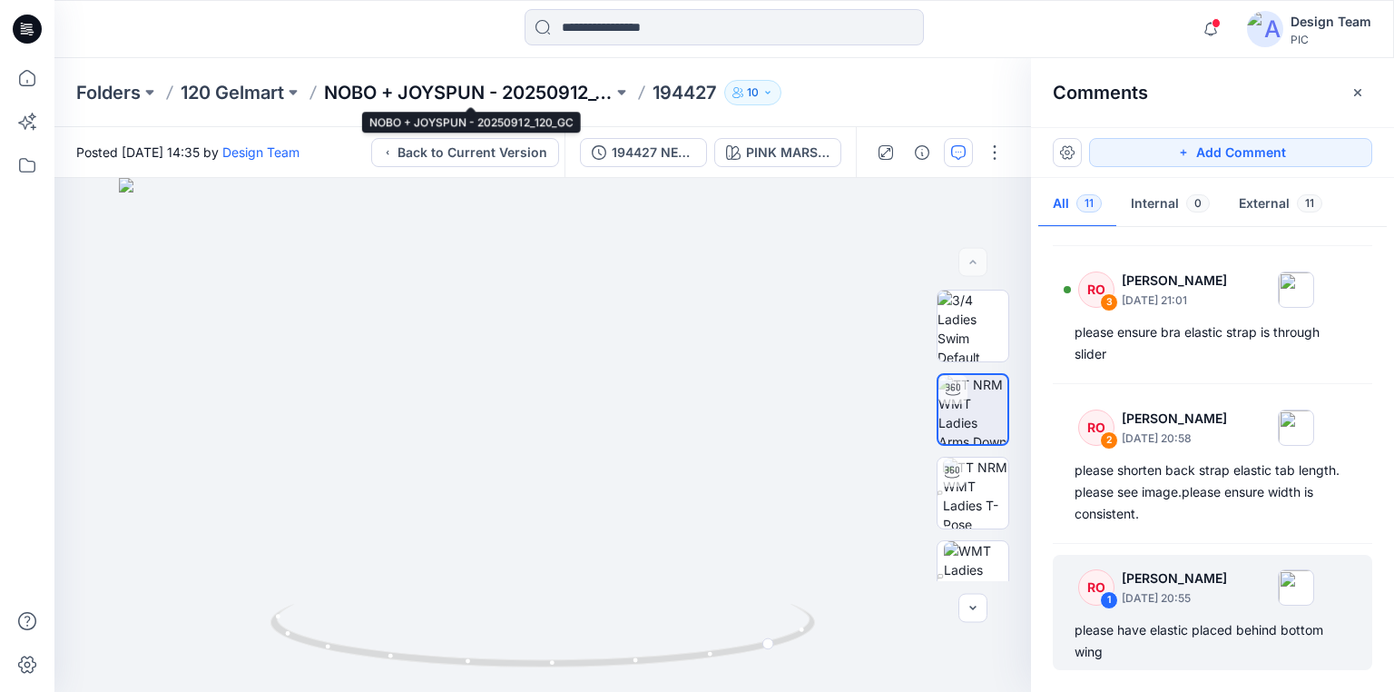
click at [381, 94] on p "NOBO + JOYSPUN - 20250912_120_GC" at bounding box center [468, 92] width 289 height 25
